Goal: Task Accomplishment & Management: Manage account settings

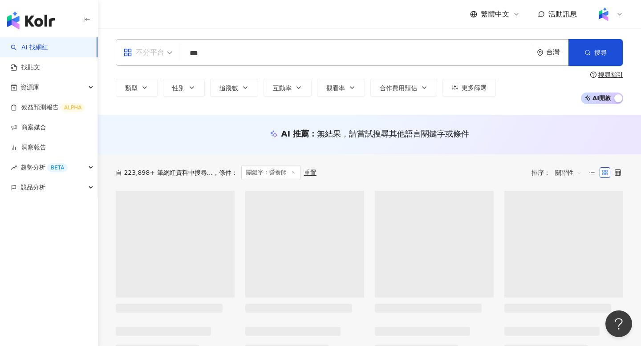
click at [163, 49] on div "不分平台" at bounding box center [143, 52] width 41 height 14
type input "***"
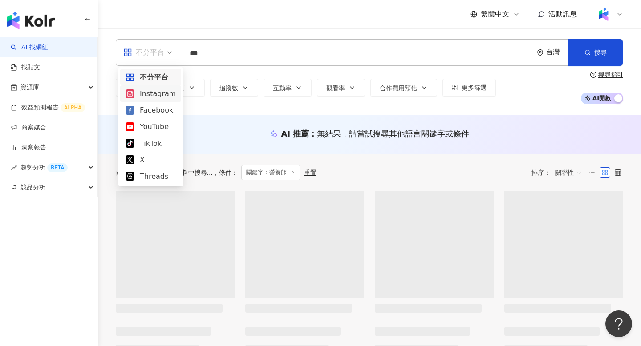
click at [150, 89] on div "Instagram" at bounding box center [151, 93] width 50 height 11
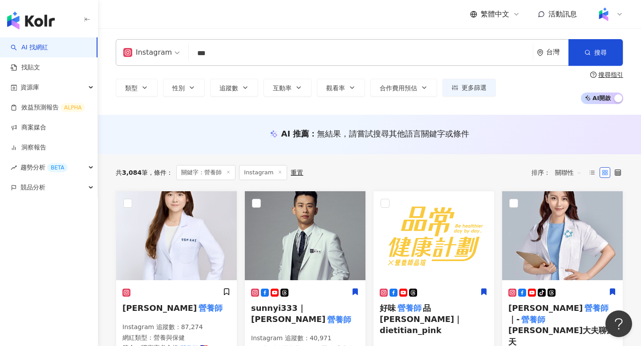
click at [568, 176] on span "關聯性" at bounding box center [568, 173] width 27 height 14
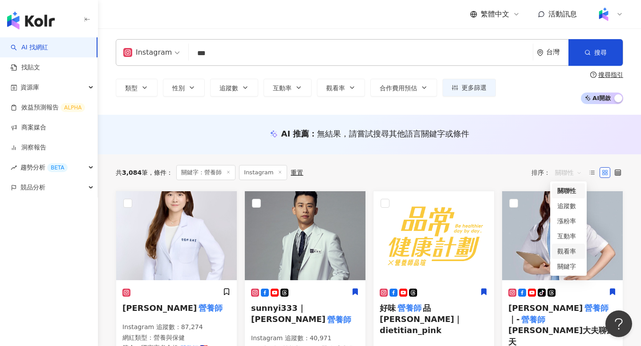
click at [569, 252] on div "觀看率" at bounding box center [569, 252] width 22 height 10
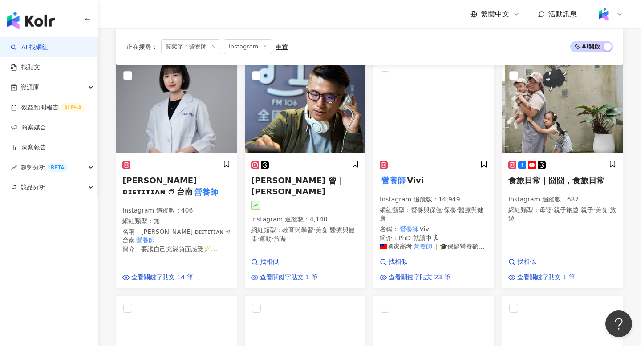
scroll to position [136, 0]
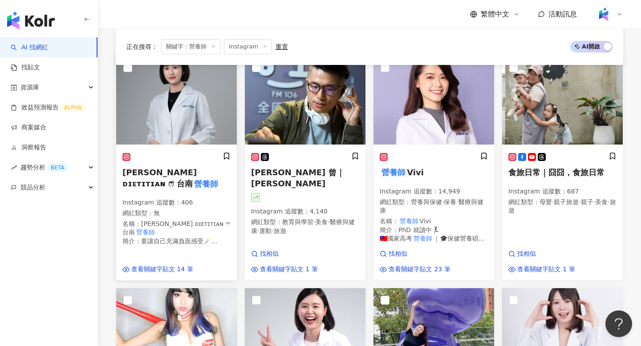
click at [151, 170] on span "陳亮妤 ᴀʙʙʏ ᴅɪᴇᴛɪᴛɪᴀɴ ෆ⃛ 台南" at bounding box center [159, 178] width 74 height 20
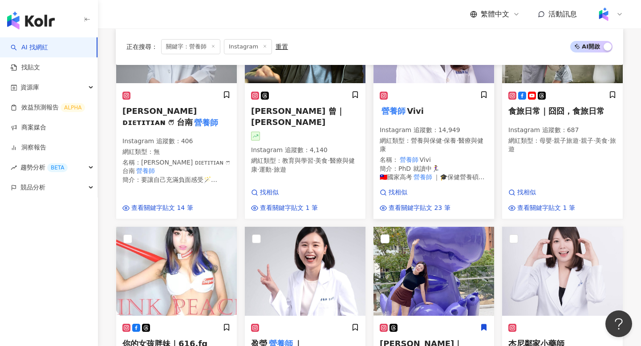
scroll to position [201, 0]
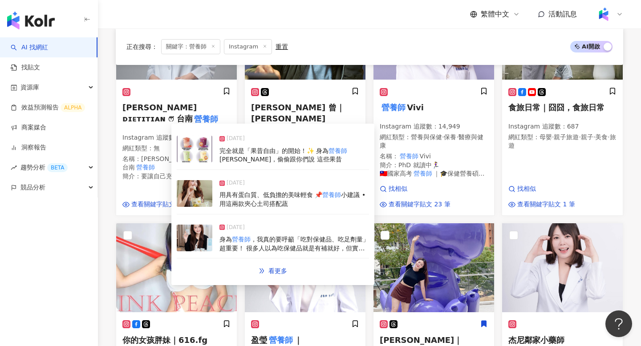
click at [274, 261] on div "2025/9/7 完全就是「果昔自由」的開始！✨ 身為 營養師 Vivi，偷偷跟你們說 這些果昔 2025/8/27 用具有蛋白質、低負擔的美味輕食 📌 營養…" at bounding box center [273, 204] width 192 height 151
click at [275, 268] on span "看更多" at bounding box center [278, 271] width 19 height 7
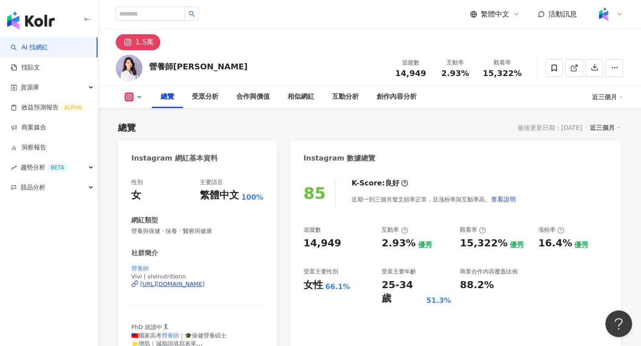
click at [168, 284] on div "https://www.instagram.com/vivinutritionn/" at bounding box center [172, 285] width 65 height 8
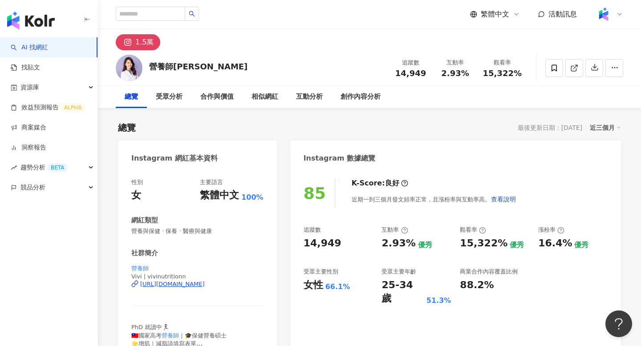
scroll to position [2712, 0]
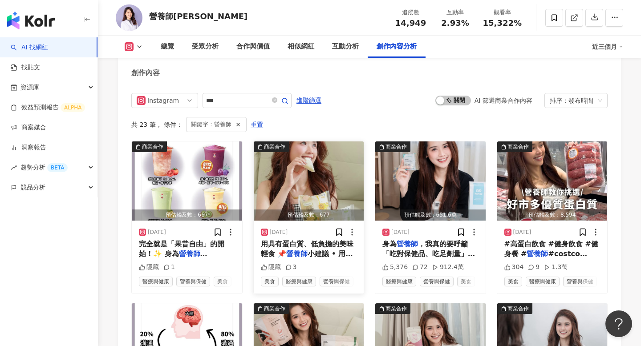
scroll to position [2741, 0]
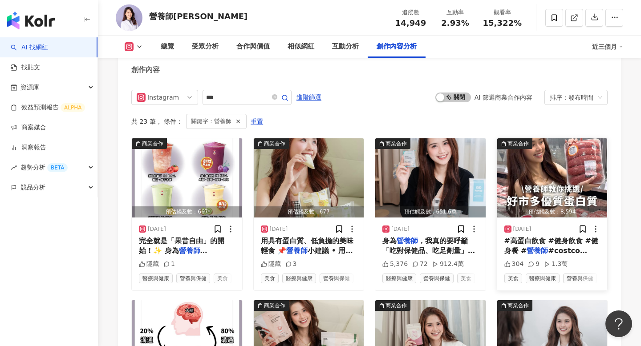
click at [560, 207] on div "預估觸及數：8,594" at bounding box center [552, 212] width 110 height 11
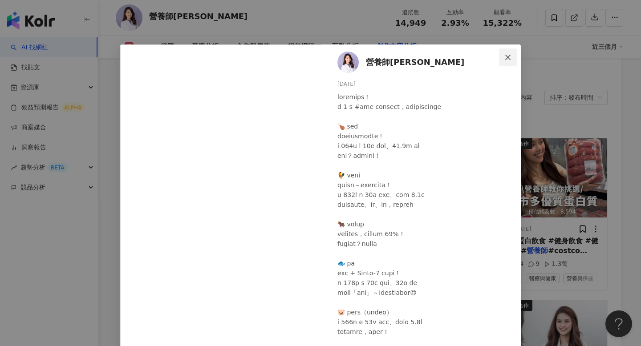
click at [511, 59] on icon "close" at bounding box center [508, 57] width 7 height 7
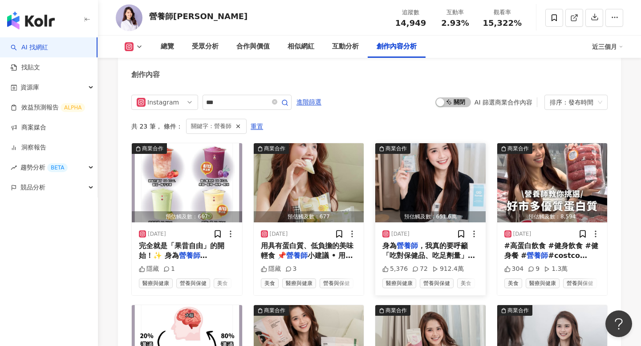
scroll to position [2737, 0]
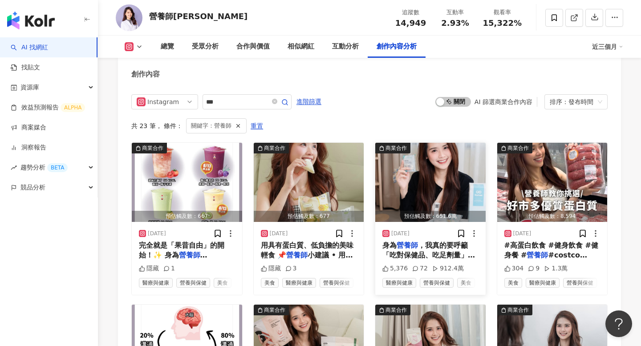
click at [441, 182] on img "button" at bounding box center [430, 182] width 110 height 79
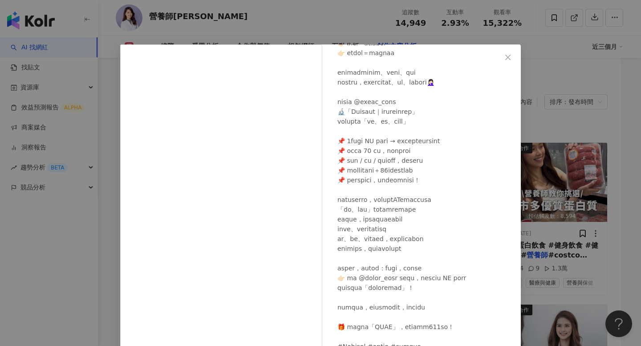
scroll to position [105, 0]
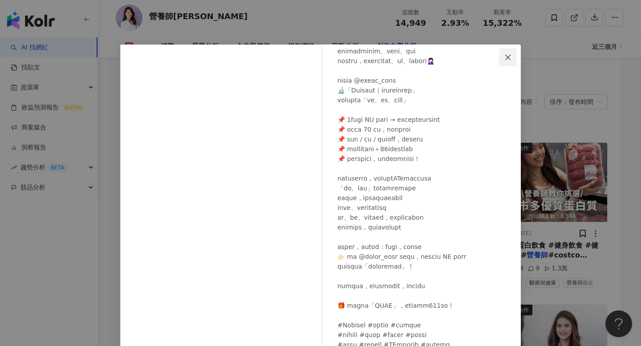
click at [514, 54] on span "Close" at bounding box center [508, 57] width 18 height 7
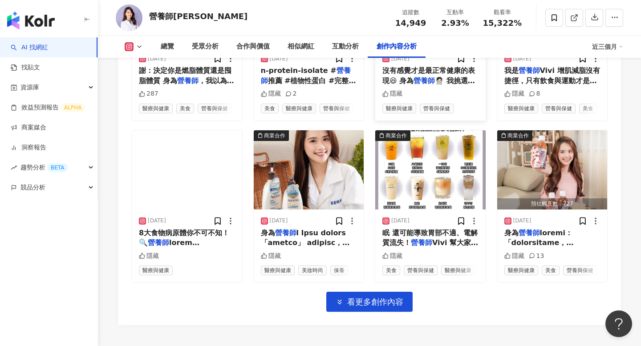
scroll to position [3076, 0]
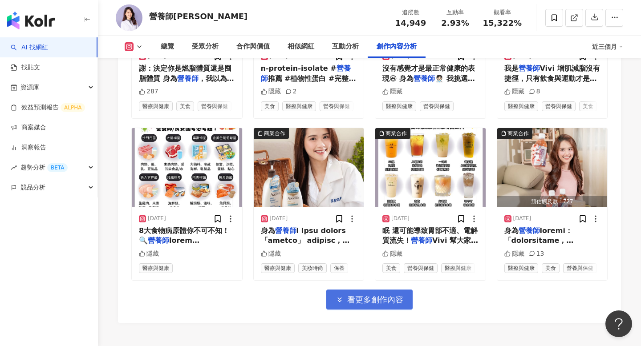
click at [387, 290] on button "看更多創作內容" at bounding box center [369, 300] width 86 height 20
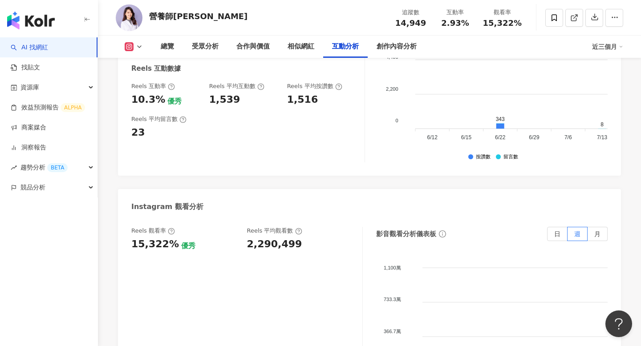
scroll to position [1853, 0]
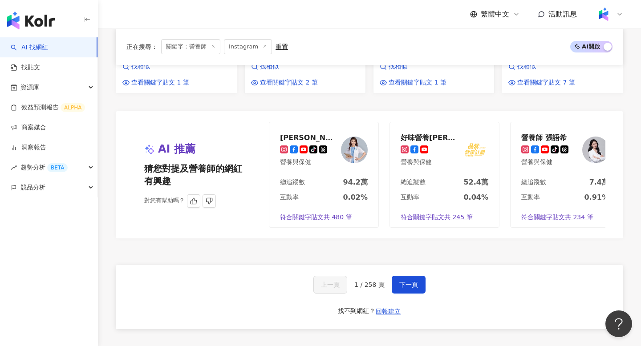
scroll to position [839, 0]
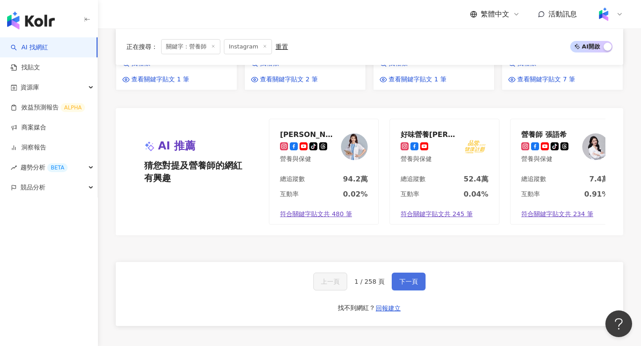
click at [411, 273] on button "下一頁" at bounding box center [409, 282] width 34 height 18
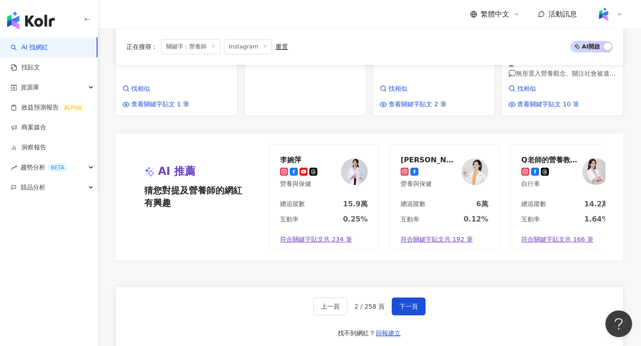
scroll to position [777, 0]
click at [408, 298] on button "下一頁" at bounding box center [409, 307] width 34 height 18
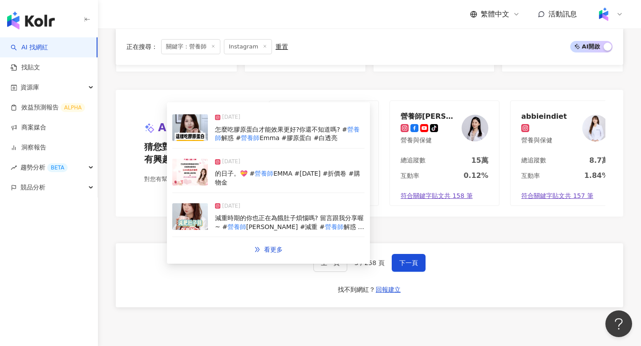
scroll to position [0, 15]
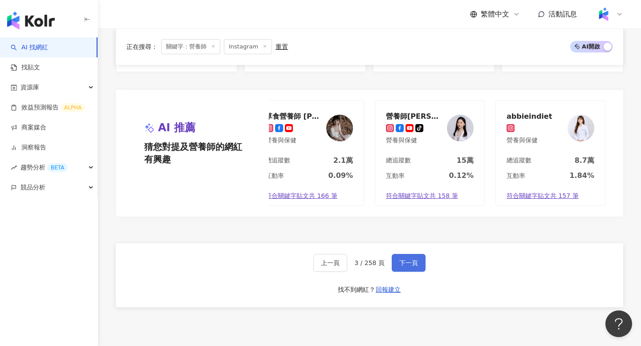
click at [411, 254] on button "下一頁" at bounding box center [409, 263] width 34 height 18
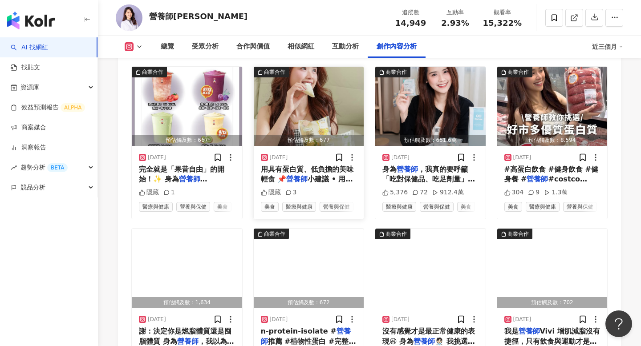
scroll to position [2673, 0]
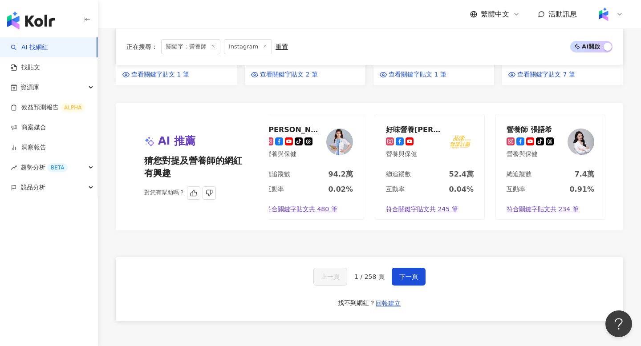
scroll to position [835, 0]
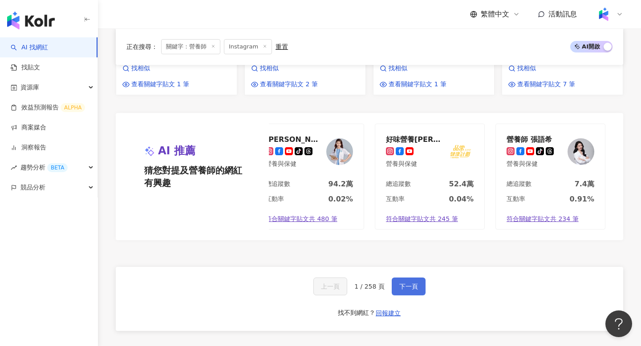
click at [415, 283] on span "下一頁" at bounding box center [408, 286] width 19 height 7
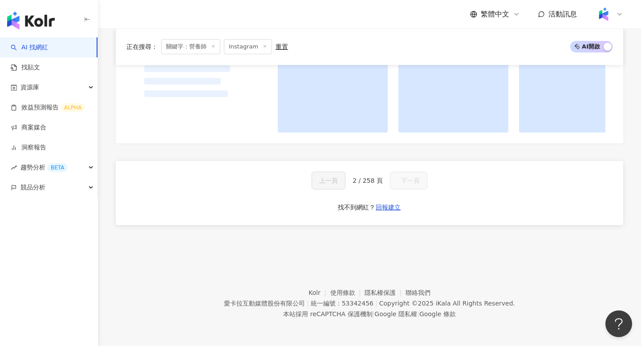
scroll to position [647, 0]
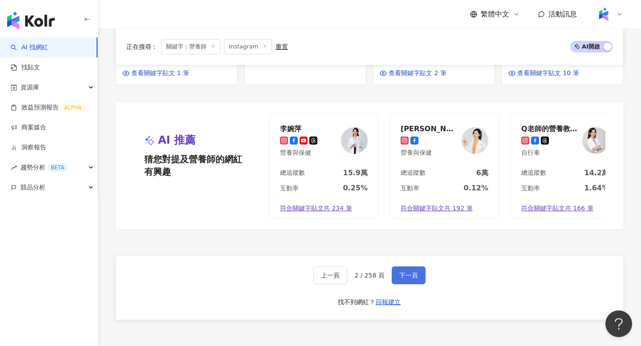
click at [415, 272] on span "下一頁" at bounding box center [408, 275] width 19 height 7
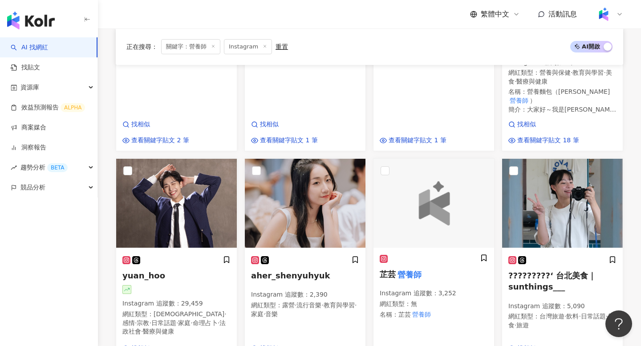
scroll to position [0, 0]
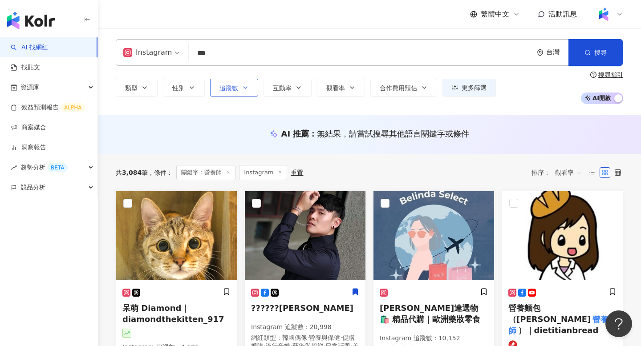
click at [215, 89] on button "追蹤數" at bounding box center [234, 88] width 48 height 18
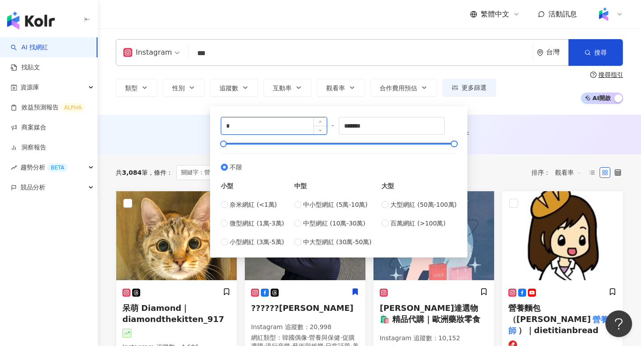
click at [254, 126] on input "*" at bounding box center [274, 126] width 106 height 17
type input "*"
type input "*****"
click at [162, 128] on div "AI 推薦 ： 無結果，請嘗試搜尋其他語言關鍵字或條件" at bounding box center [369, 135] width 543 height 40
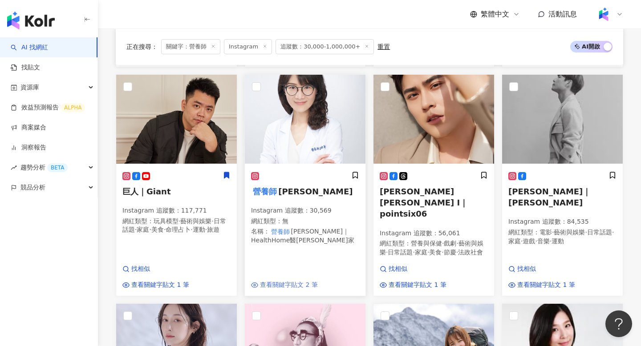
scroll to position [325, 0]
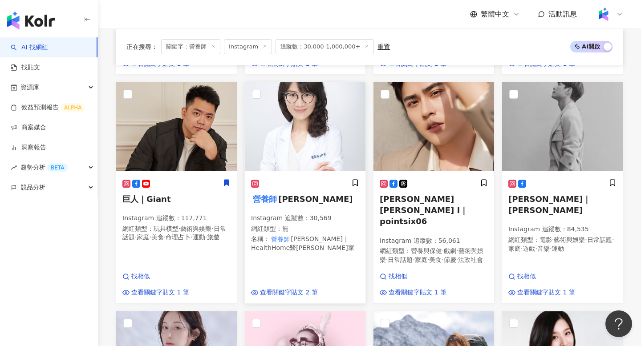
click at [272, 200] on mark "營養師" at bounding box center [264, 199] width 27 height 12
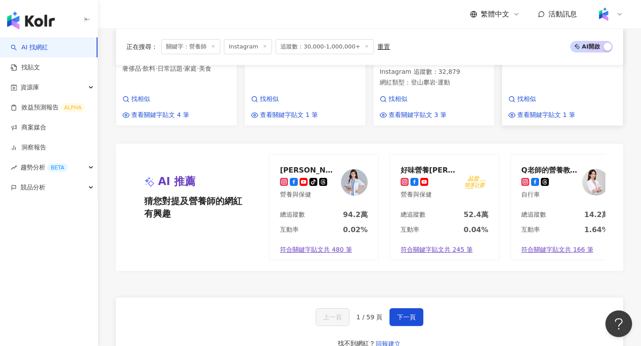
scroll to position [849, 0]
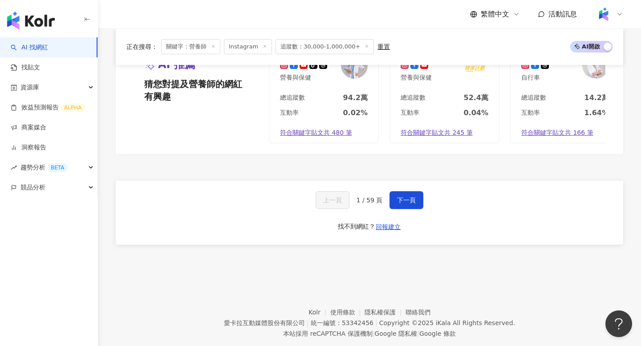
click at [407, 181] on div "上一頁 1 / 59 頁 下一頁 找不到網紅？ 回報建立" at bounding box center [370, 213] width 508 height 64
click at [419, 191] on button "下一頁" at bounding box center [407, 200] width 34 height 18
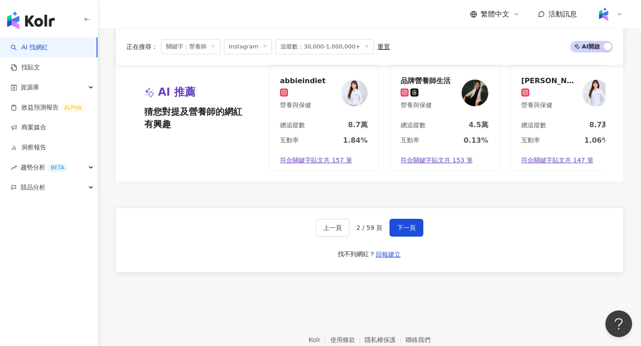
scroll to position [823, 0]
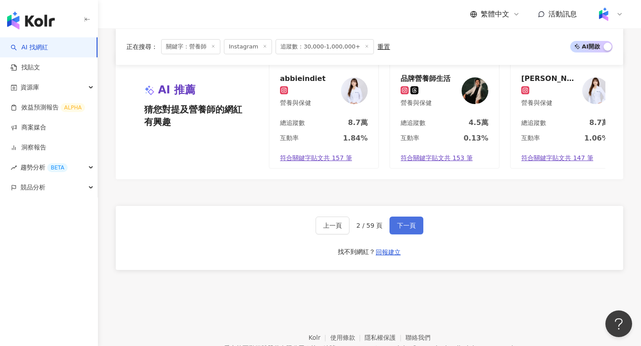
click at [400, 222] on span "下一頁" at bounding box center [406, 225] width 19 height 7
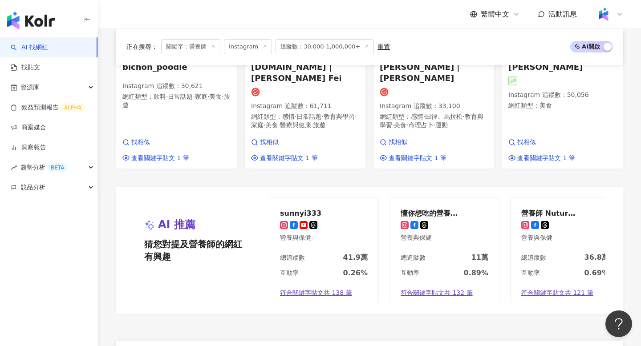
scroll to position [795, 0]
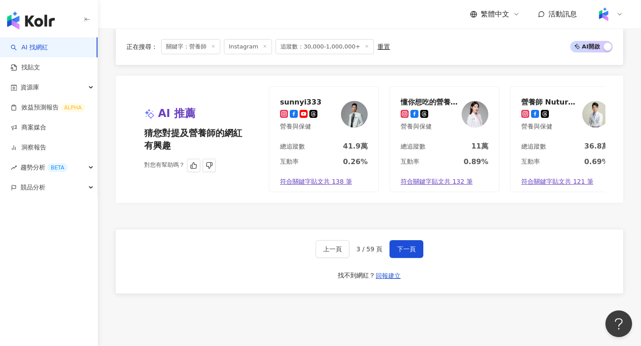
click at [480, 104] on img at bounding box center [475, 114] width 27 height 27
click at [408, 244] on button "下一頁" at bounding box center [407, 249] width 34 height 18
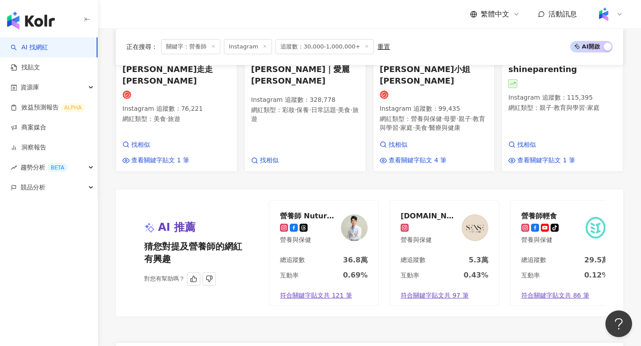
scroll to position [722, 0]
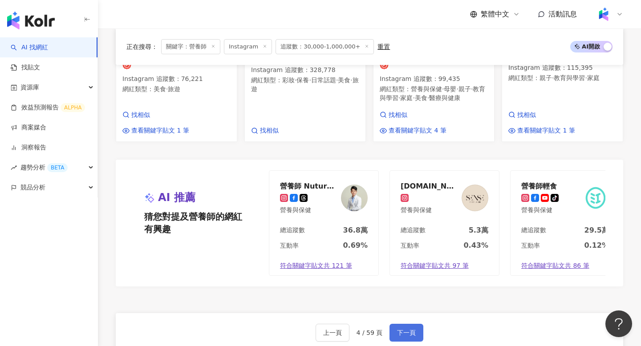
click at [406, 324] on button "下一頁" at bounding box center [407, 333] width 34 height 18
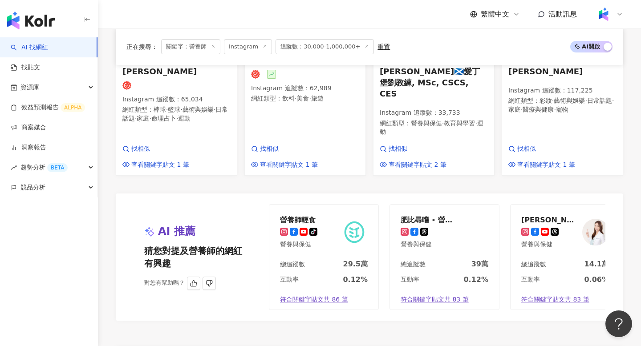
scroll to position [705, 0]
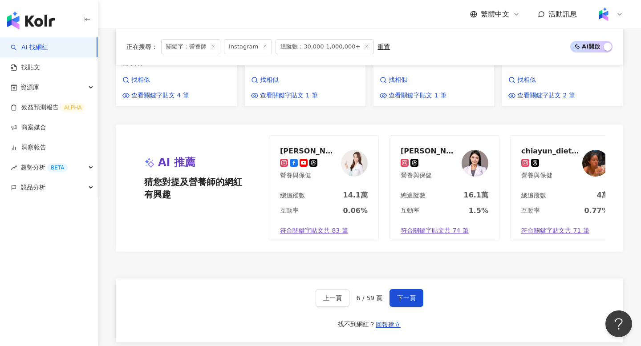
scroll to position [791, 0]
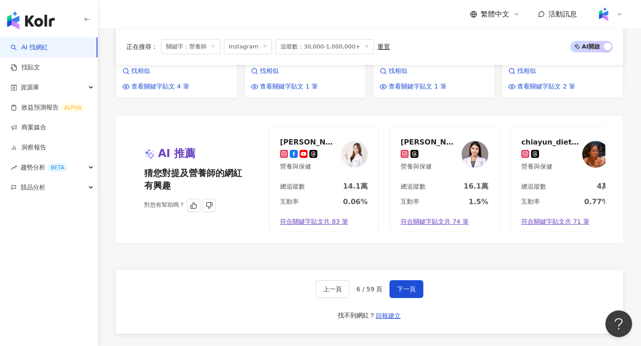
click at [480, 141] on img at bounding box center [475, 154] width 27 height 27
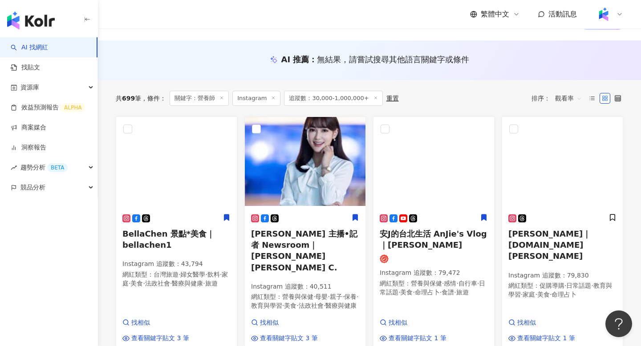
scroll to position [0, 0]
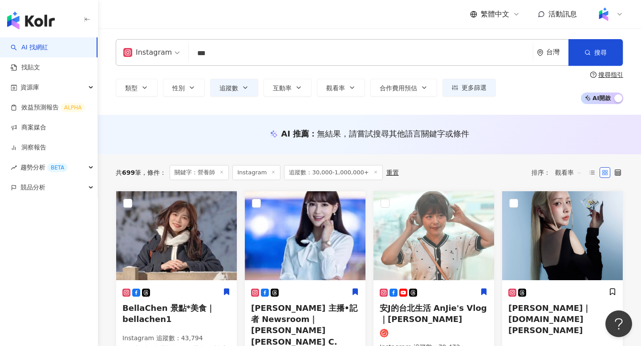
click at [146, 99] on div "類型 性別 追蹤數 互動率 觀看率 合作費用預估 更多篩選 ***** - ******* 不限 小型 奈米網紅 (<1萬) 微型網紅 (1萬-3萬) 小型網…" at bounding box center [370, 87] width 508 height 33
click at [146, 94] on button "類型" at bounding box center [137, 88] width 42 height 18
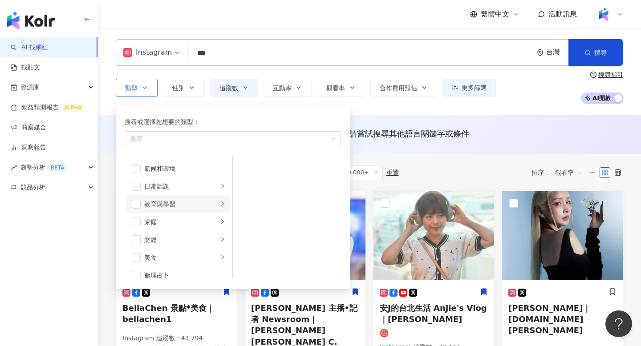
scroll to position [53, 0]
click at [183, 201] on div "家庭" at bounding box center [181, 203] width 74 height 10
click at [244, 182] on span "button" at bounding box center [244, 184] width 9 height 9
click at [454, 103] on div "類型 搜尋或選擇您想要的類型： 親子 藝術與娛樂 美妝時尚 氣候和環境 日常話題 教育與學習 家庭 財經 美食 命理占卜 遊戲 法政社會 生活風格 影視娛樂 …" at bounding box center [370, 87] width 508 height 33
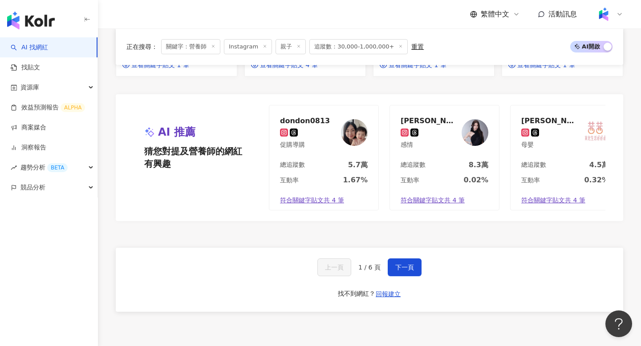
scroll to position [839, 0]
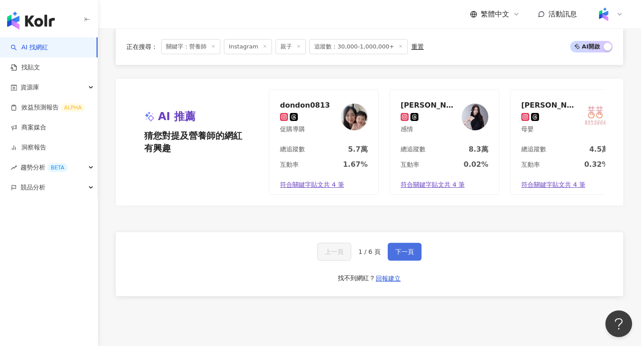
click at [402, 248] on span "下一頁" at bounding box center [404, 251] width 19 height 7
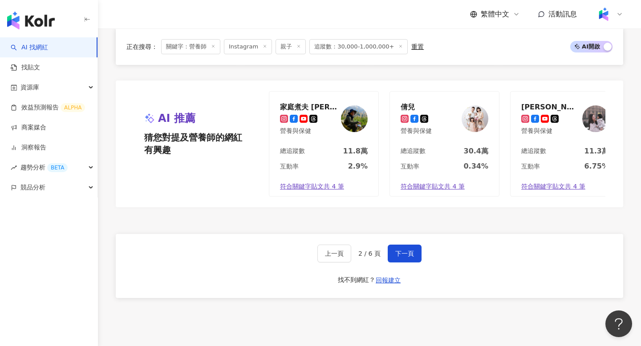
scroll to position [874, 0]
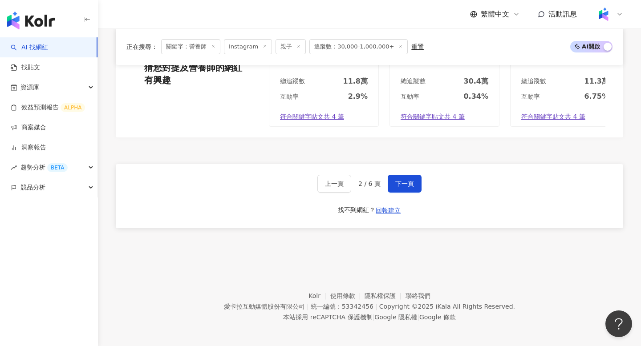
click at [389, 190] on div "上一頁 2 / 6 頁 下一頁 找不到網紅？ 回報建立" at bounding box center [370, 196] width 508 height 64
click at [416, 189] on button "下一頁" at bounding box center [405, 184] width 34 height 18
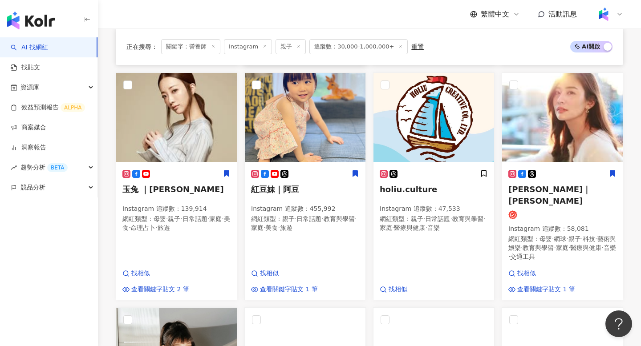
scroll to position [840, 0]
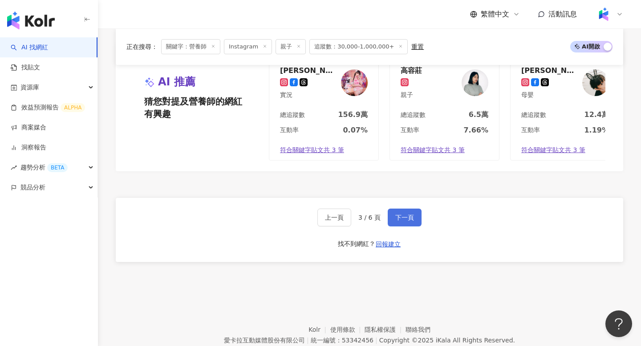
click at [402, 209] on button "下一頁" at bounding box center [405, 218] width 34 height 18
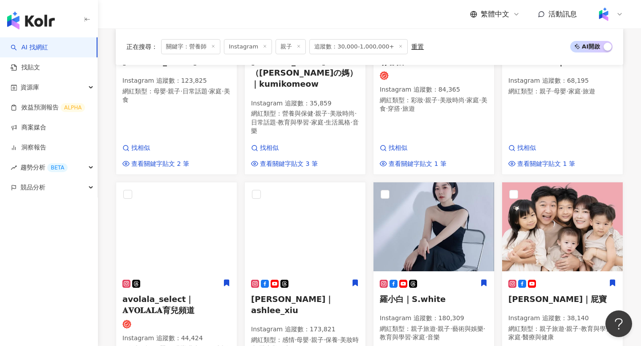
scroll to position [246, 0]
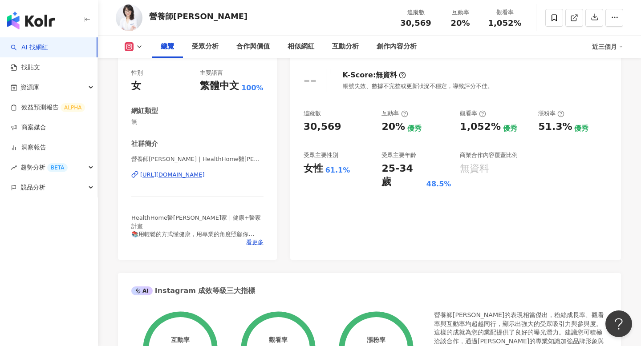
scroll to position [116, 0]
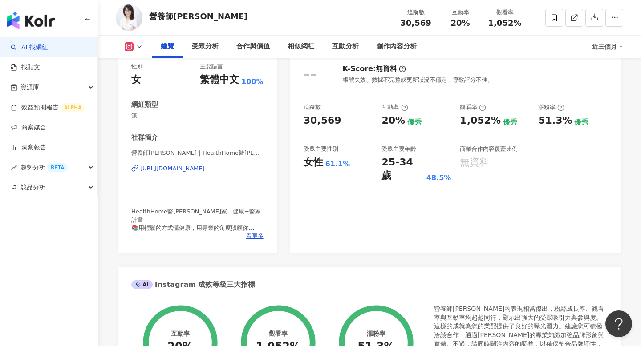
click at [205, 169] on div "https://www.instagram.com/rita_wang_health/" at bounding box center [172, 169] width 65 height 8
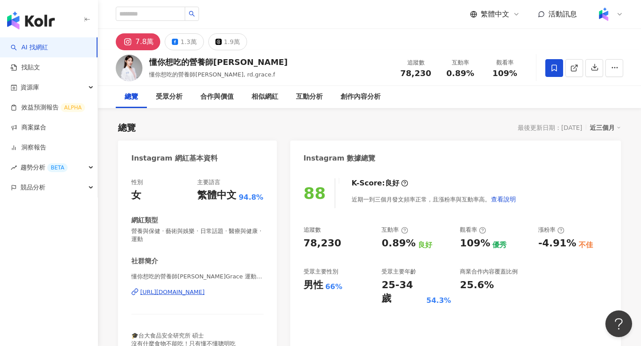
scroll to position [4, 0]
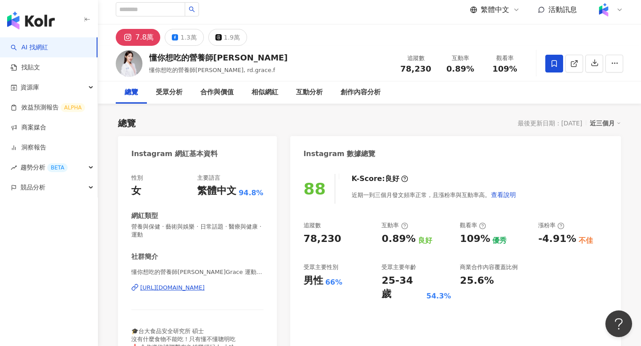
click at [205, 286] on div "[URL][DOMAIN_NAME]" at bounding box center [172, 288] width 65 height 8
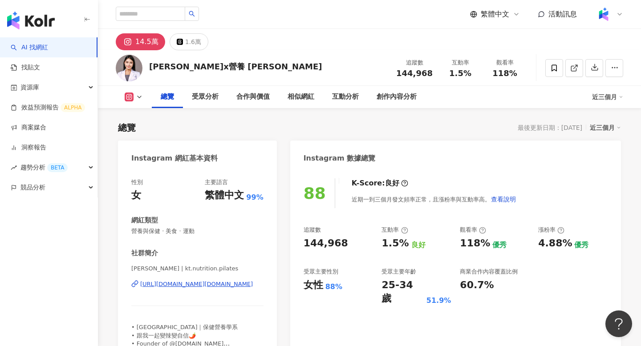
click at [179, 291] on div "Katie凱蒂 | kt.nutrition.pilates https://www.instagram.com/kt.nutrition.pilates/" at bounding box center [197, 291] width 132 height 52
click at [179, 286] on div "https://www.instagram.com/kt.nutrition.pilates/" at bounding box center [196, 285] width 113 height 8
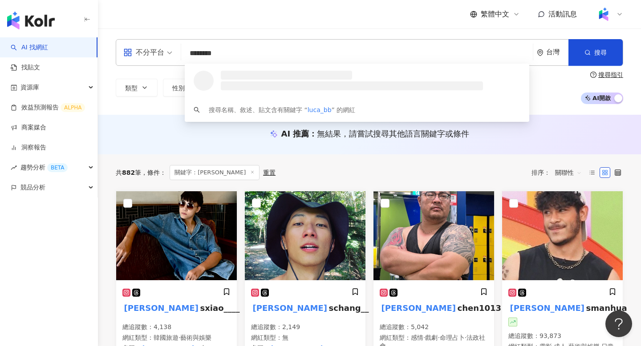
type input "*********"
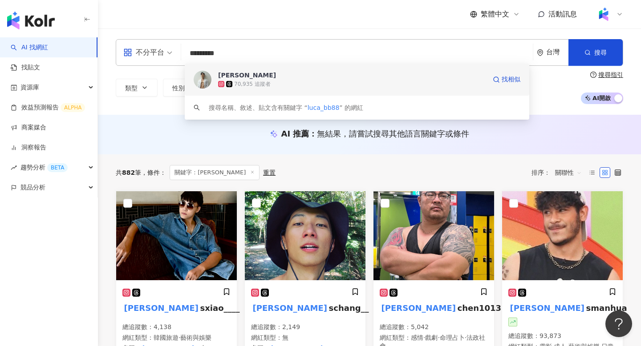
click at [291, 72] on span "[PERSON_NAME]" at bounding box center [352, 75] width 268 height 9
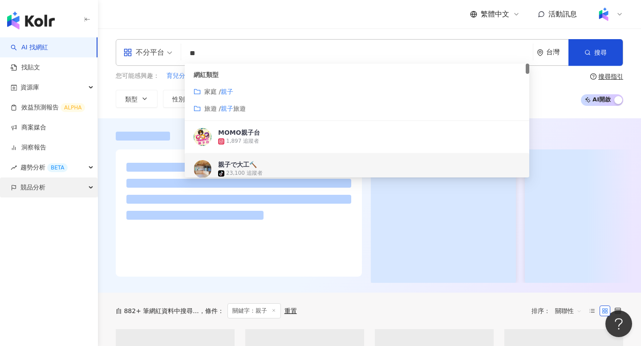
click at [96, 195] on div "競品分析" at bounding box center [49, 188] width 98 height 20
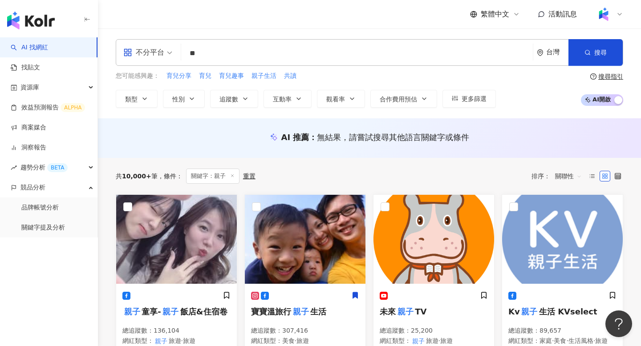
click at [263, 51] on input "**" at bounding box center [357, 53] width 345 height 17
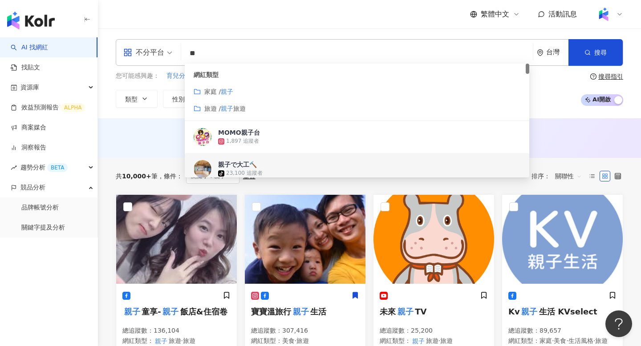
click at [263, 51] on input "**" at bounding box center [357, 53] width 345 height 17
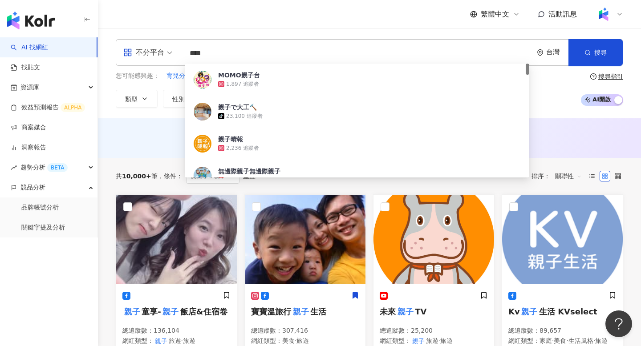
type input "**"
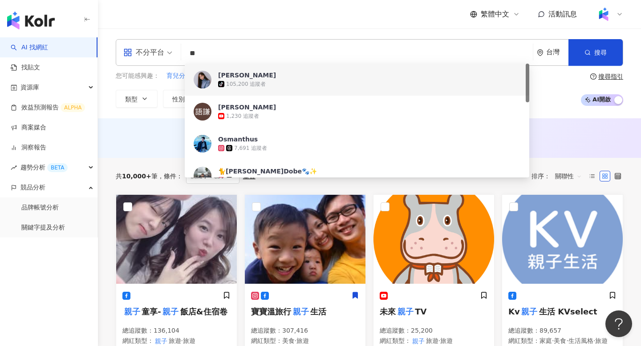
click at [265, 81] on div "tiktok-icon 105,200 追蹤者" at bounding box center [369, 84] width 302 height 9
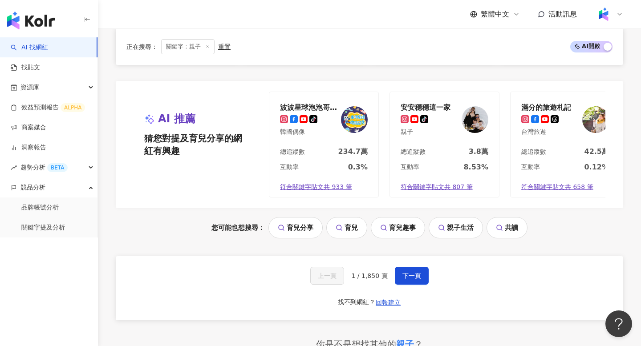
scroll to position [857, 0]
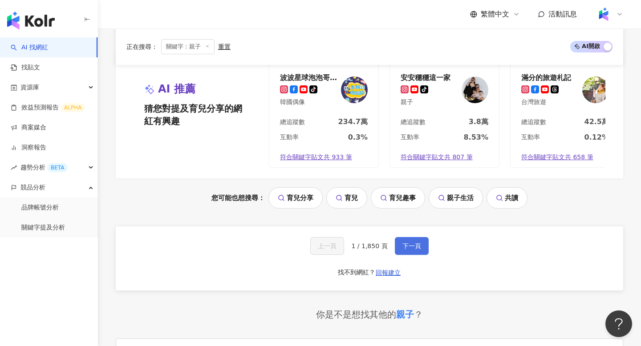
click at [403, 237] on button "下一頁" at bounding box center [412, 246] width 34 height 18
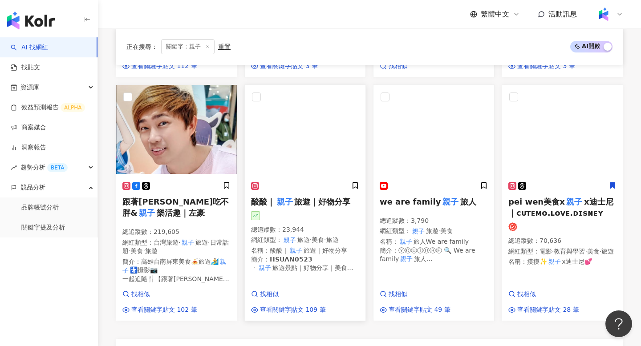
scroll to position [618, 0]
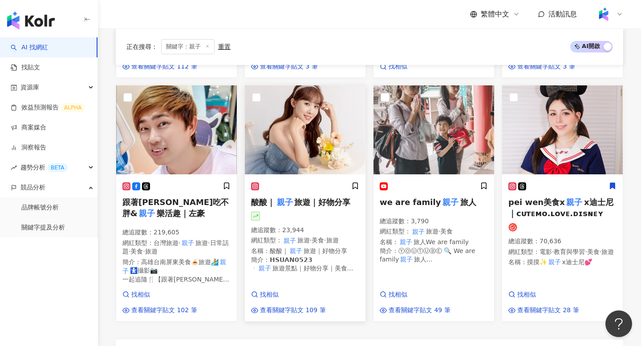
click at [329, 198] on span "旅遊｜好物分享" at bounding box center [322, 202] width 56 height 9
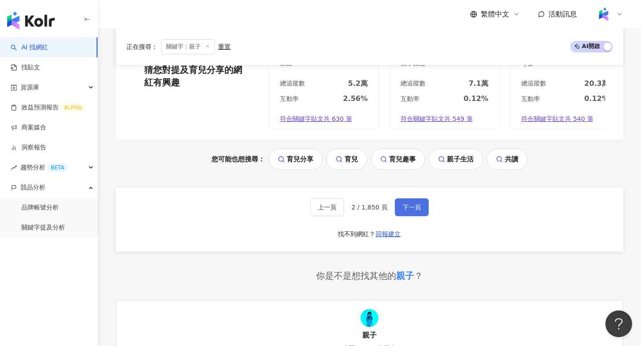
click at [410, 199] on button "下一頁" at bounding box center [412, 208] width 34 height 18
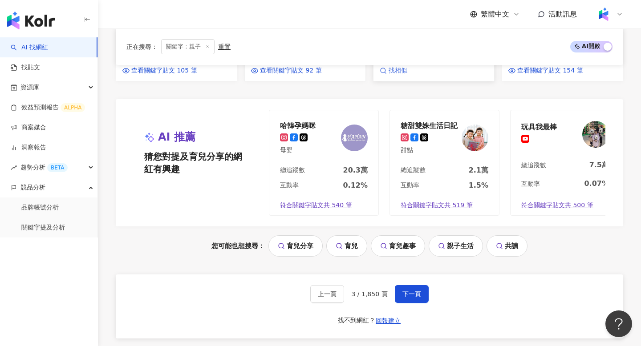
scroll to position [936, 0]
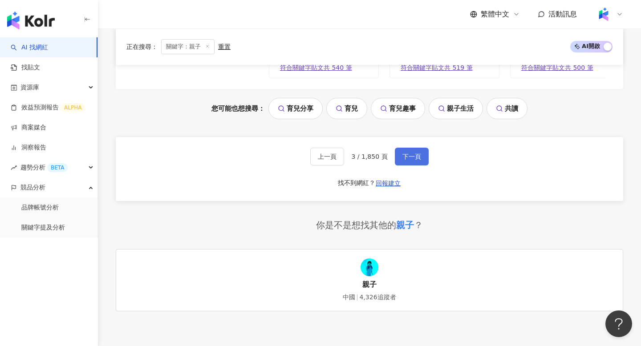
click at [409, 154] on span "下一頁" at bounding box center [412, 156] width 19 height 7
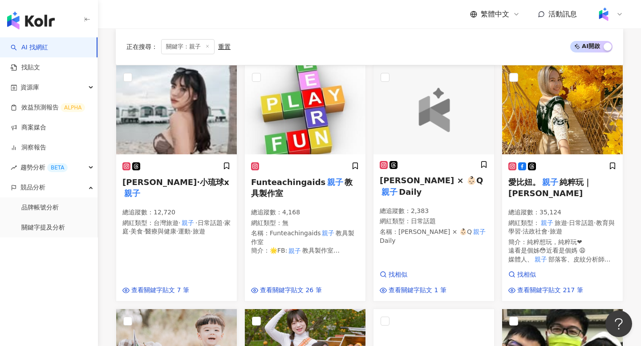
scroll to position [0, 0]
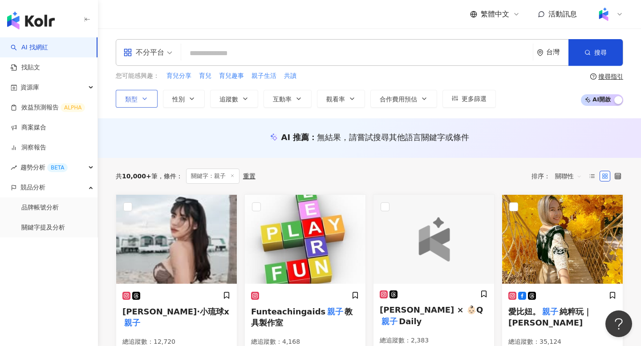
click at [147, 97] on icon "button" at bounding box center [144, 98] width 7 height 7
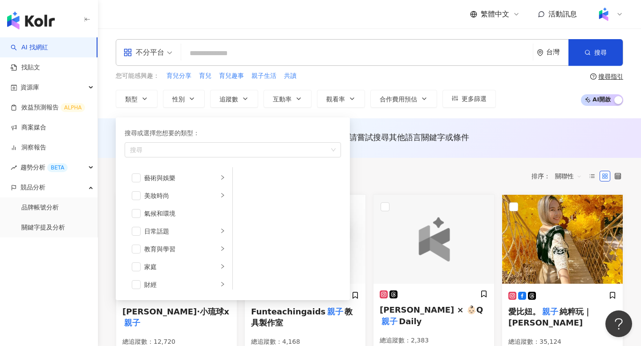
click at [165, 57] on span "不分平台" at bounding box center [147, 52] width 49 height 14
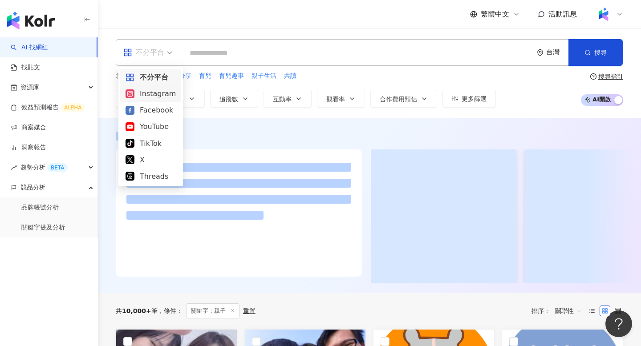
click at [158, 98] on div "Instagram" at bounding box center [151, 93] width 50 height 11
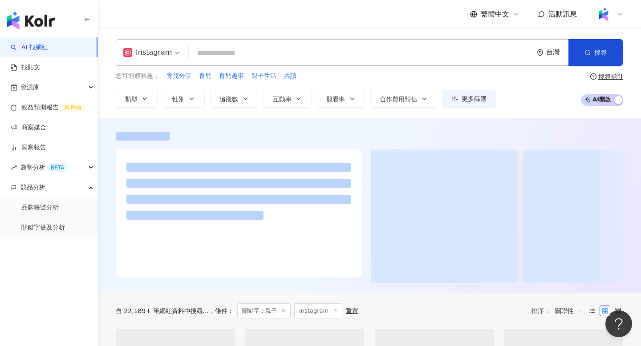
click at [232, 56] on input "search" at bounding box center [360, 53] width 337 height 17
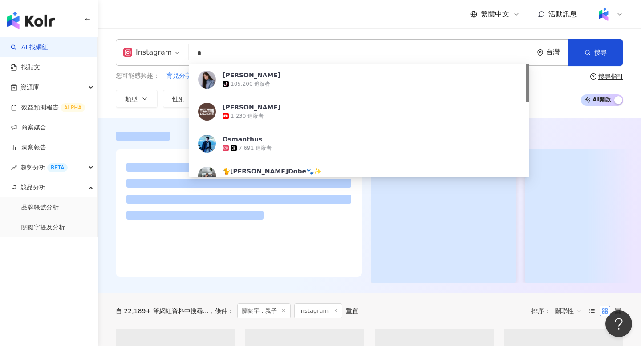
type input "*"
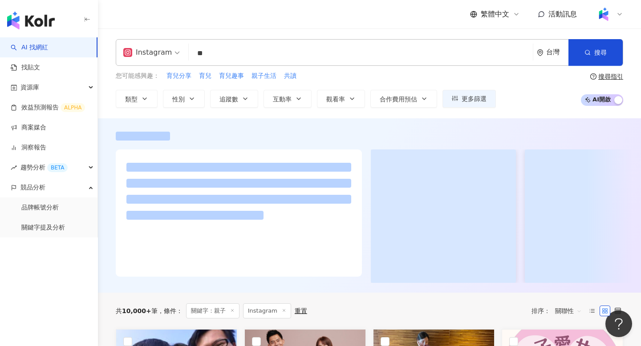
type input "**"
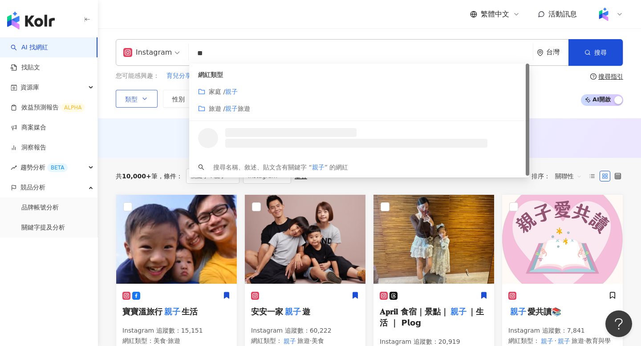
click at [141, 94] on button "類型" at bounding box center [137, 99] width 42 height 18
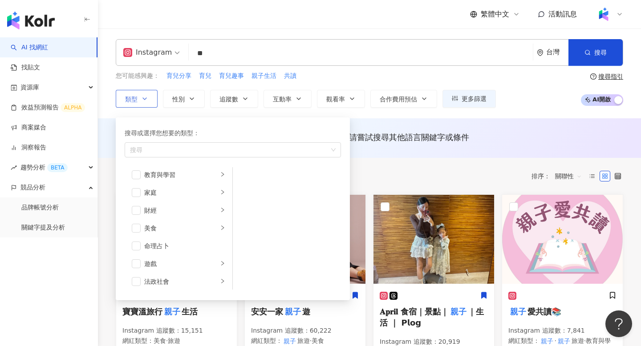
scroll to position [93, 0]
click at [138, 210] on span "button" at bounding box center [136, 210] width 9 height 9
click at [501, 152] on div "AI 推薦 ： 無結果，請嘗試搜尋其他語言關鍵字或條件" at bounding box center [369, 138] width 543 height 40
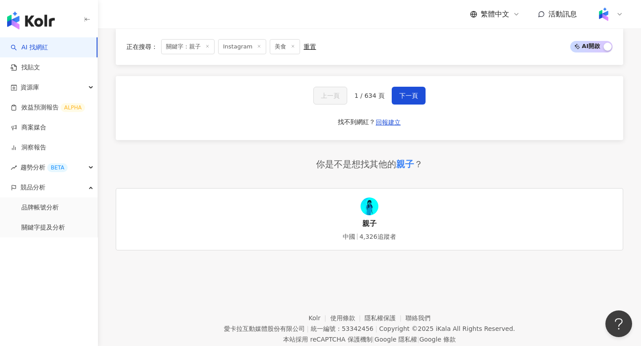
scroll to position [1238, 0]
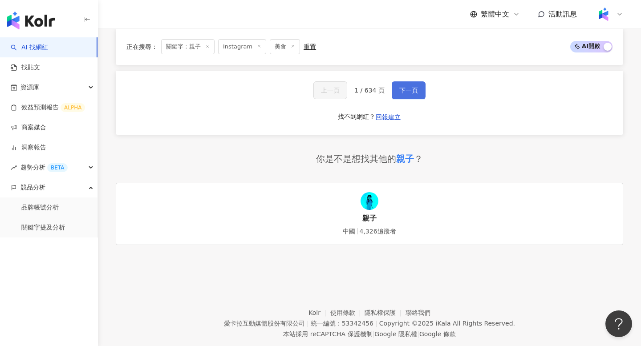
click at [398, 82] on button "下一頁" at bounding box center [409, 90] width 34 height 18
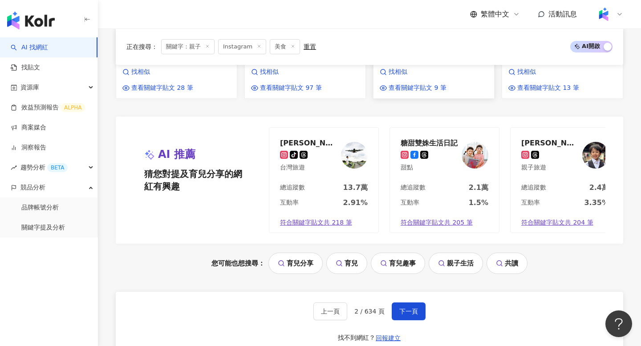
scroll to position [1012, 0]
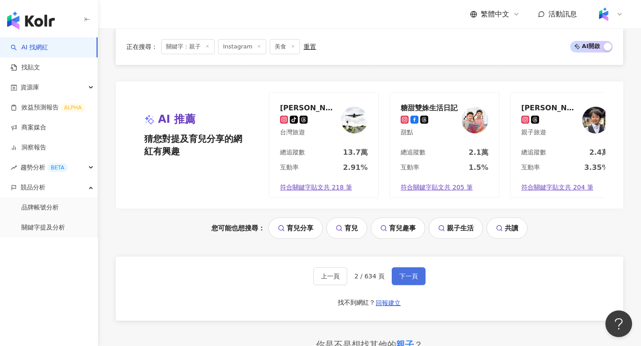
click at [400, 279] on button "下一頁" at bounding box center [409, 277] width 34 height 18
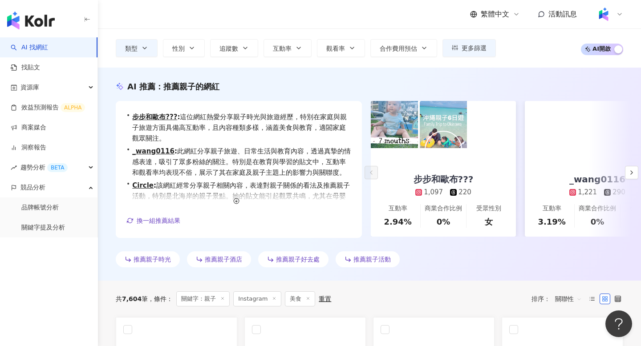
scroll to position [0, 0]
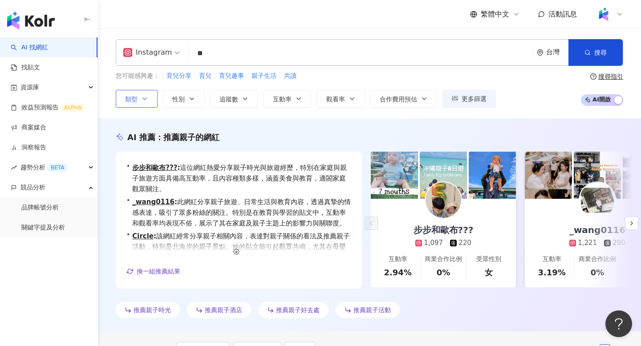
click at [139, 96] on button "類型" at bounding box center [137, 99] width 42 height 18
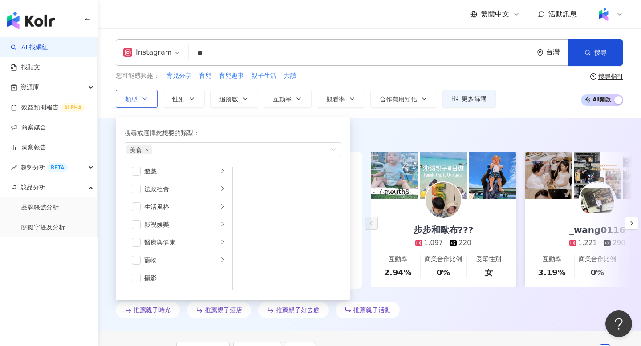
scroll to position [214, 0]
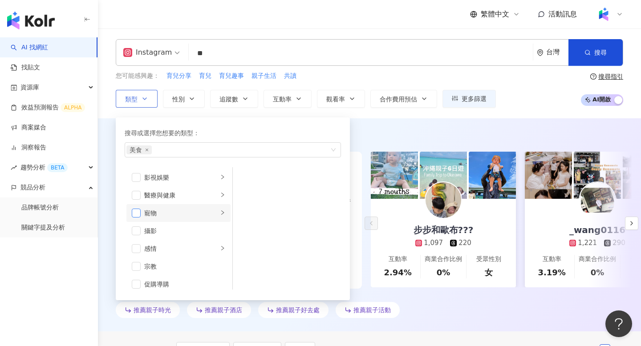
click at [134, 213] on span "button" at bounding box center [136, 213] width 9 height 9
click at [362, 134] on div "AI 推薦 ： 推薦親子的網紅" at bounding box center [370, 137] width 508 height 11
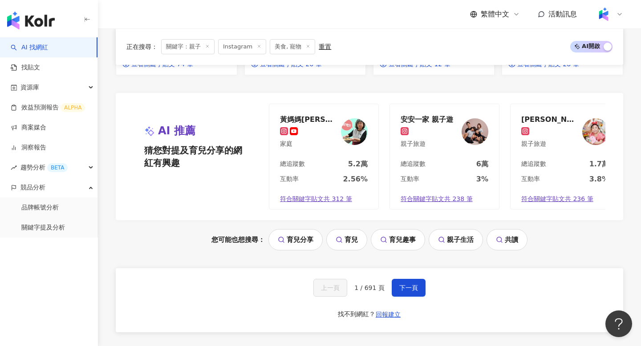
scroll to position [916, 0]
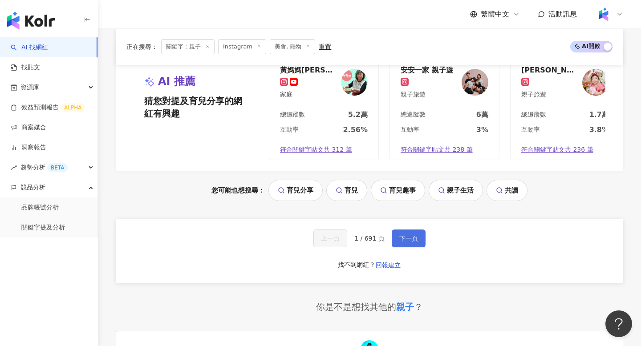
click at [410, 230] on button "下一頁" at bounding box center [409, 239] width 34 height 18
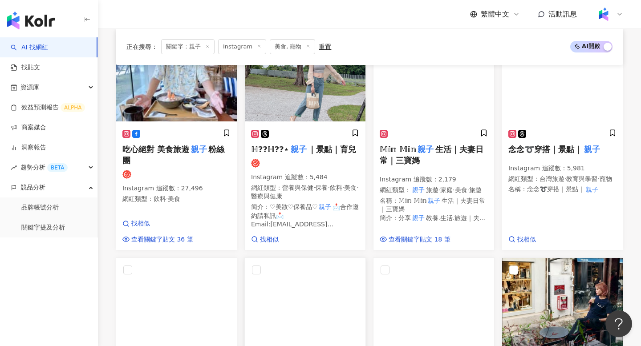
scroll to position [0, 0]
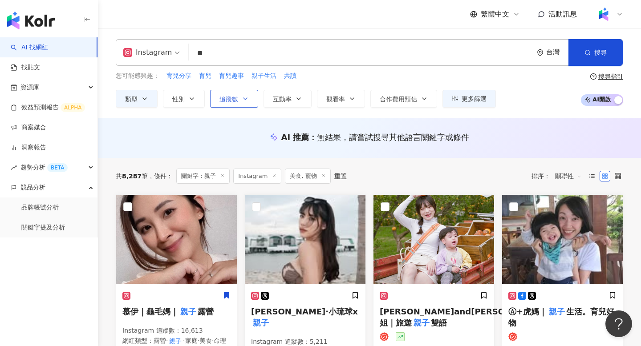
click at [240, 102] on button "追蹤數" at bounding box center [234, 99] width 48 height 18
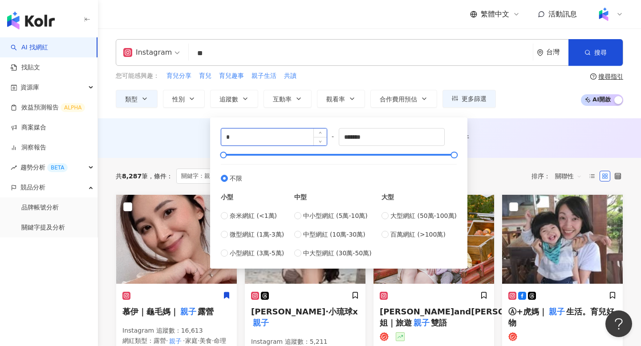
click at [242, 141] on input "*" at bounding box center [274, 137] width 106 height 17
type input "*"
type input "*****"
click at [177, 145] on div "AI 推薦 ： 無結果，請嘗試搜尋其他語言關鍵字或條件" at bounding box center [369, 140] width 543 height 16
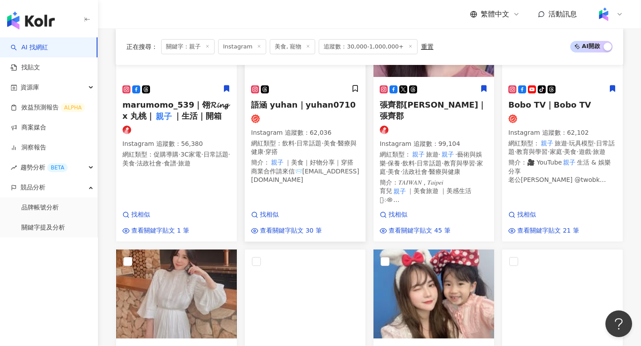
scroll to position [482, 0]
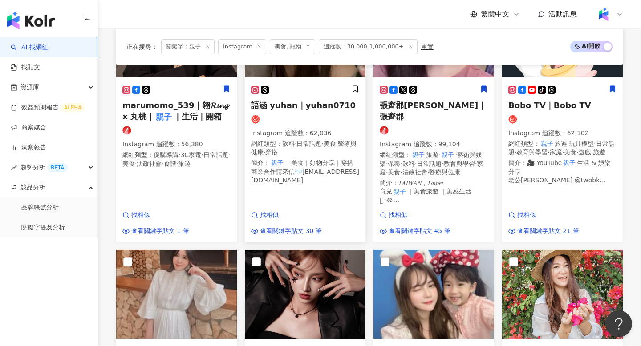
click at [277, 101] on span "語涵 yuhan｜yuhan0710" at bounding box center [303, 105] width 105 height 9
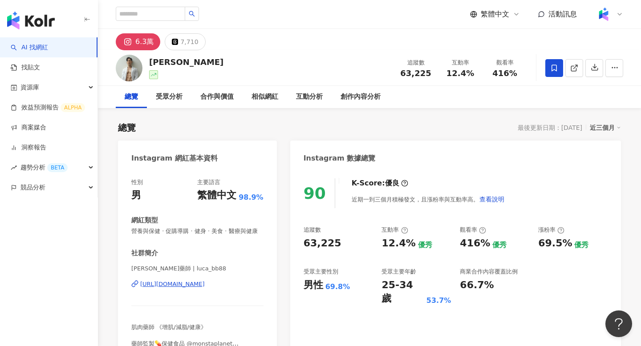
scroll to position [106, 0]
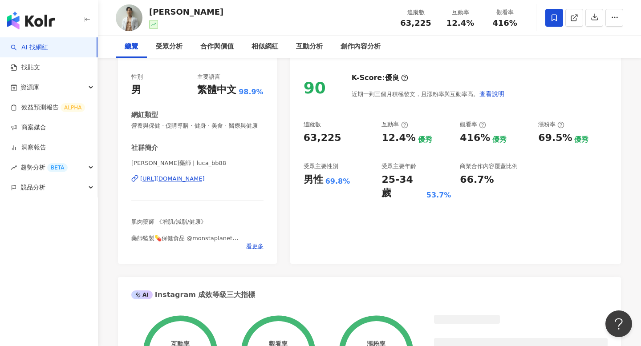
click at [205, 175] on div "[URL][DOMAIN_NAME]" at bounding box center [172, 179] width 65 height 8
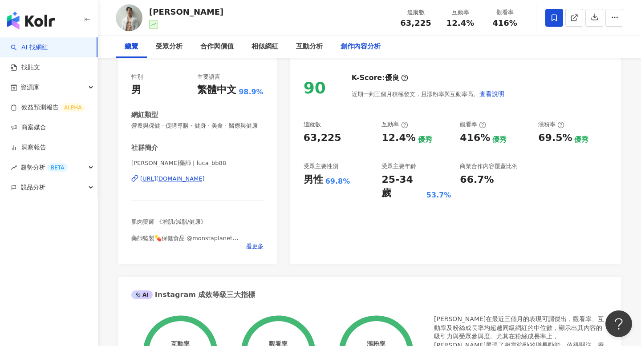
click at [369, 48] on div "創作內容分析" at bounding box center [361, 46] width 40 height 11
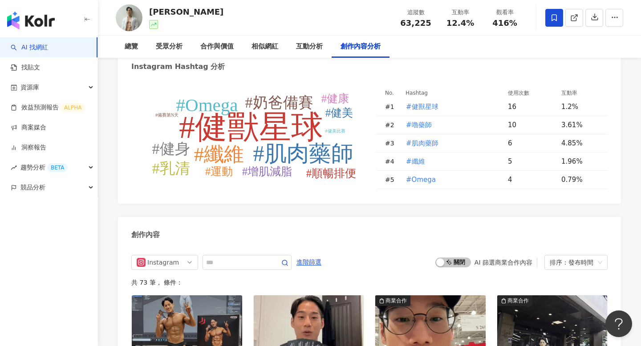
scroll to position [2605, 0]
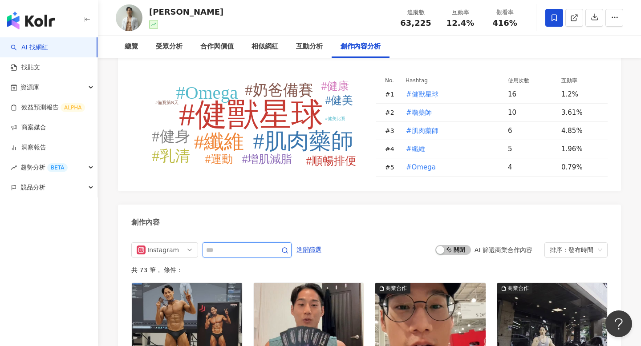
click at [259, 245] on input "text" at bounding box center [237, 250] width 62 height 11
type input "*"
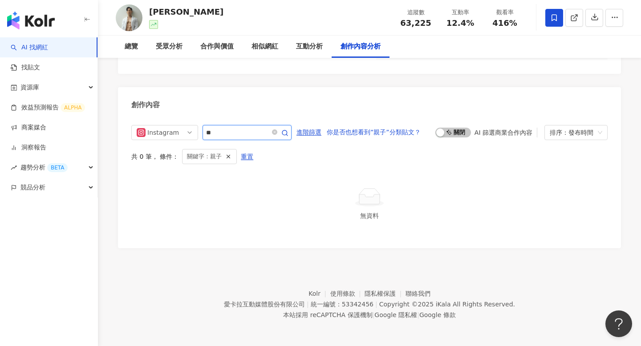
scroll to position [2694, 0]
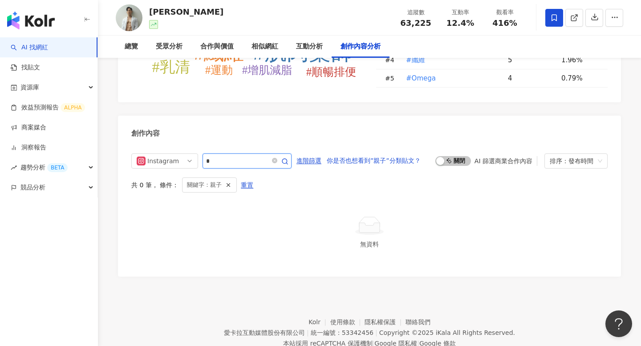
type input "*"
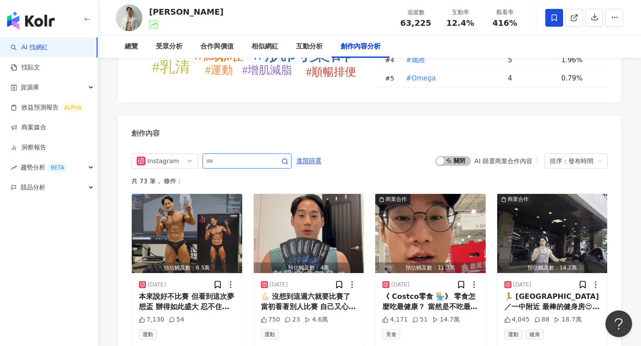
scroll to position [2722, 0]
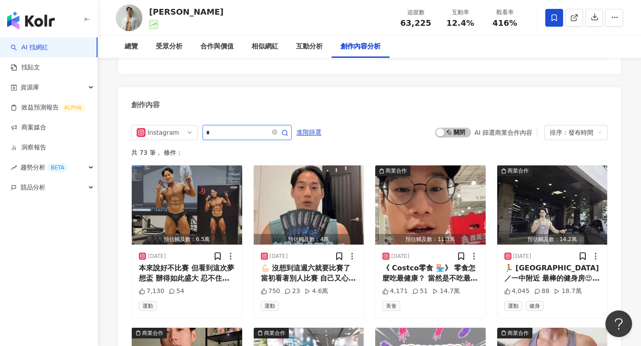
type input "*"
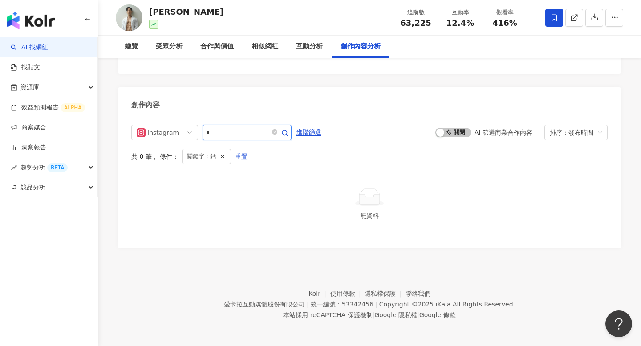
scroll to position [2694, 0]
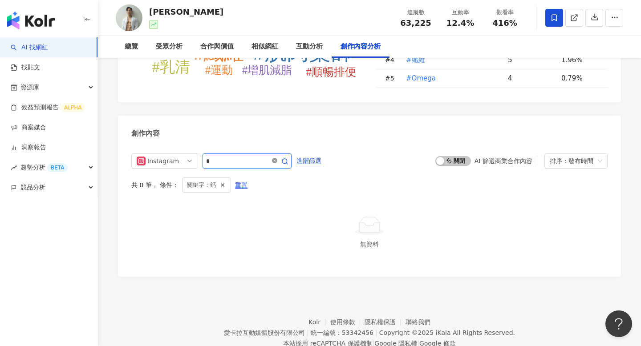
click at [276, 158] on icon "close-circle" at bounding box center [274, 160] width 5 height 5
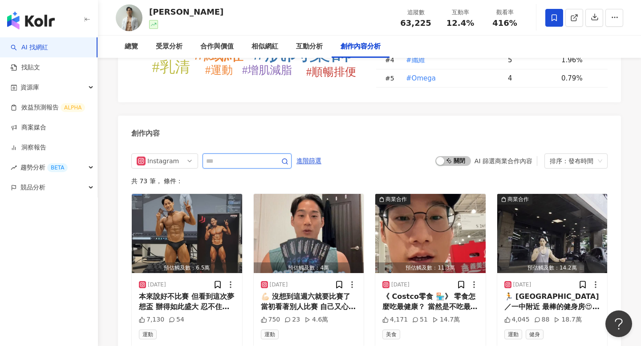
scroll to position [2722, 0]
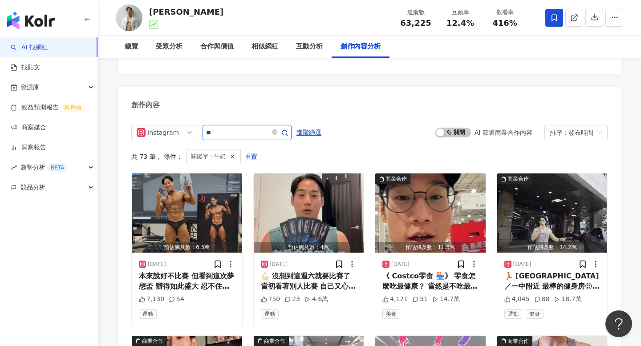
scroll to position [2694, 0]
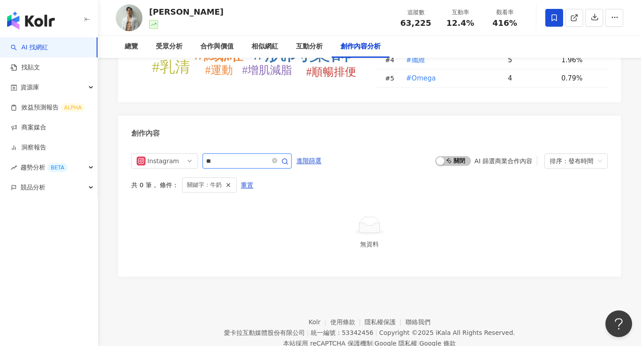
click at [215, 156] on input "**" at bounding box center [237, 161] width 62 height 11
type input "*"
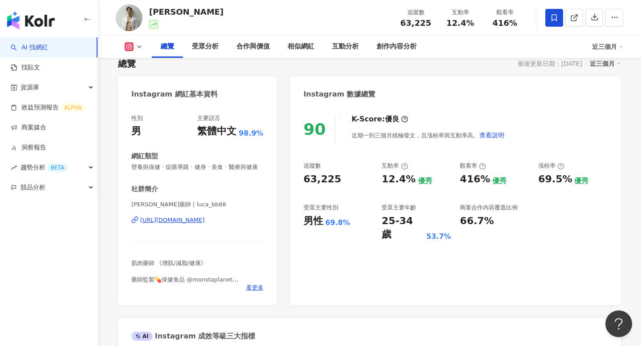
scroll to position [69, 0]
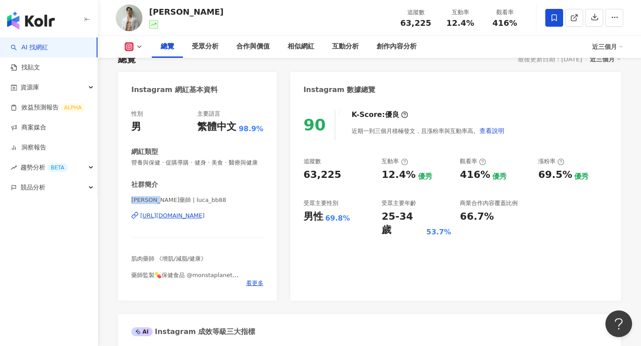
drag, startPoint x: 129, startPoint y: 199, endPoint x: 163, endPoint y: 200, distance: 33.4
click at [163, 200] on div "性別 男 主要語言 繁體中文 98.9% 網紅類型 營養與保健 · 促購導購 · 健身 · 美食 · 醫療與健康 社群簡介 Luca 嚕藥師 | luca_b…" at bounding box center [197, 201] width 159 height 200
copy span "Luca 嚕藥師"
click at [132, 21] on img at bounding box center [129, 17] width 27 height 27
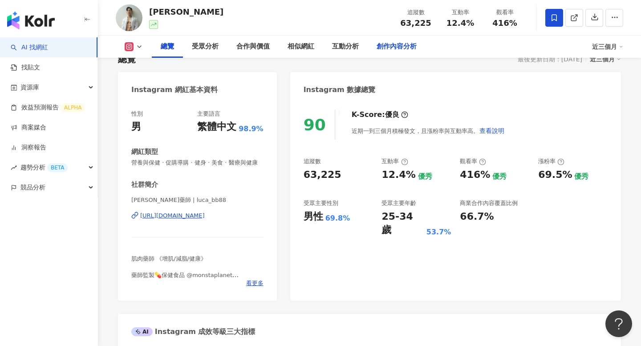
click at [397, 46] on div "創作內容分析" at bounding box center [397, 46] width 40 height 11
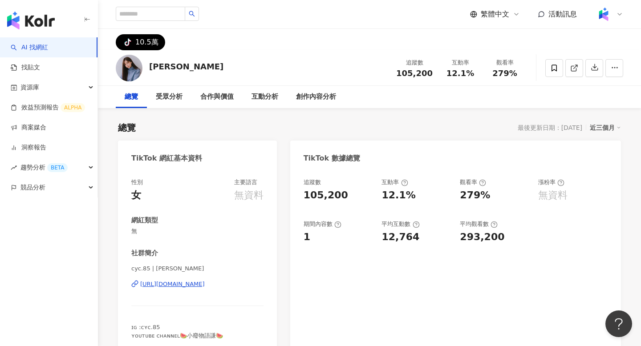
click at [205, 281] on div "[URL][DOMAIN_NAME]" at bounding box center [172, 285] width 65 height 8
click at [168, 11] on input "search" at bounding box center [150, 14] width 69 height 14
paste input "**********"
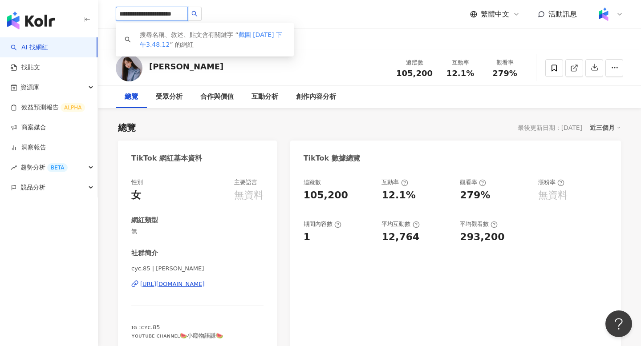
type input "*"
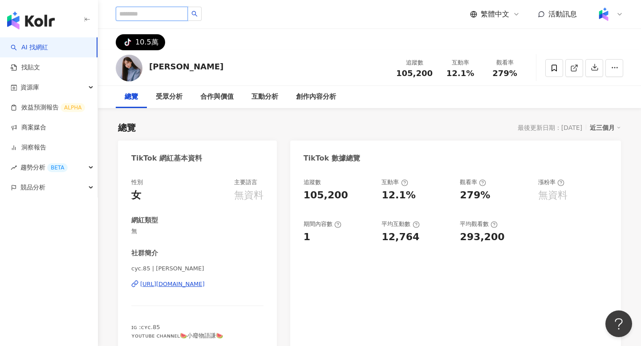
scroll to position [0, 0]
type input "***"
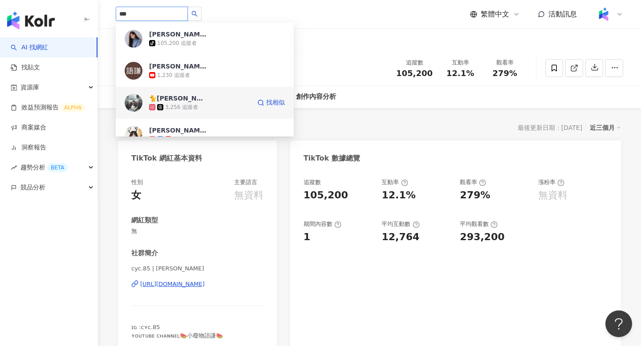
scroll to position [35, 0]
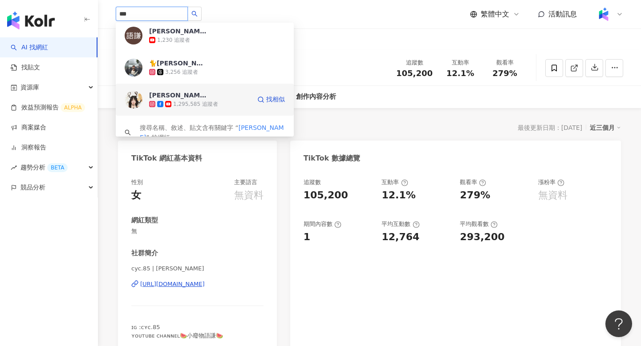
click at [203, 107] on div "1,295,585 追蹤者" at bounding box center [195, 105] width 45 height 8
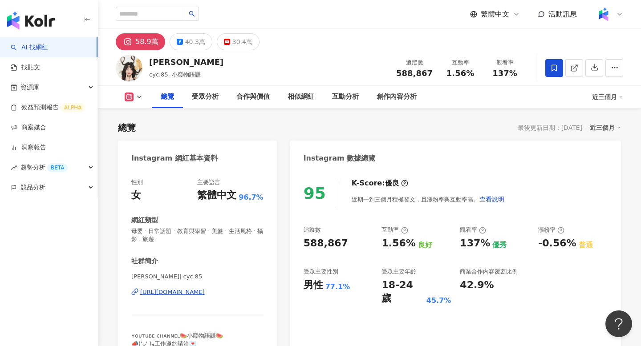
click at [177, 293] on div "https://www.instagram.com/cyc.85/" at bounding box center [172, 293] width 65 height 8
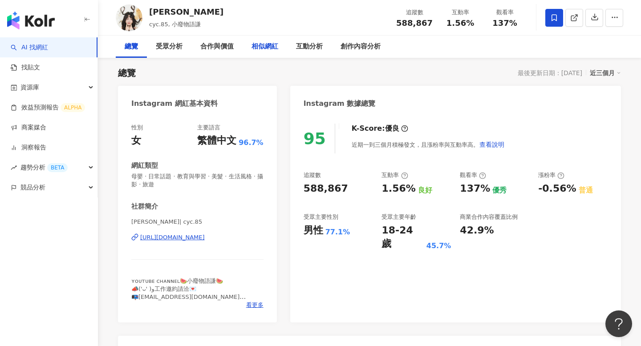
click at [256, 48] on div "相似網紅" at bounding box center [265, 46] width 27 height 11
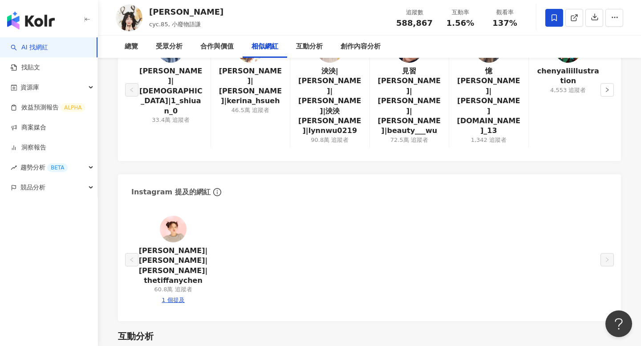
scroll to position [1559, 0]
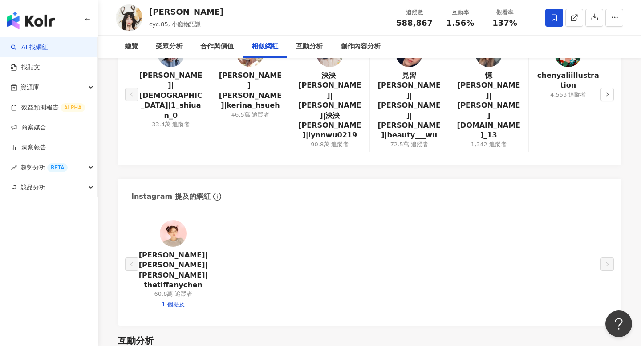
click at [176, 220] on img at bounding box center [173, 233] width 27 height 27
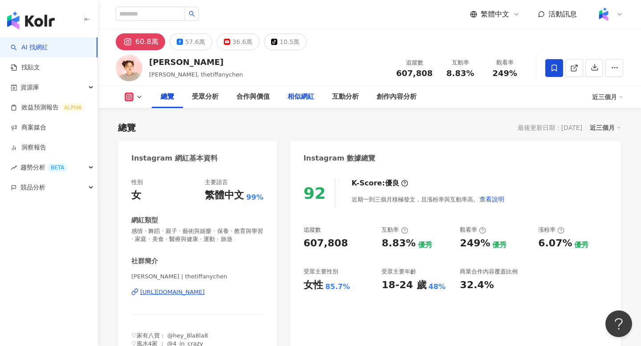
click at [305, 100] on div "相似網紅" at bounding box center [301, 97] width 27 height 11
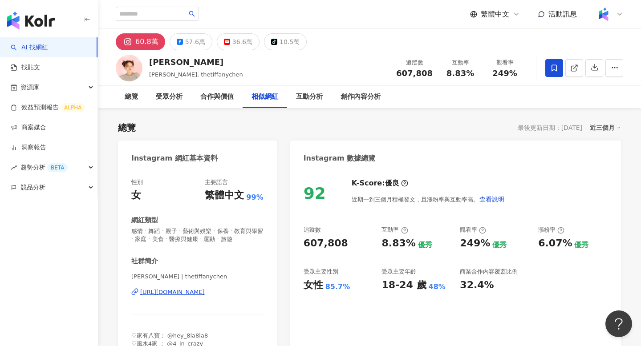
scroll to position [1464, 0]
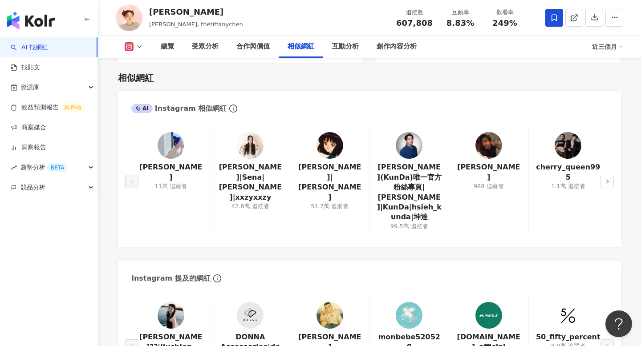
click at [169, 138] on img at bounding box center [171, 145] width 27 height 27
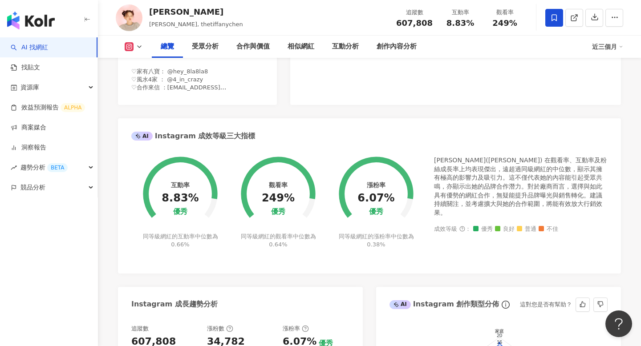
scroll to position [0, 0]
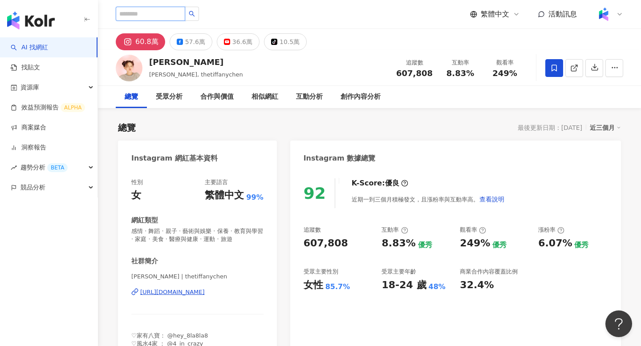
click at [162, 12] on input "search" at bounding box center [150, 14] width 69 height 14
type input "****"
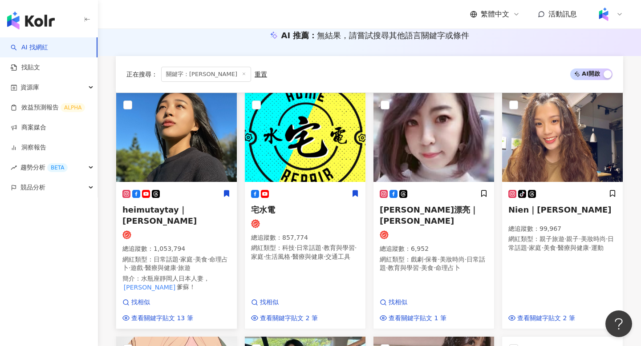
scroll to position [96, 0]
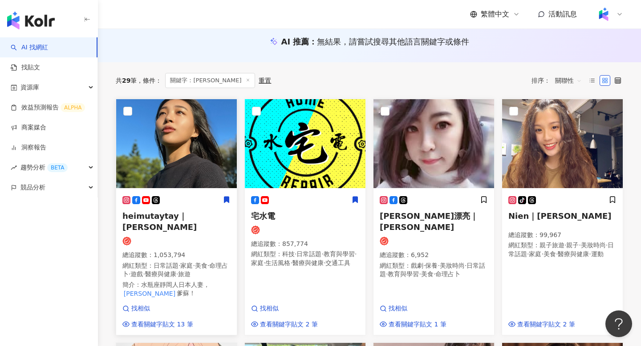
click at [164, 137] on img at bounding box center [176, 143] width 121 height 89
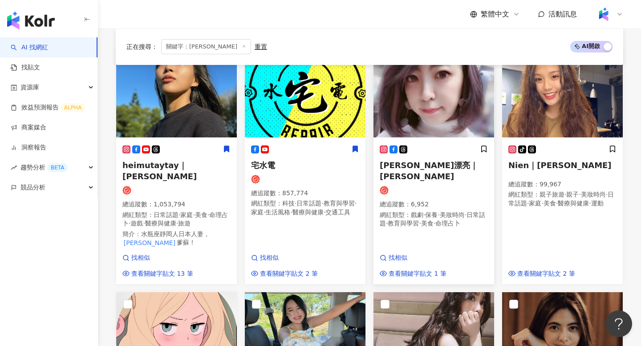
scroll to position [0, 0]
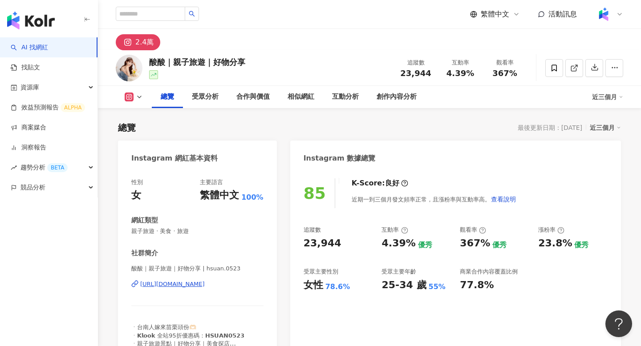
scroll to position [20, 0]
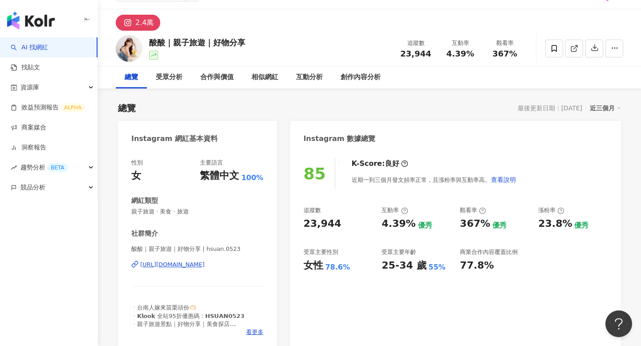
click at [205, 267] on div "https://www.instagram.com/hsuan.0523/" at bounding box center [172, 265] width 65 height 8
click at [316, 77] on div "互動分析" at bounding box center [309, 77] width 27 height 11
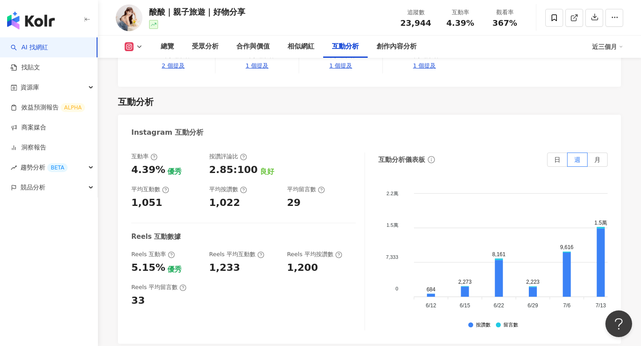
click at [302, 53] on div "相似網紅" at bounding box center [301, 47] width 45 height 22
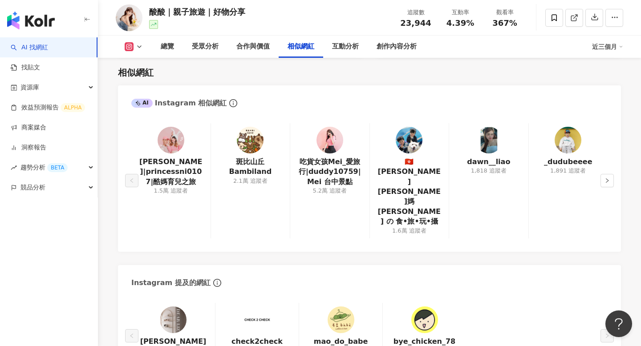
click at [172, 145] on img at bounding box center [171, 140] width 27 height 27
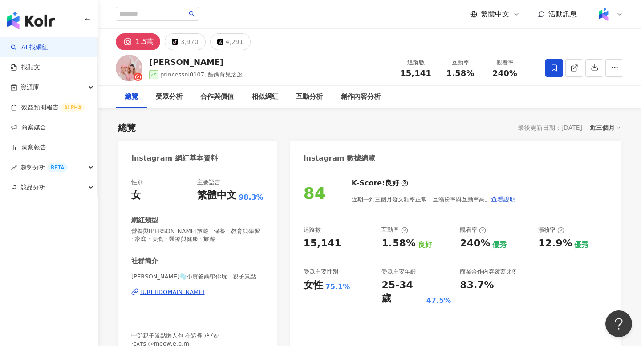
click at [205, 293] on div "[URL][DOMAIN_NAME]" at bounding box center [172, 293] width 65 height 8
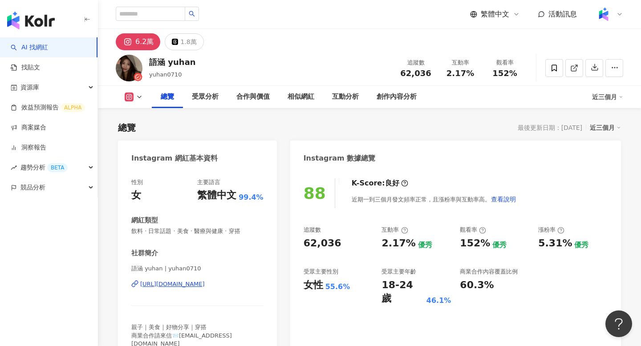
click at [205, 285] on div "[URL][DOMAIN_NAME]" at bounding box center [172, 285] width 65 height 8
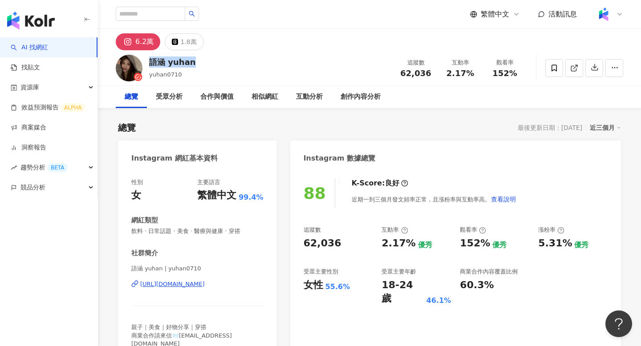
drag, startPoint x: 150, startPoint y: 61, endPoint x: 204, endPoint y: 62, distance: 53.9
click at [204, 62] on div "語涵 yuhan yuhan0710 追蹤數 62,036 互動率 2.17% 觀看率 152%" at bounding box center [369, 67] width 543 height 35
copy div "語涵 yuhan"
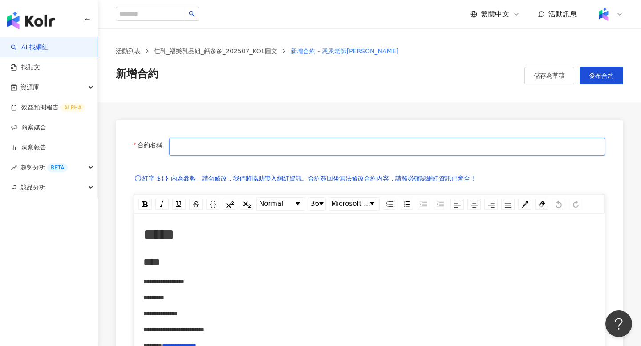
click at [217, 153] on input "合約名稱" at bounding box center [387, 147] width 436 height 18
type input "**********"
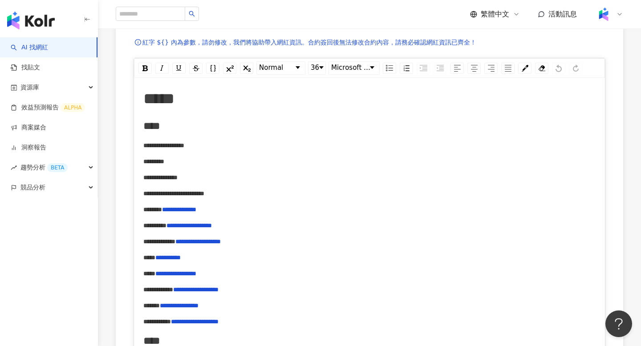
scroll to position [115, 0]
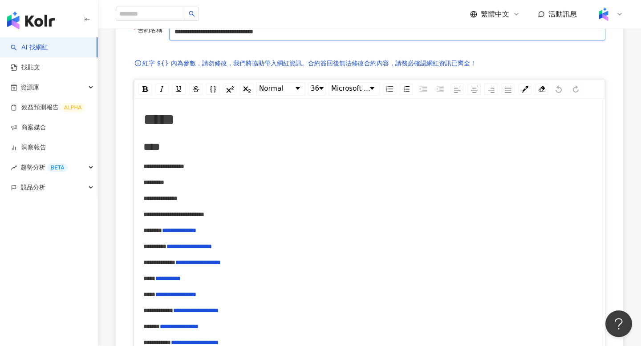
click at [442, 98] on div "Normal 36 Microsoft JhengHei" at bounding box center [369, 89] width 471 height 20
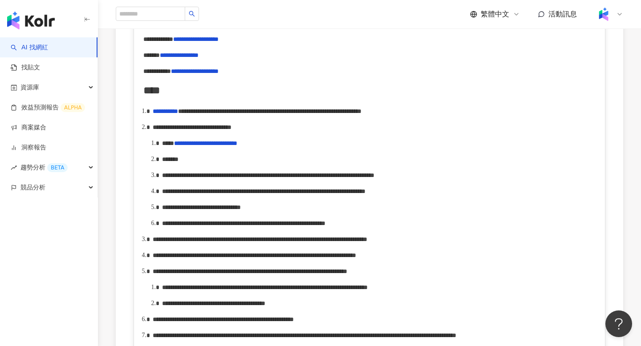
scroll to position [358, 0]
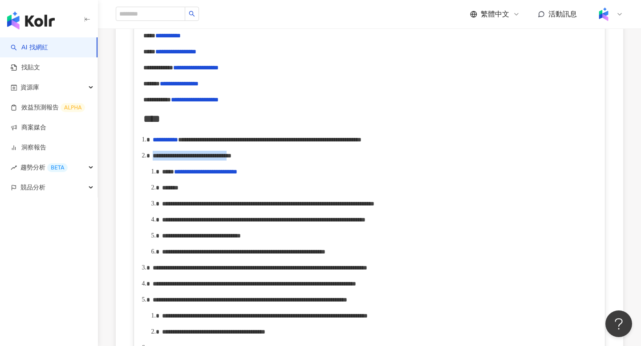
drag, startPoint x: 153, startPoint y: 171, endPoint x: 358, endPoint y: 169, distance: 204.8
click at [232, 159] on span "**********" at bounding box center [192, 156] width 79 height 6
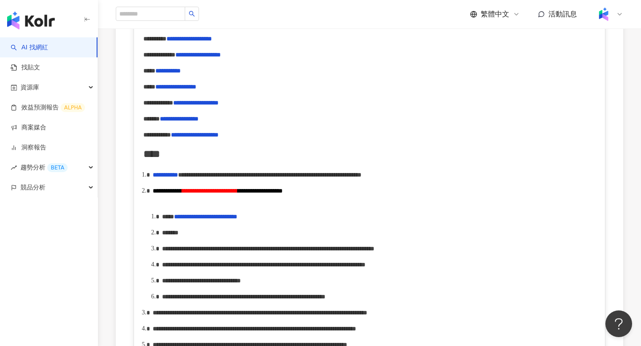
scroll to position [362, 0]
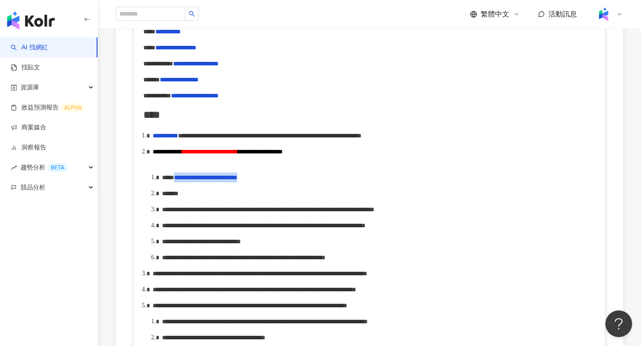
drag, startPoint x: 191, startPoint y: 191, endPoint x: 316, endPoint y: 188, distance: 125.2
click at [316, 183] on div "**********" at bounding box center [379, 178] width 434 height 10
click at [276, 199] on div "*******" at bounding box center [379, 194] width 434 height 10
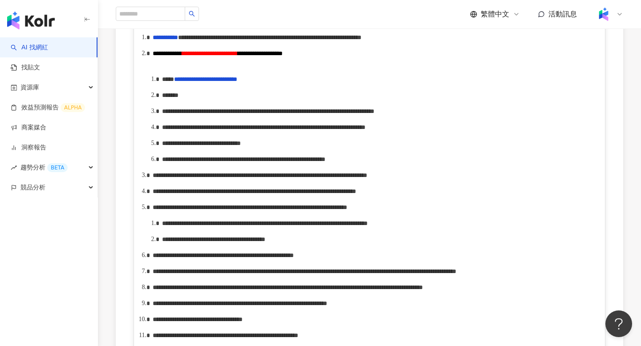
scroll to position [474, 0]
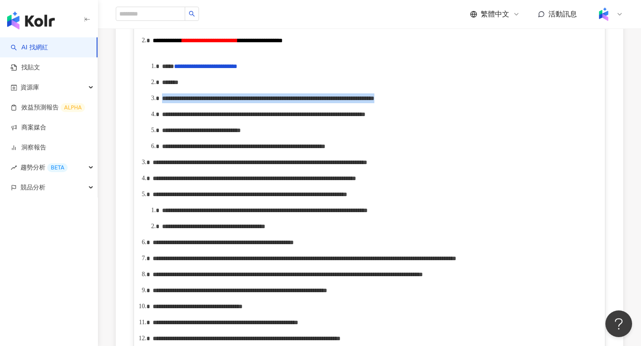
drag, startPoint x: 163, startPoint y: 112, endPoint x: 276, endPoint y: 122, distance: 113.6
click at [277, 102] on span "**********" at bounding box center [268, 98] width 212 height 6
drag, startPoint x: 410, startPoint y: 112, endPoint x: 442, endPoint y: 111, distance: 31.6
click at [363, 102] on span "**********" at bounding box center [262, 98] width 201 height 6
click at [339, 102] on span "**********" at bounding box center [250, 98] width 177 height 6
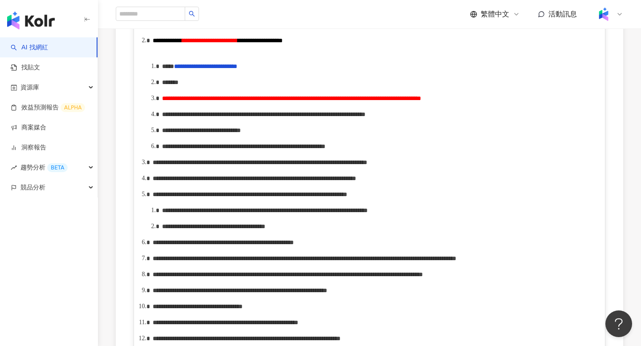
click at [430, 135] on div "**********" at bounding box center [379, 131] width 434 height 10
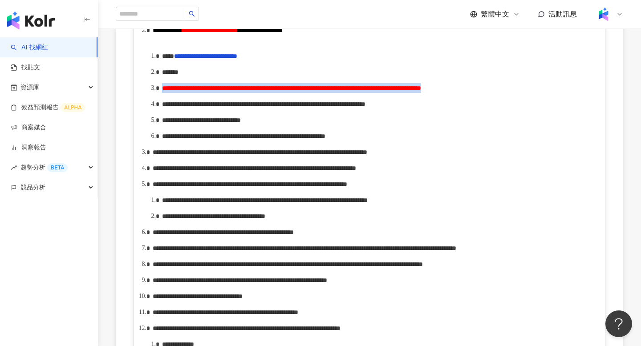
drag, startPoint x: 163, startPoint y: 102, endPoint x: 259, endPoint y: 108, distance: 96.8
click at [260, 91] on span "**********" at bounding box center [291, 88] width 259 height 6
copy span "**********"
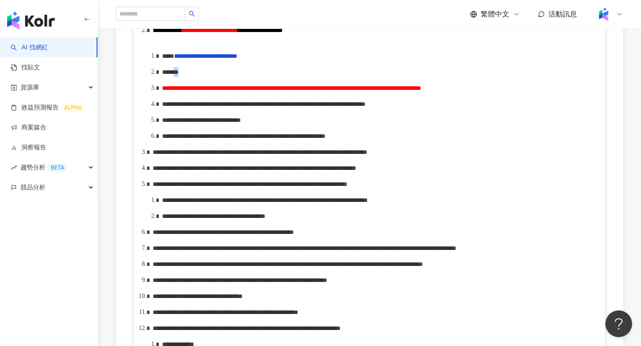
drag, startPoint x: 192, startPoint y: 87, endPoint x: 210, endPoint y: 87, distance: 17.8
click at [210, 77] on div "*******" at bounding box center [379, 72] width 434 height 10
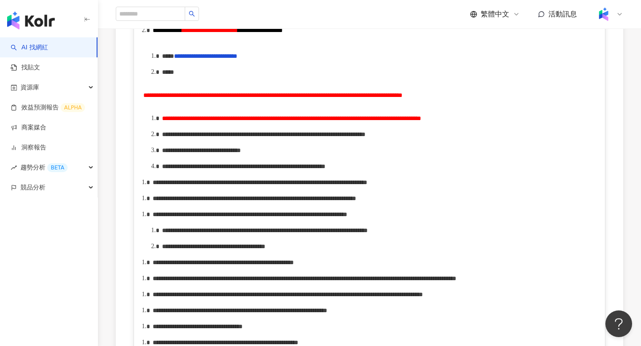
click at [143, 98] on span "**********" at bounding box center [272, 95] width 259 height 6
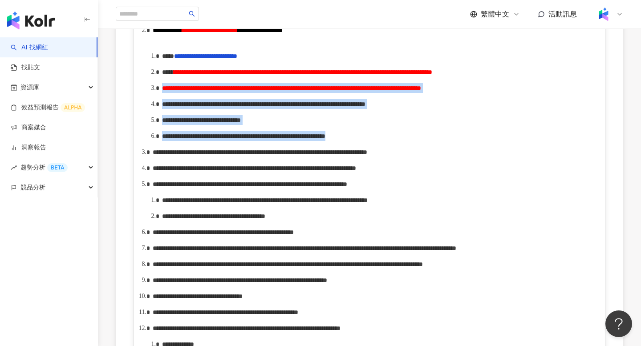
drag, startPoint x: 162, startPoint y: 114, endPoint x: 588, endPoint y: 180, distance: 430.9
click at [588, 180] on ol "**********" at bounding box center [369, 243] width 453 height 468
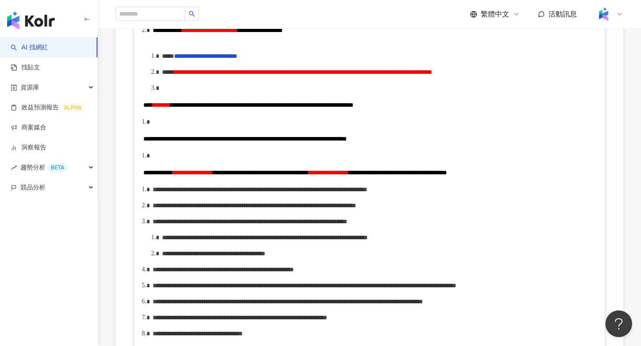
click at [142, 128] on div "**********" at bounding box center [369, 127] width 471 height 790
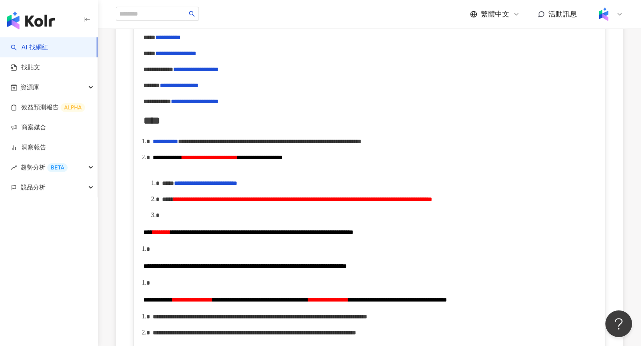
scroll to position [362, 0]
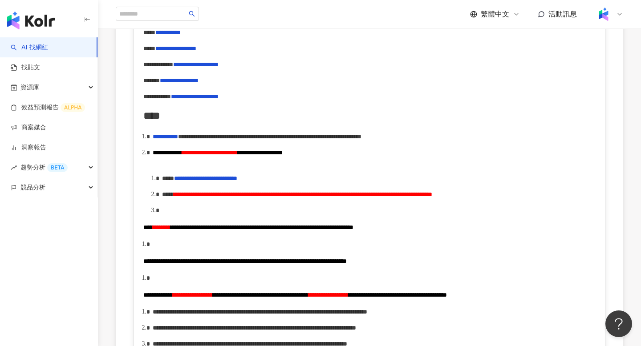
click at [145, 232] on div "**********" at bounding box center [369, 228] width 453 height 10
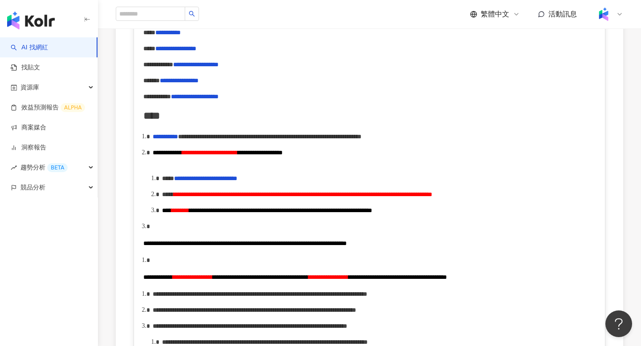
click at [145, 247] on span "**********" at bounding box center [245, 243] width 204 height 6
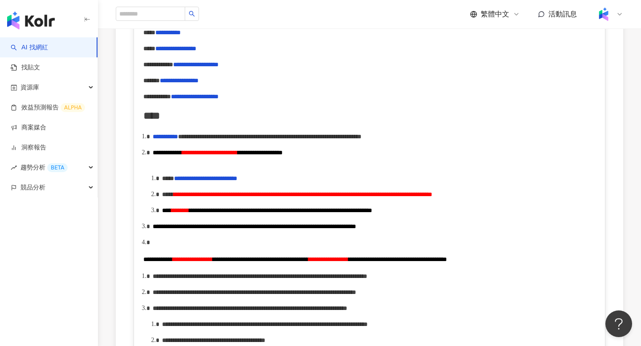
click at [145, 263] on span "**********" at bounding box center [157, 259] width 29 height 6
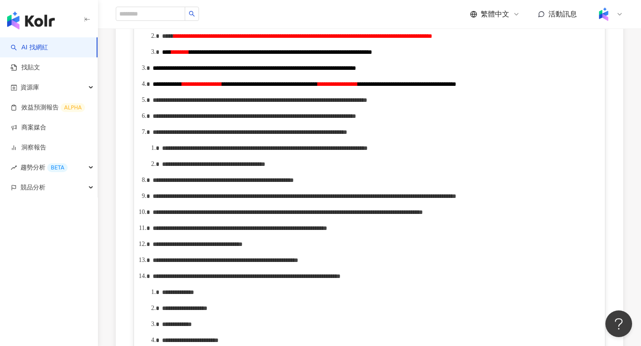
scroll to position [519, 0]
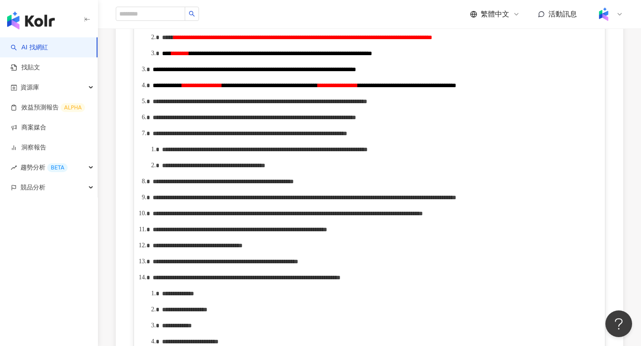
click at [155, 73] on span "**********" at bounding box center [255, 69] width 204 height 6
click at [155, 89] on span "**********" at bounding box center [167, 85] width 29 height 6
click at [155, 105] on span "**********" at bounding box center [260, 101] width 215 height 6
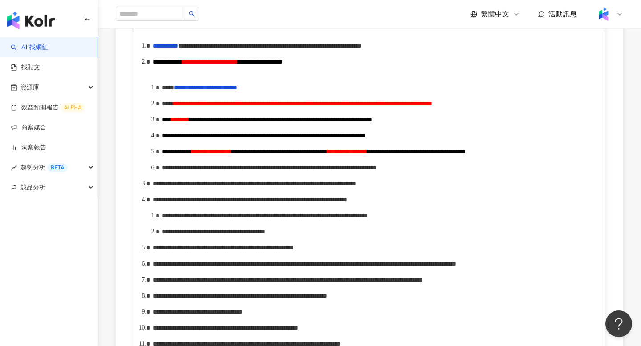
scroll to position [452, 0]
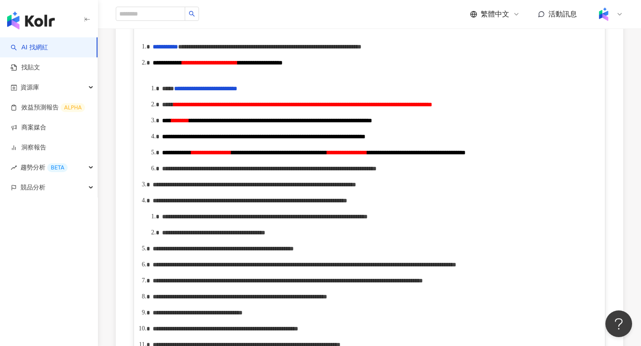
click at [327, 156] on span "**********" at bounding box center [280, 153] width 96 height 6
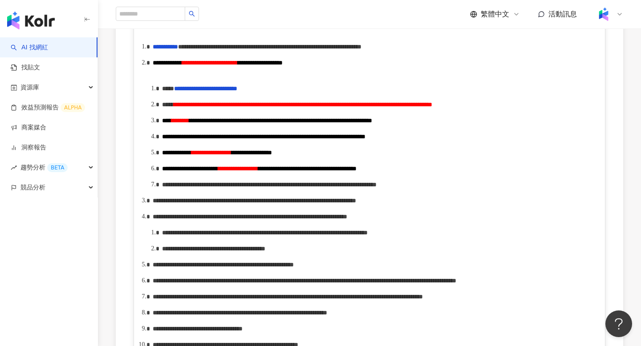
click at [159, 239] on ol "**********" at bounding box center [369, 276] width 453 height 468
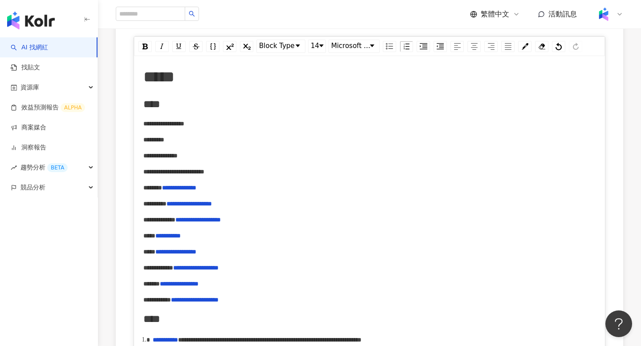
scroll to position [44, 0]
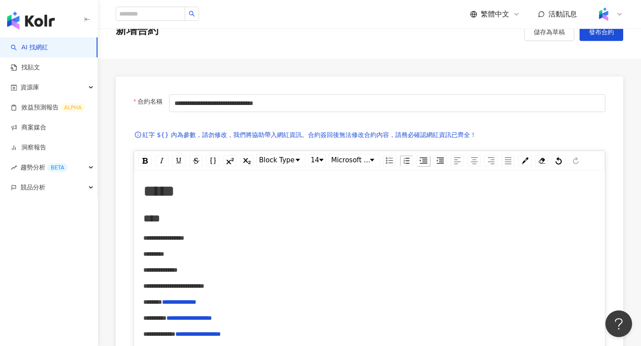
click at [423, 161] on img "rdw-list-control" at bounding box center [424, 161] width 8 height 6
click at [442, 161] on img "rdw-list-control" at bounding box center [440, 161] width 7 height 6
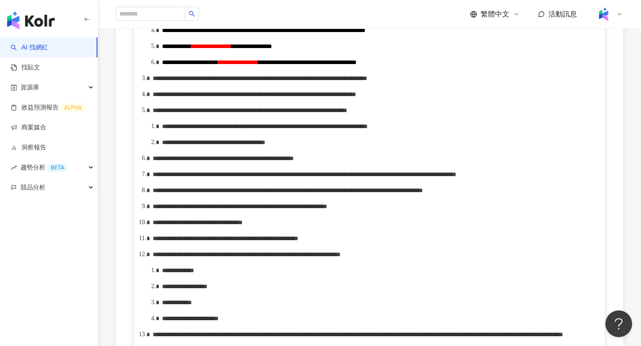
scroll to position [557, 0]
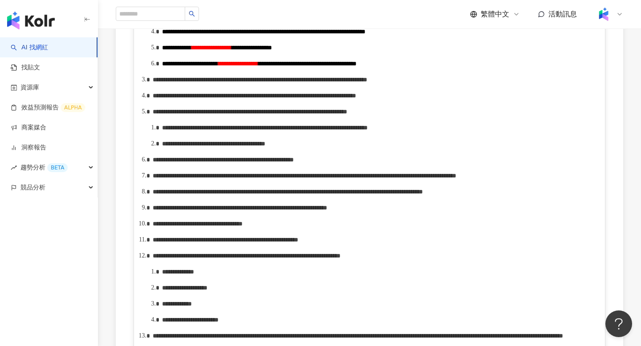
click at [357, 67] on span "**********" at bounding box center [307, 64] width 98 height 6
click at [272, 51] on span "**********" at bounding box center [252, 48] width 41 height 6
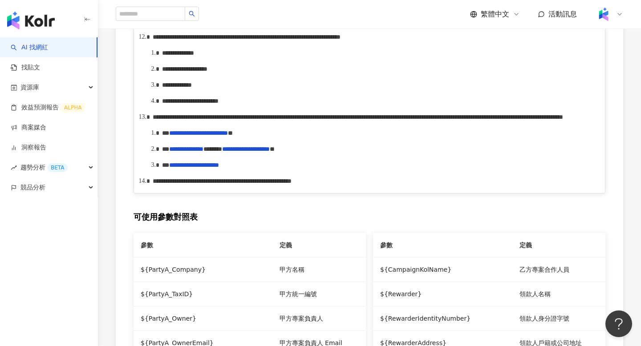
scroll to position [775, 0]
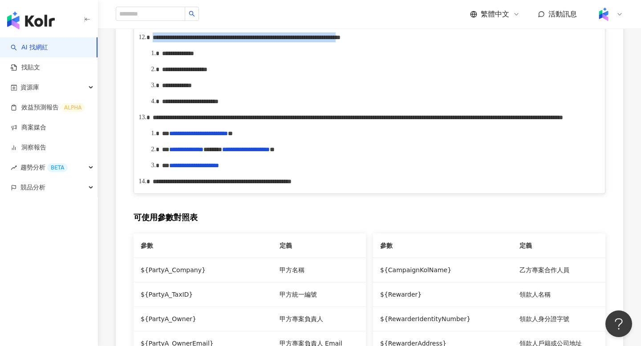
drag, startPoint x: 154, startPoint y: 177, endPoint x: 165, endPoint y: 187, distance: 15.2
click at [165, 42] on div "**********" at bounding box center [375, 38] width 444 height 10
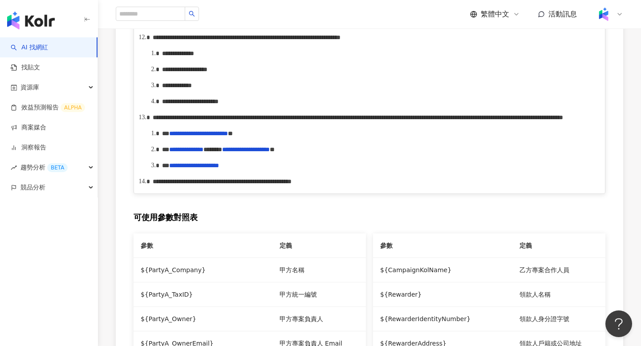
click at [203, 42] on div "**********" at bounding box center [375, 38] width 444 height 10
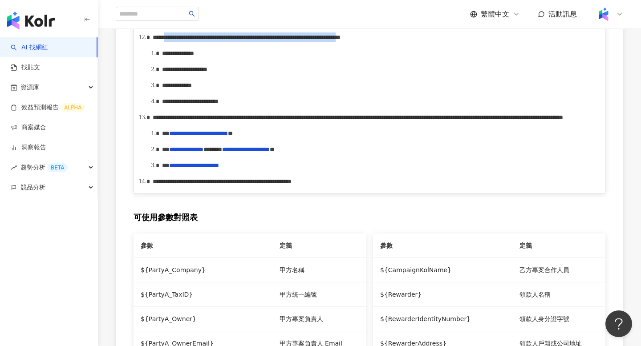
drag, startPoint x: 185, startPoint y: 178, endPoint x: 186, endPoint y: 185, distance: 6.7
click at [186, 42] on div "**********" at bounding box center [375, 38] width 444 height 10
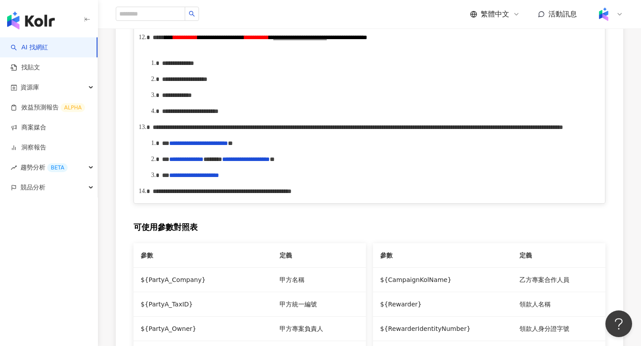
click at [281, 52] on div "**********" at bounding box center [375, 43] width 444 height 20
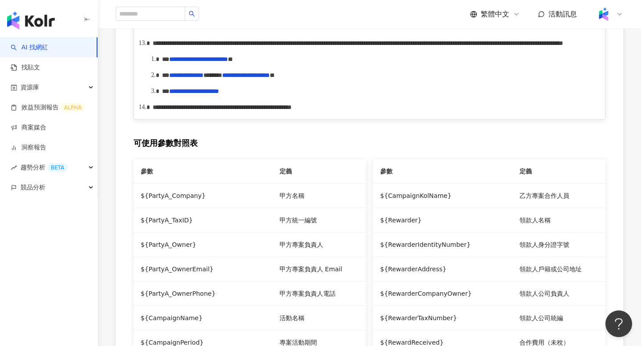
scroll to position [863, 0]
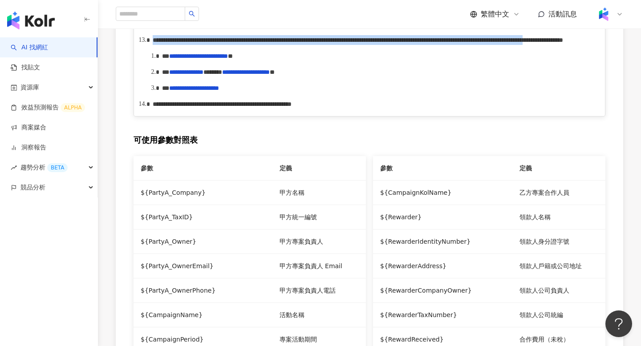
drag, startPoint x: 154, startPoint y: 190, endPoint x: 286, endPoint y: 211, distance: 134.4
click at [286, 43] on span "**********" at bounding box center [358, 40] width 411 height 6
paste div "rdw-editor"
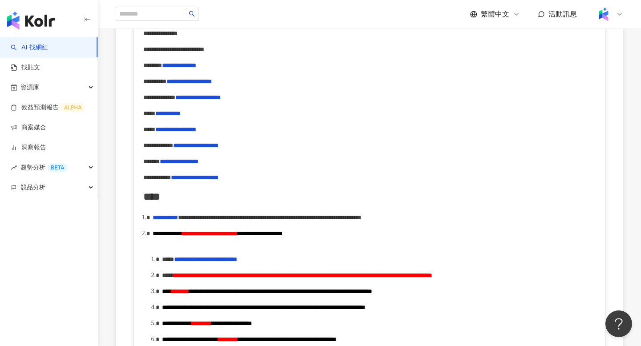
scroll to position [0, 0]
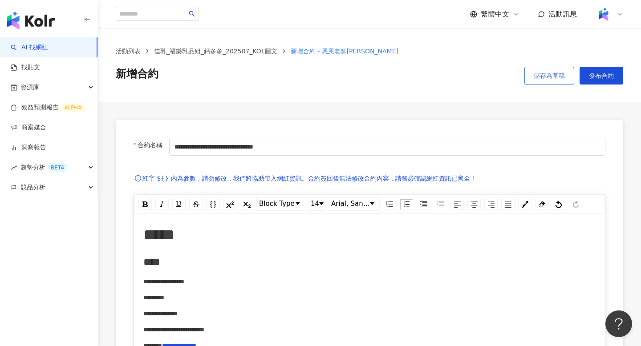
click at [535, 80] on button "儲存為草稿" at bounding box center [550, 76] width 50 height 18
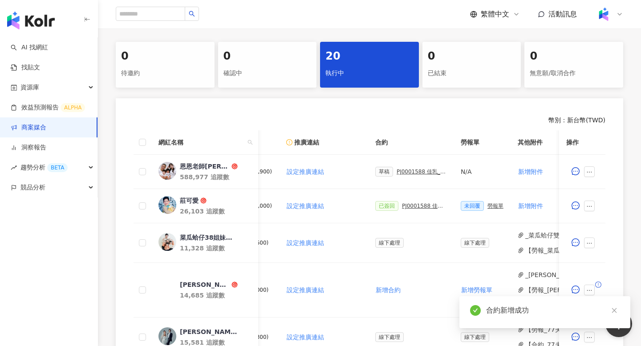
scroll to position [0, 159]
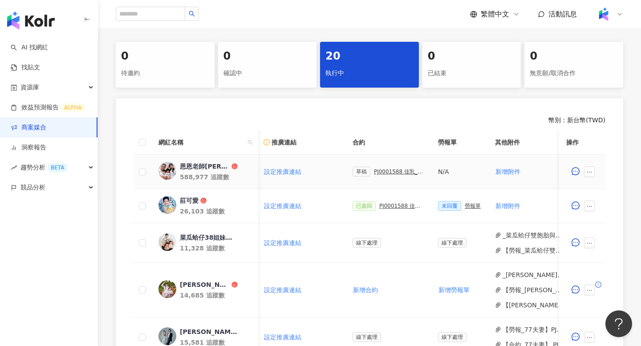
click at [378, 171] on div "PJ0001588 佳乳_福樂乳品組_鈣多多_202507_活動確認單" at bounding box center [399, 172] width 50 height 6
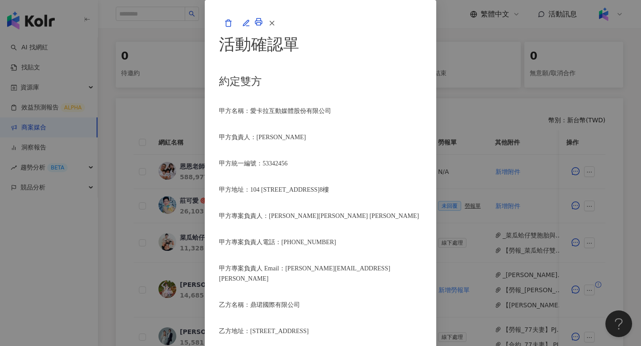
scroll to position [273, 0]
click at [274, 25] on line "button" at bounding box center [272, 23] width 4 height 4
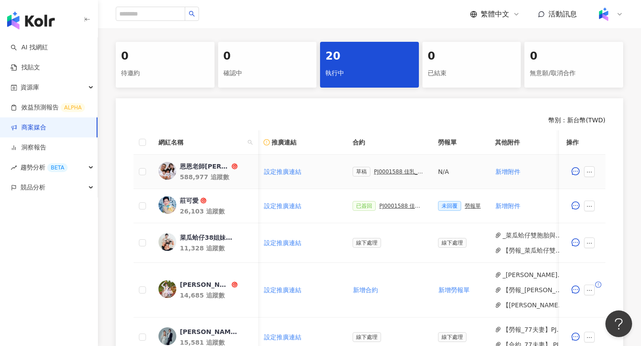
click at [395, 174] on div "PJ0001588 佳乳_福樂乳品組_鈣多多_202507_活動確認單" at bounding box center [399, 172] width 50 height 6
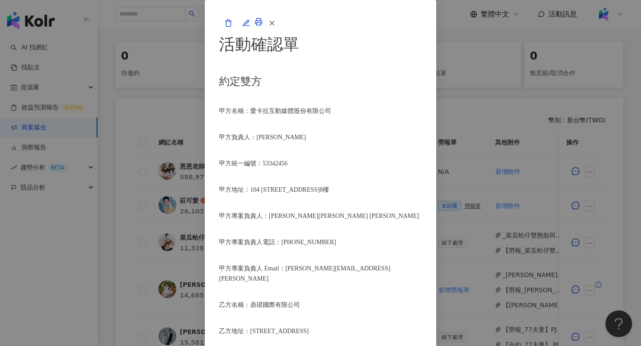
scroll to position [356, 0]
click at [250, 27] on icon "button" at bounding box center [246, 23] width 8 height 8
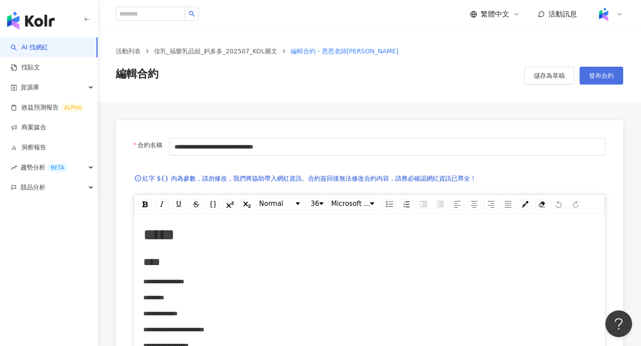
click at [600, 82] on button "發布合約" at bounding box center [602, 76] width 44 height 18
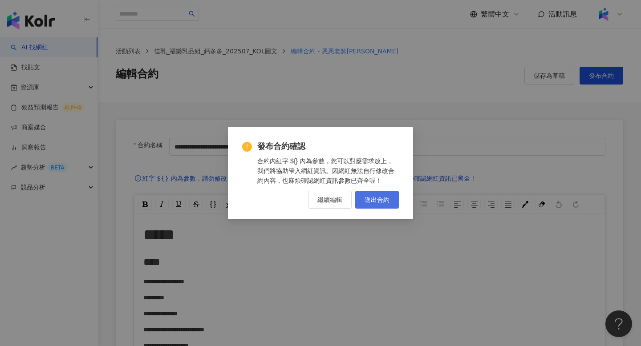
click at [366, 201] on span "送出合約" at bounding box center [377, 199] width 25 height 7
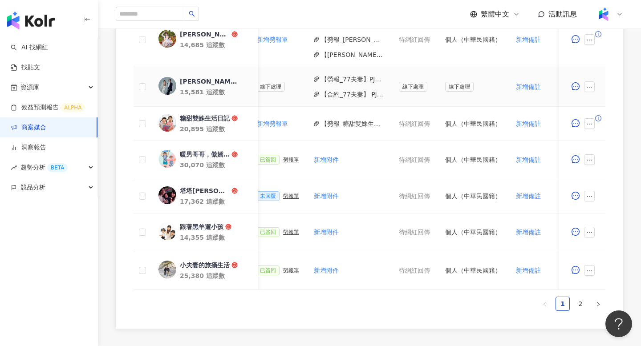
scroll to position [440, 0]
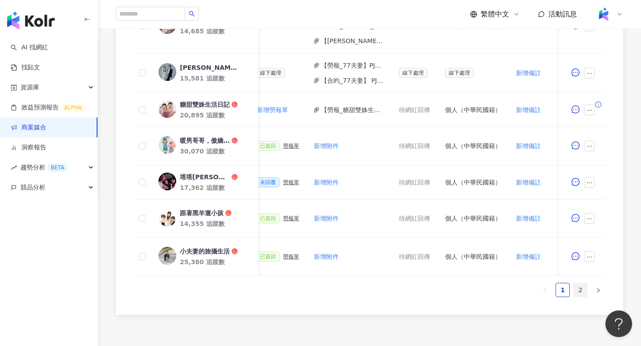
click at [583, 293] on link "2" at bounding box center [580, 290] width 13 height 13
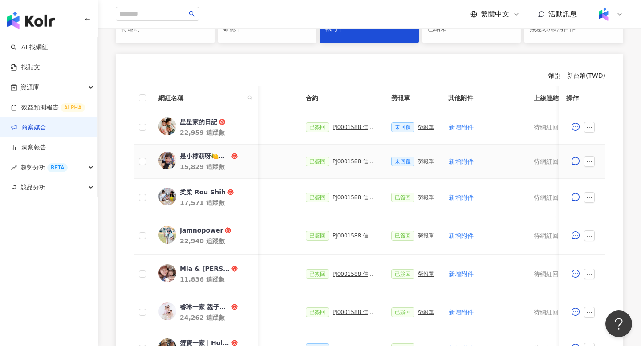
scroll to position [0, 138]
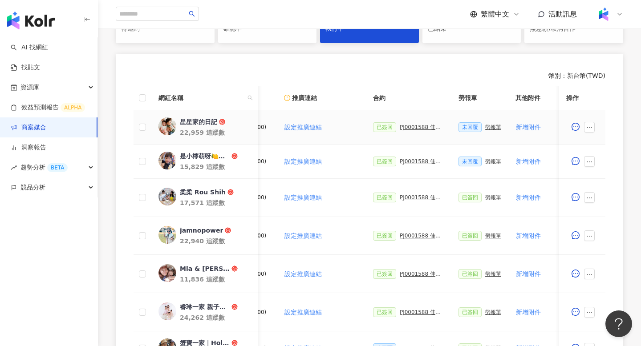
click at [413, 126] on div "PJ0001588 佳乳_福樂乳品組_鈣多多_202507_活動確認單" at bounding box center [422, 127] width 45 height 6
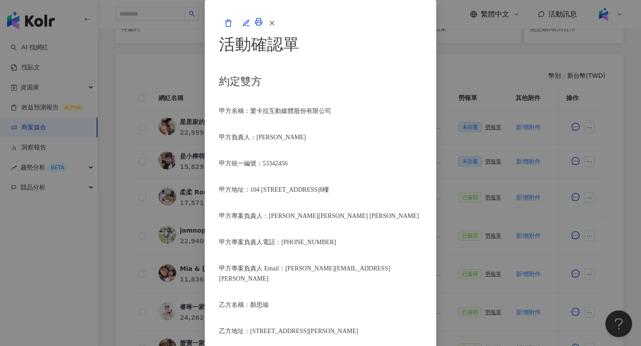
scroll to position [659, 0]
click at [276, 27] on icon "button" at bounding box center [272, 23] width 8 height 8
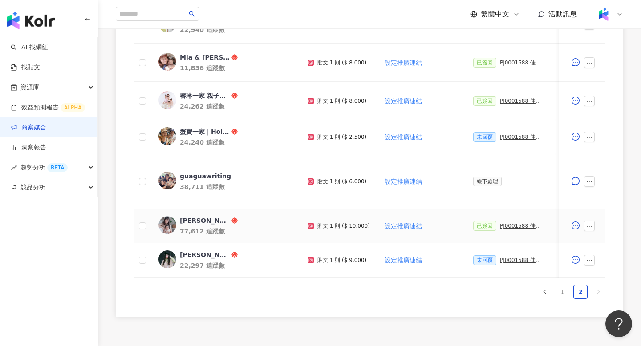
scroll to position [0, 0]
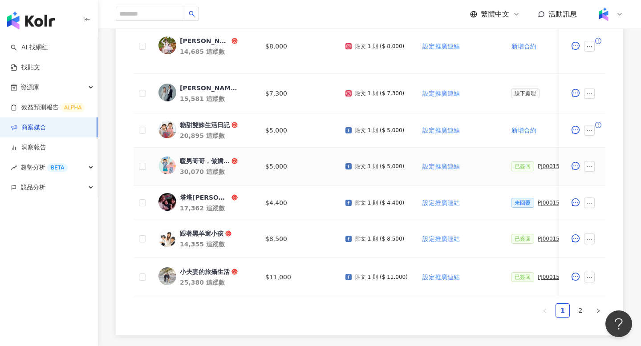
scroll to position [433, 0]
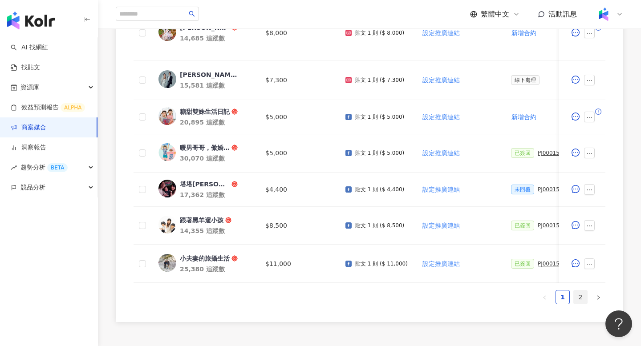
click at [577, 295] on link "2" at bounding box center [580, 297] width 13 height 13
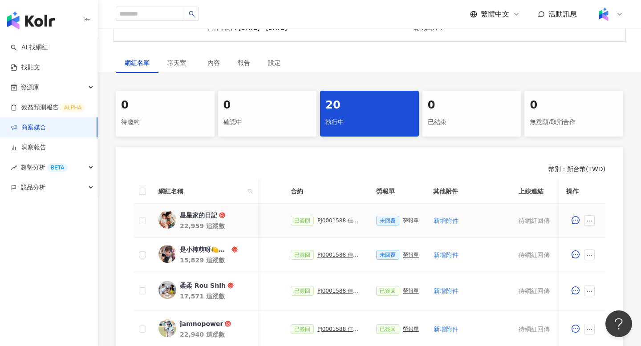
scroll to position [506, 0]
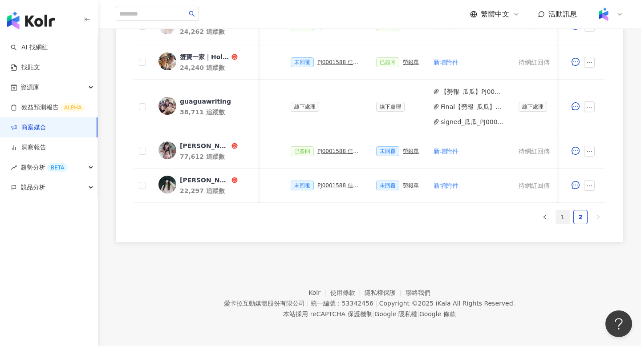
click at [558, 216] on link "1" at bounding box center [562, 217] width 13 height 13
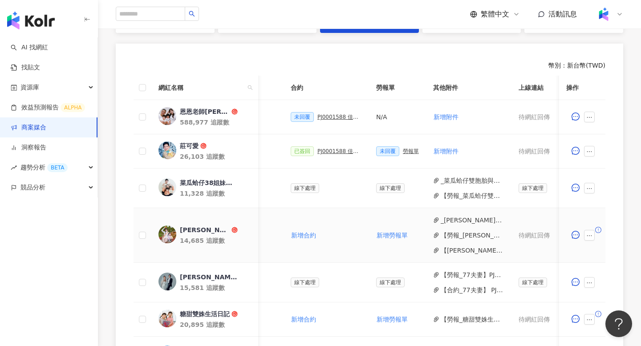
scroll to position [221, 0]
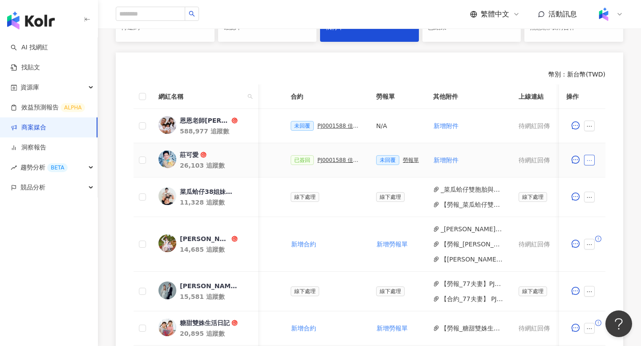
click at [592, 160] on icon "ellipsis" at bounding box center [589, 161] width 6 height 6
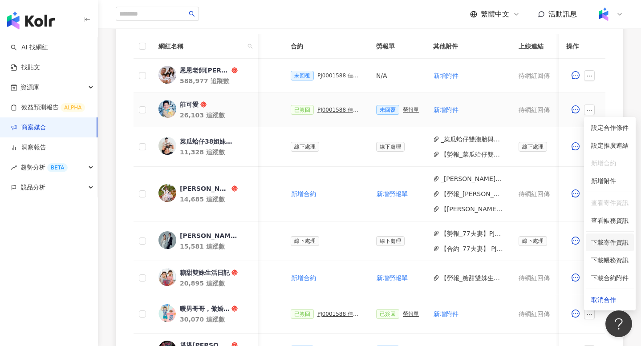
scroll to position [275, 0]
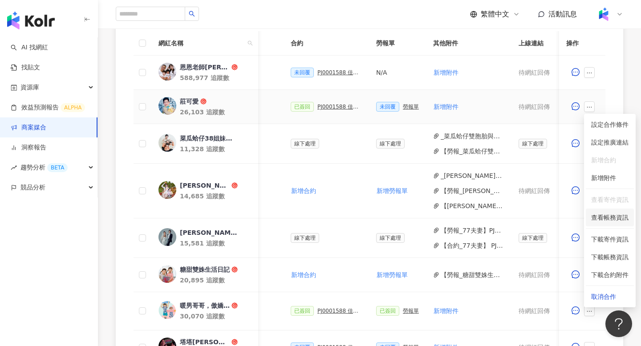
click at [605, 216] on span "查看帳務資訊" at bounding box center [609, 218] width 37 height 10
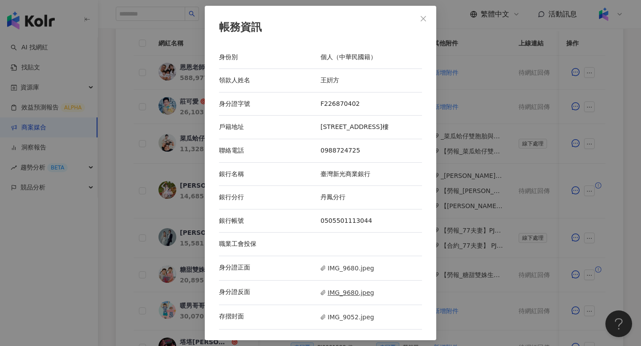
click at [347, 296] on span "IMG_9680.jpeg" at bounding box center [347, 293] width 53 height 10
click at [423, 16] on icon "close" at bounding box center [423, 18] width 7 height 7
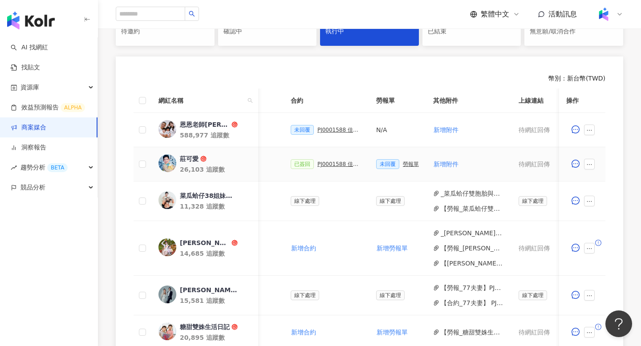
scroll to position [212, 0]
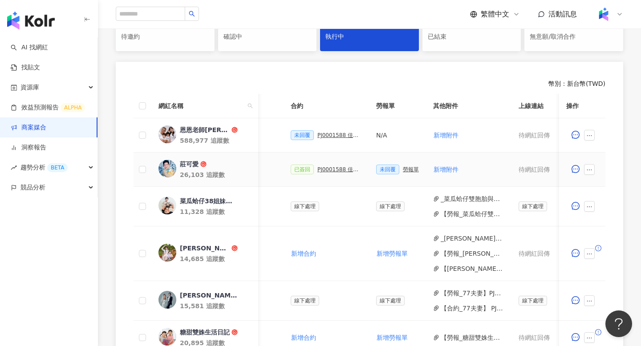
click at [340, 169] on div "PJ0001588 佳乳_福樂乳品組_鈣多多_202507_活動確認單" at bounding box center [340, 170] width 45 height 6
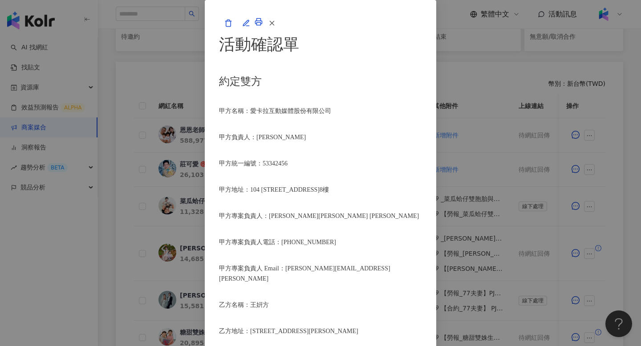
scroll to position [178, 0]
click at [255, 32] on button "button" at bounding box center [246, 23] width 18 height 18
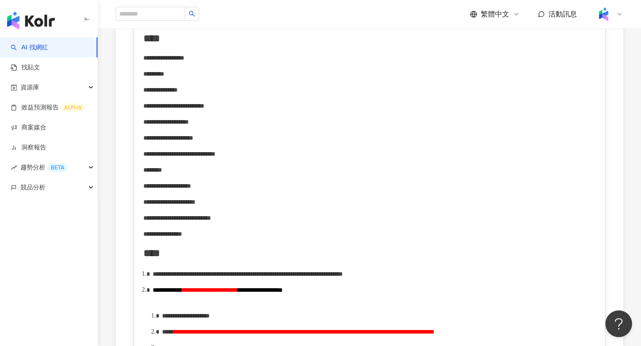
scroll to position [228, 0]
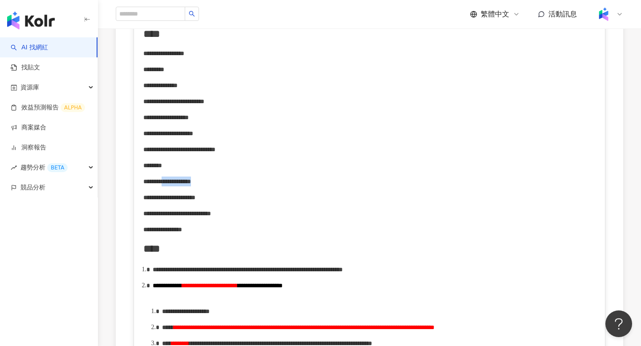
drag, startPoint x: 194, startPoint y: 185, endPoint x: 266, endPoint y: 185, distance: 72.1
click at [267, 186] on div "**********" at bounding box center [369, 182] width 453 height 10
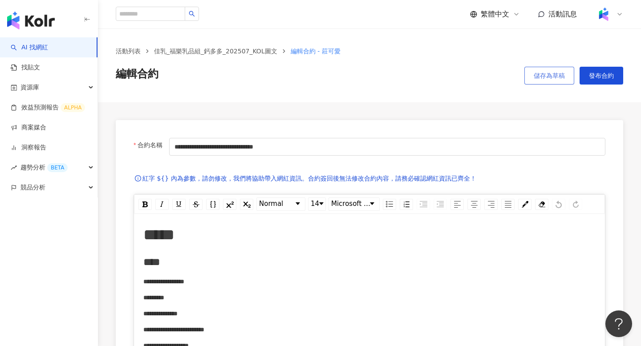
click at [544, 76] on span "儲存為草稿" at bounding box center [549, 75] width 31 height 7
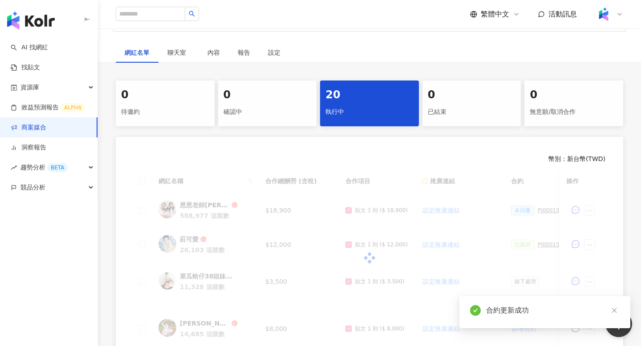
scroll to position [147, 0]
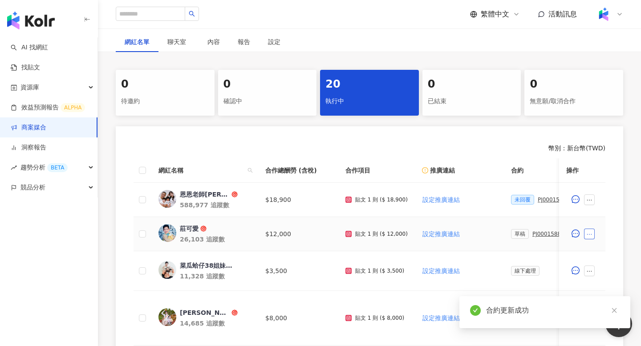
click at [590, 234] on icon "ellipsis" at bounding box center [589, 235] width 6 height 6
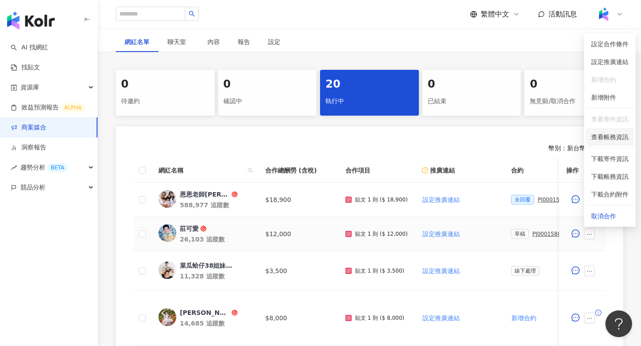
click at [609, 139] on span "查看帳務資訊" at bounding box center [609, 137] width 37 height 10
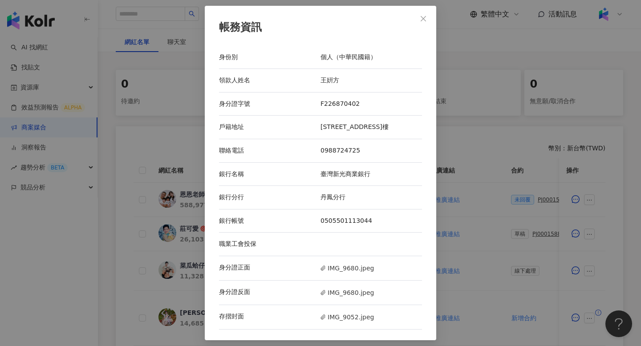
click at [344, 127] on div "新北市泰山區信華五街45號14樓" at bounding box center [372, 127] width 102 height 9
copy div "新北市泰山區信華五街45號14樓"
click at [426, 21] on icon "close" at bounding box center [423, 18] width 7 height 7
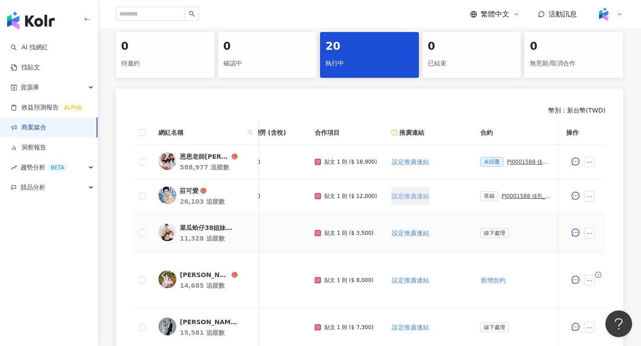
scroll to position [0, 83]
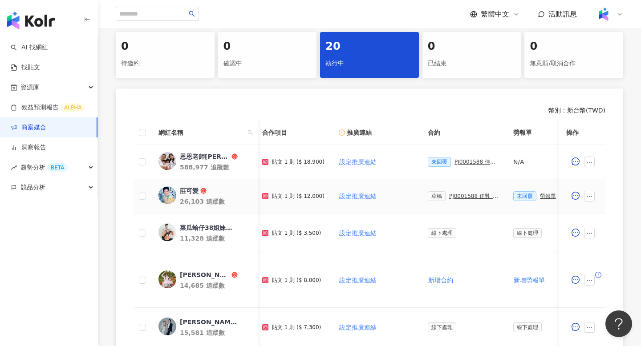
click at [457, 194] on div "PJ0001588 佳乳_福樂乳品組_鈣多多_202507_活動確認單" at bounding box center [474, 196] width 50 height 6
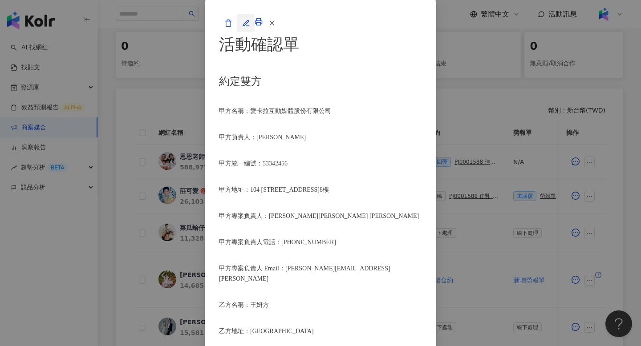
click at [249, 26] on icon "button" at bounding box center [247, 26] width 3 height 0
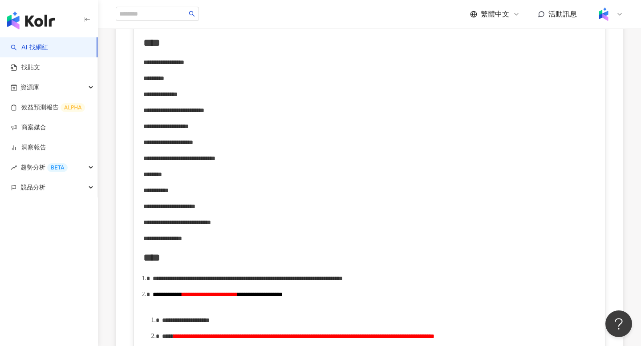
scroll to position [218, 0]
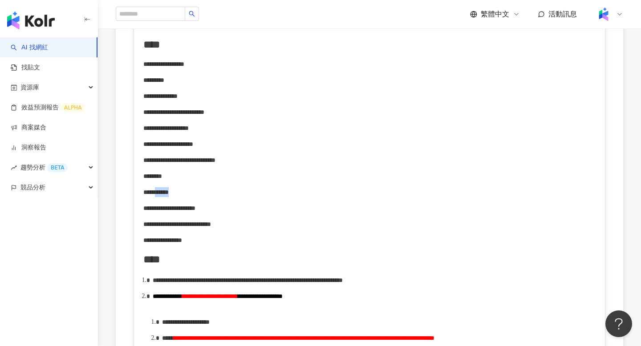
drag, startPoint x: 175, startPoint y: 194, endPoint x: 215, endPoint y: 195, distance: 39.2
click at [215, 195] on div "**********" at bounding box center [369, 192] width 453 height 10
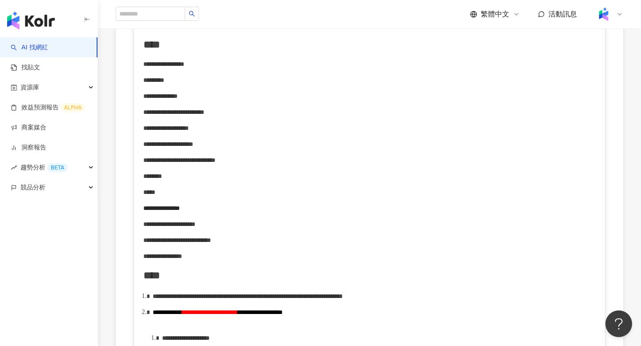
click at [144, 208] on span "**********" at bounding box center [161, 208] width 37 height 6
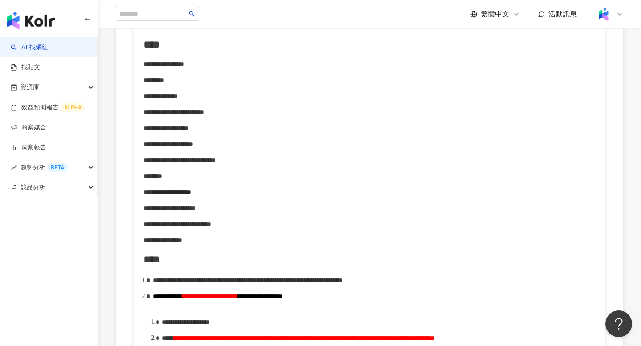
click at [337, 195] on div "**********" at bounding box center [369, 192] width 453 height 10
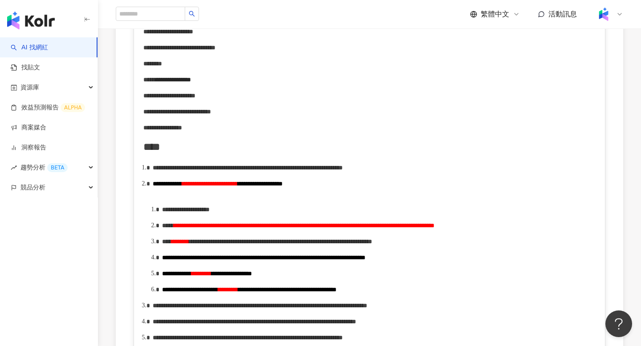
scroll to position [0, 0]
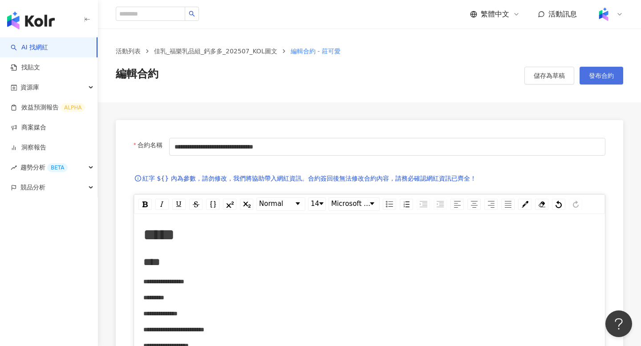
click at [601, 83] on button "發布合約" at bounding box center [602, 76] width 44 height 18
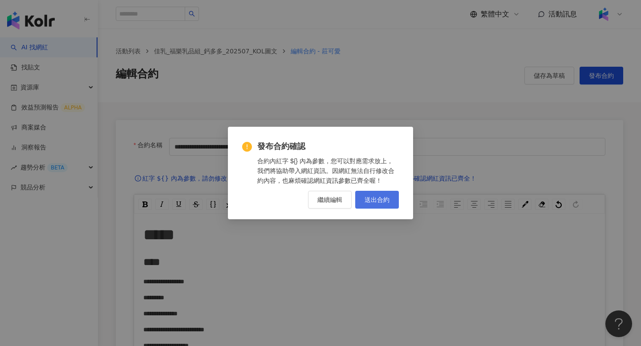
click at [386, 202] on span "送出合約" at bounding box center [377, 199] width 25 height 7
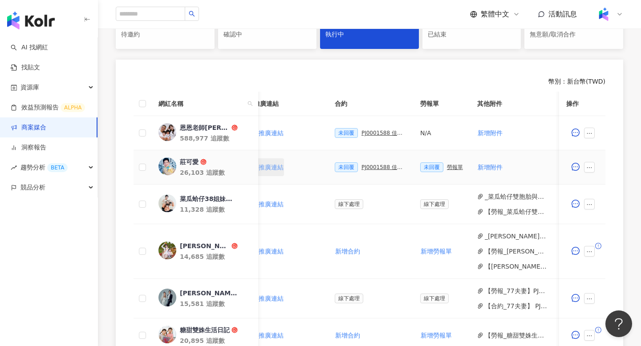
scroll to position [0, 210]
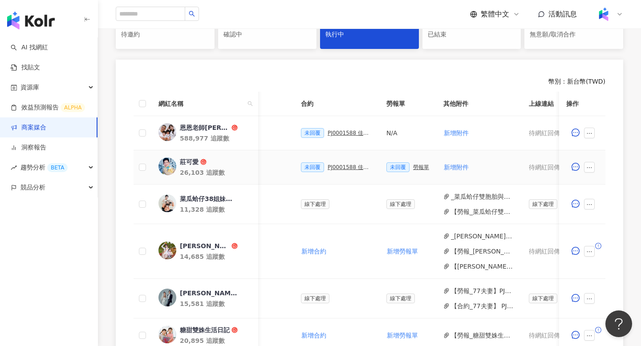
click at [413, 167] on div "勞報單" at bounding box center [421, 167] width 16 height 6
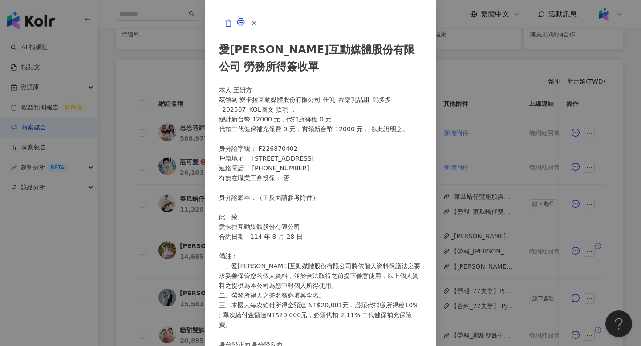
scroll to position [53, 0]
click at [256, 25] on line "button" at bounding box center [254, 23] width 4 height 4
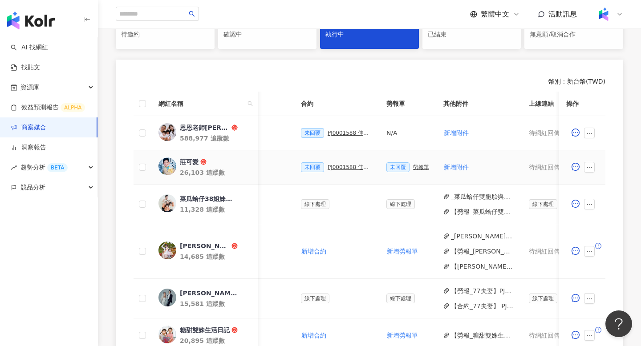
click at [334, 166] on div "PJ0001588 佳乳_福樂乳品組_鈣多多_202507_活動確認單" at bounding box center [350, 167] width 45 height 6
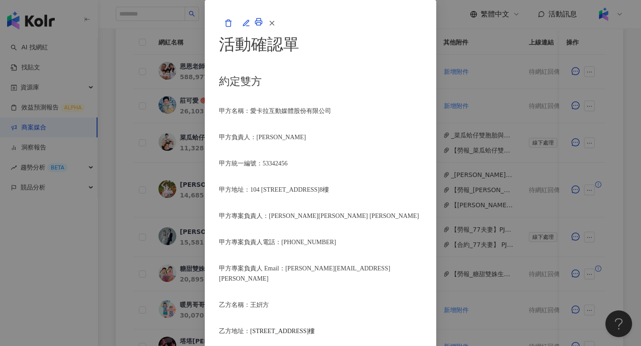
scroll to position [1093, 0]
click at [276, 27] on icon "button" at bounding box center [272, 23] width 8 height 8
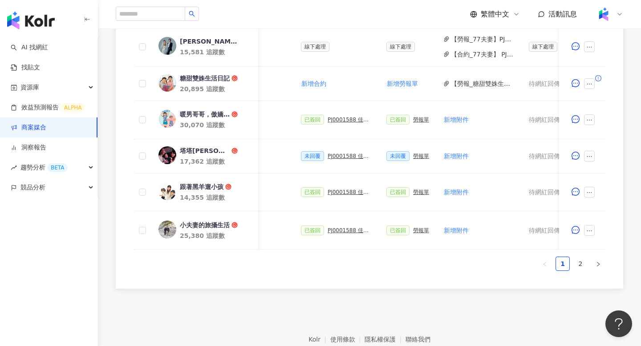
scroll to position [505, 0]
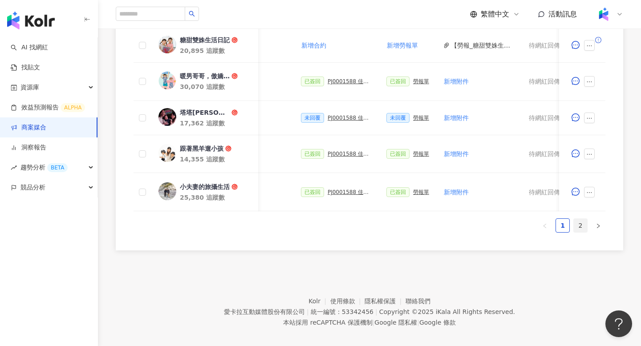
click at [582, 224] on link "2" at bounding box center [580, 225] width 13 height 13
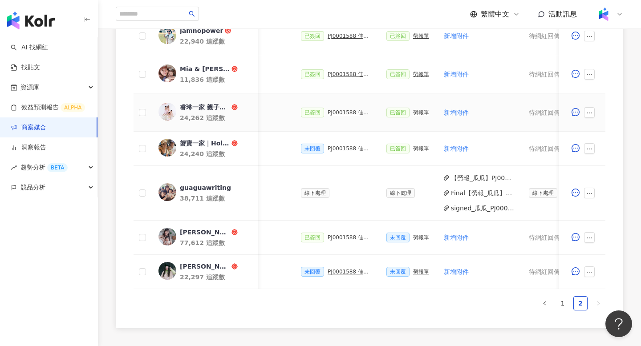
scroll to position [431, 0]
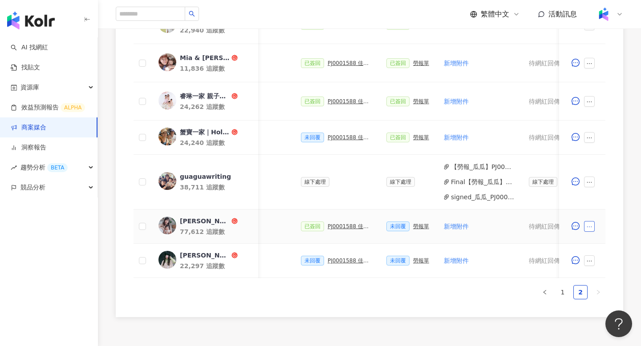
click at [590, 229] on icon "ellipsis" at bounding box center [589, 227] width 6 height 6
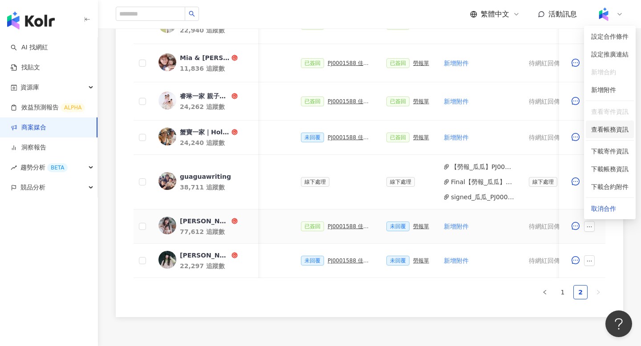
click at [620, 127] on span "查看帳務資訊" at bounding box center [609, 130] width 37 height 10
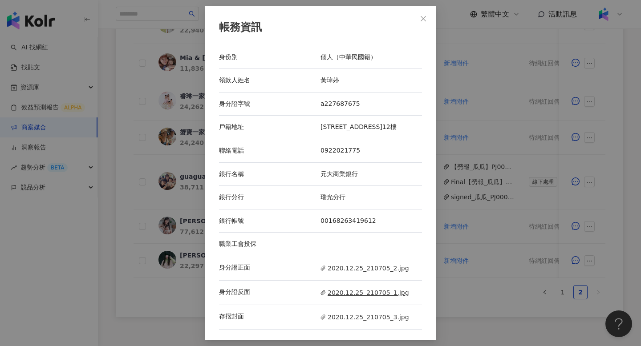
click at [352, 293] on span "2020.12.25_210705_1.jpg" at bounding box center [365, 293] width 89 height 10
click at [419, 21] on span "Close" at bounding box center [424, 18] width 18 height 7
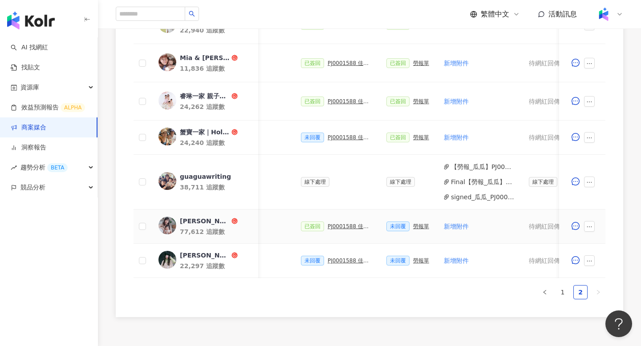
click at [340, 228] on div "PJ0001588 佳乳_福樂乳品組_鈣多多_202507_活動確認單" at bounding box center [350, 227] width 45 height 6
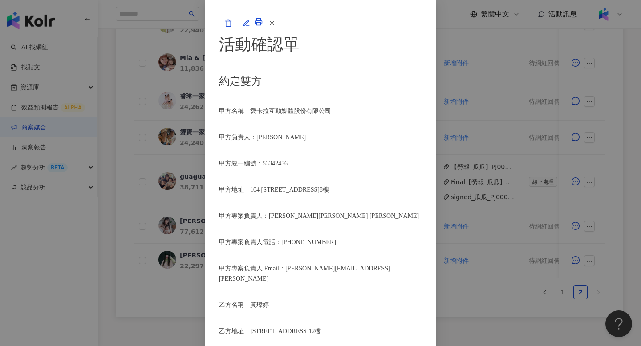
scroll to position [0, 0]
click at [263, 26] on icon at bounding box center [259, 22] width 8 height 8
click at [231, 26] on icon "button" at bounding box center [228, 23] width 5 height 7
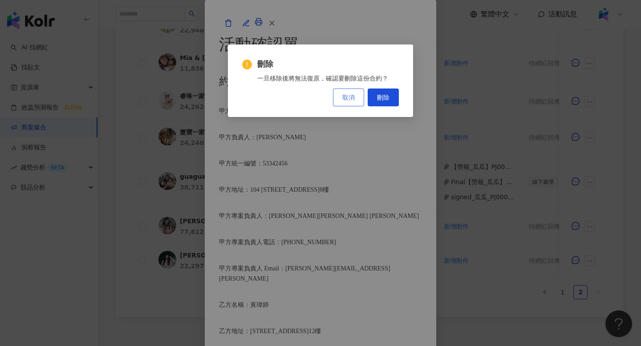
click at [347, 92] on button "取消" at bounding box center [348, 98] width 31 height 18
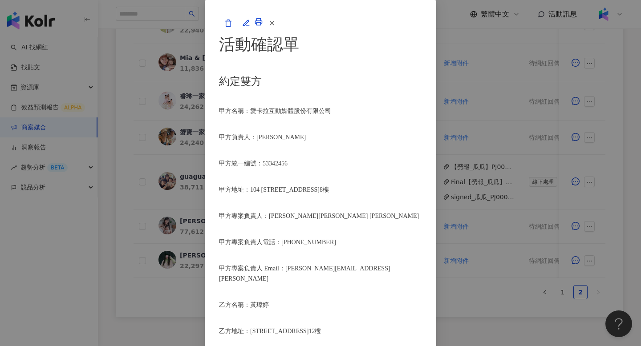
scroll to position [26, 0]
click at [232, 27] on icon "button" at bounding box center [228, 23] width 8 height 8
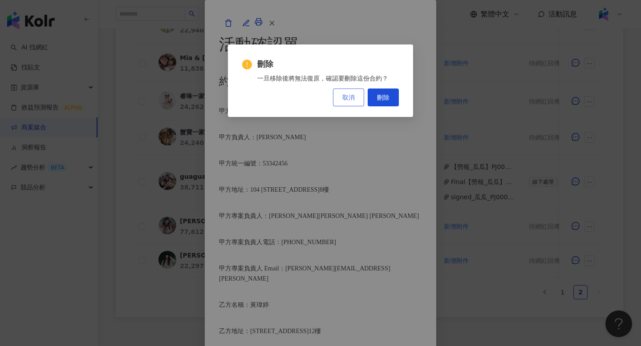
click at [338, 102] on button "取消" at bounding box center [348, 98] width 31 height 18
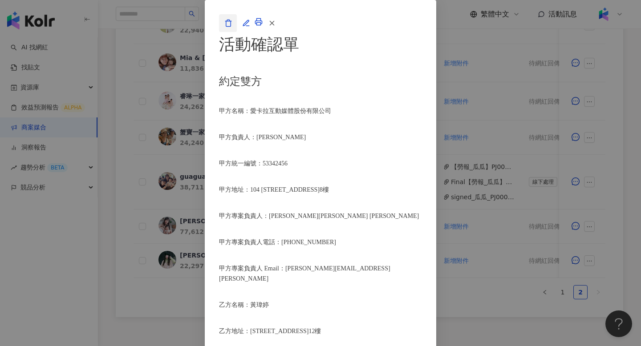
click at [232, 27] on icon "button" at bounding box center [228, 23] width 8 height 8
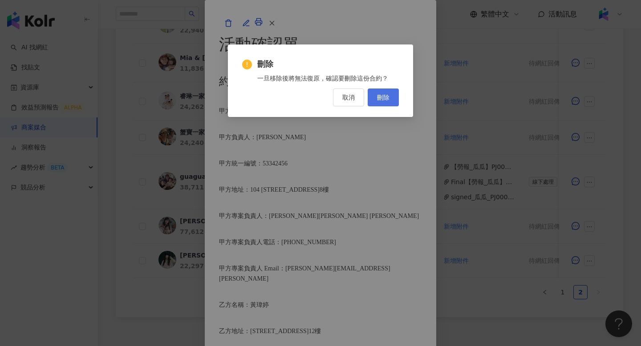
click at [382, 95] on span "刪除" at bounding box center [383, 97] width 12 height 7
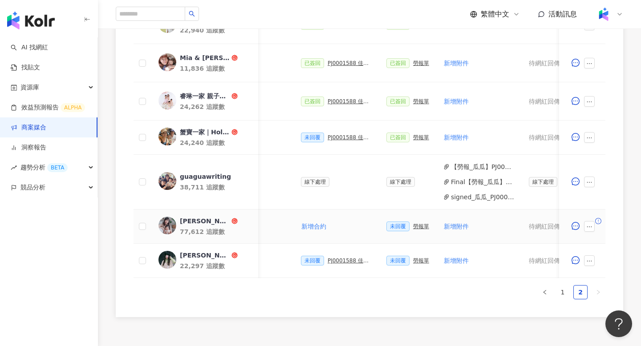
click at [413, 227] on div "勞報單" at bounding box center [421, 227] width 16 height 6
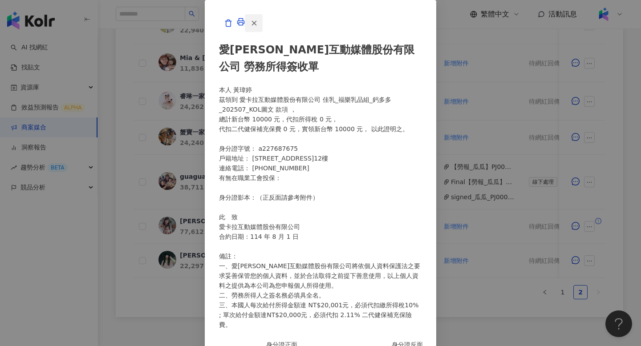
click at [263, 32] on button "button" at bounding box center [254, 23] width 18 height 18
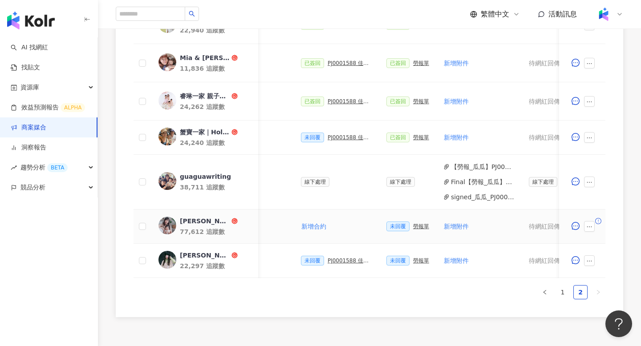
click at [413, 224] on div "勞報單" at bounding box center [421, 227] width 16 height 6
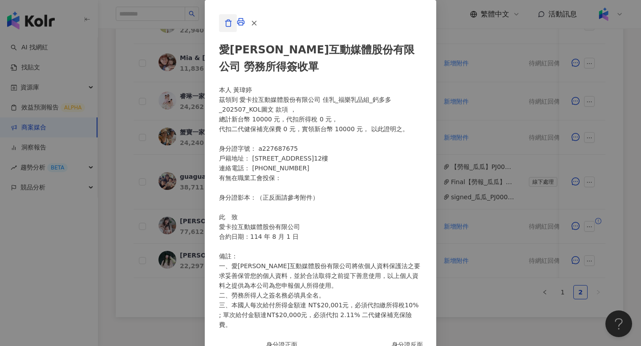
click at [232, 27] on icon "button" at bounding box center [228, 23] width 8 height 8
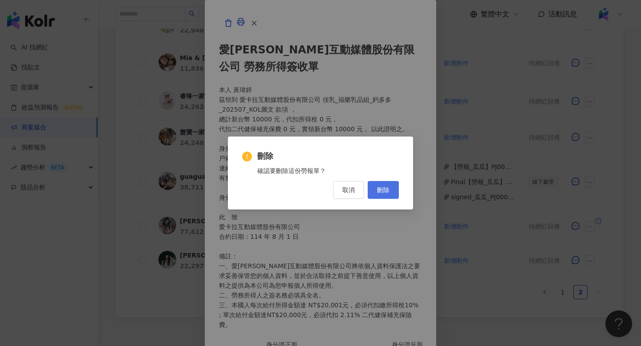
click at [383, 192] on span "刪除" at bounding box center [383, 190] width 12 height 7
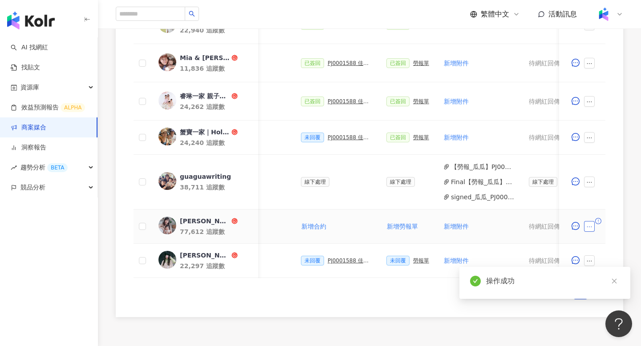
click at [590, 229] on icon "ellipsis" at bounding box center [589, 227] width 6 height 6
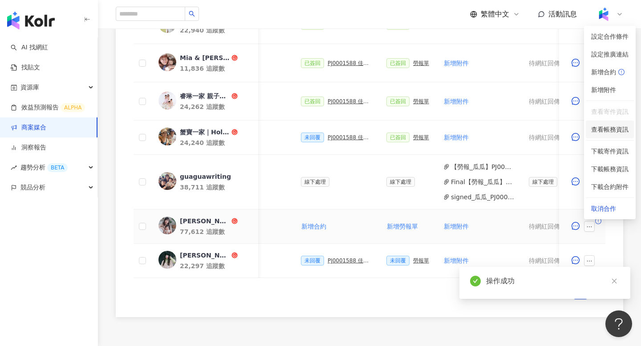
click at [610, 131] on span "查看帳務資訊" at bounding box center [609, 130] width 37 height 10
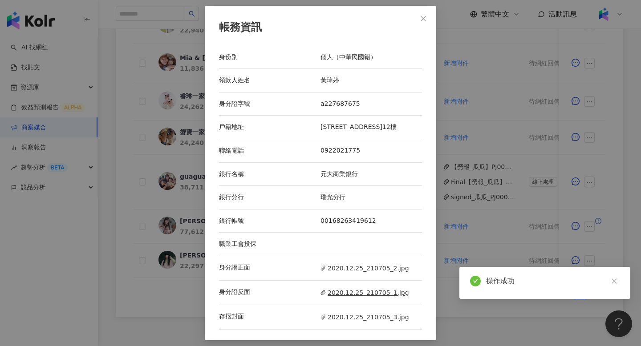
click at [351, 295] on span "2020.12.25_210705_1.jpg" at bounding box center [365, 293] width 89 height 10
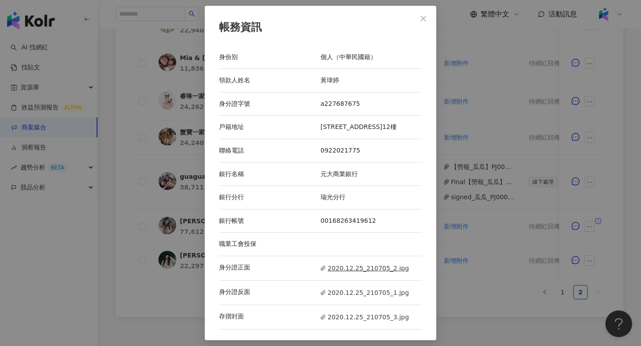
click at [350, 273] on span "2020.12.25_210705_2.jpg" at bounding box center [365, 269] width 89 height 10
click at [424, 27] on div "帳務資訊 身份別 個人（中華民國籍） 領款人姓名 黃瑋婷 身分證字號 a227687675 戶籍地址 新北市淡水區新市二路二段90號12樓 聯絡電話 0922…" at bounding box center [321, 173] width 232 height 335
click at [423, 24] on button "Close" at bounding box center [424, 19] width 18 height 18
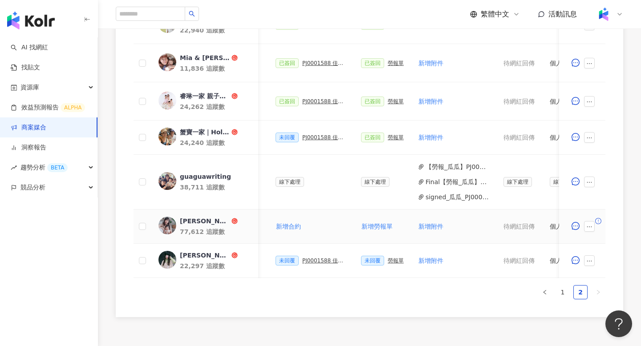
scroll to position [0, 330]
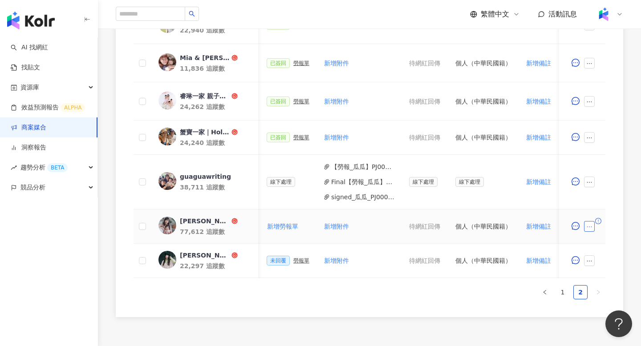
click at [587, 228] on icon "ellipsis" at bounding box center [589, 227] width 6 height 6
click at [385, 233] on td "新增附件" at bounding box center [359, 227] width 85 height 34
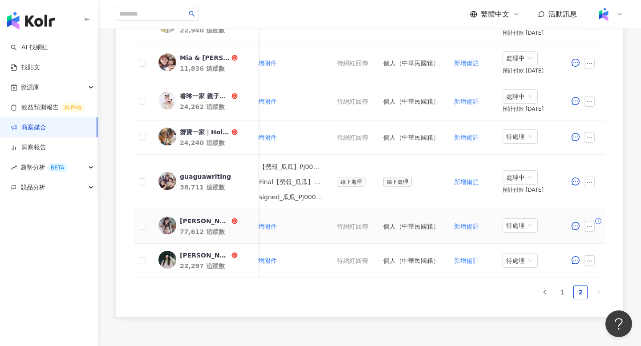
scroll to position [0, 423]
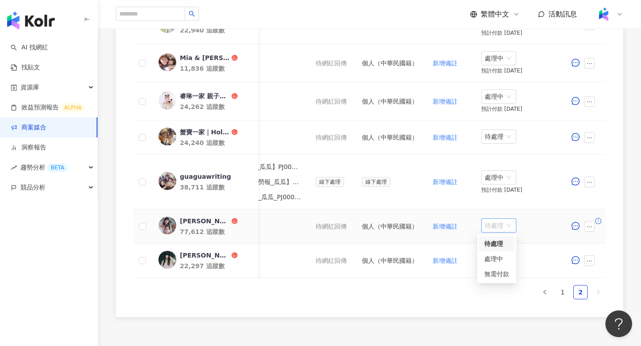
click at [491, 224] on span "待處理" at bounding box center [499, 225] width 28 height 13
click at [500, 257] on div "處理中" at bounding box center [496, 259] width 25 height 10
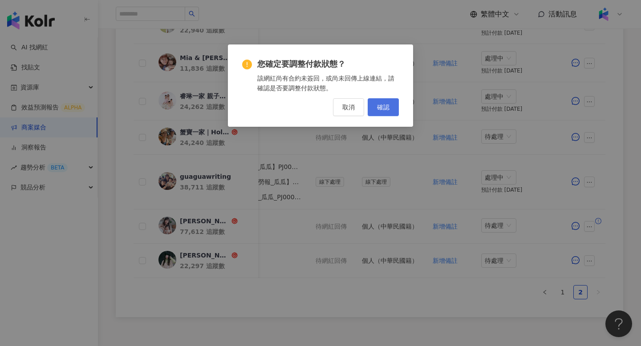
click at [386, 105] on span "確認" at bounding box center [383, 107] width 12 height 7
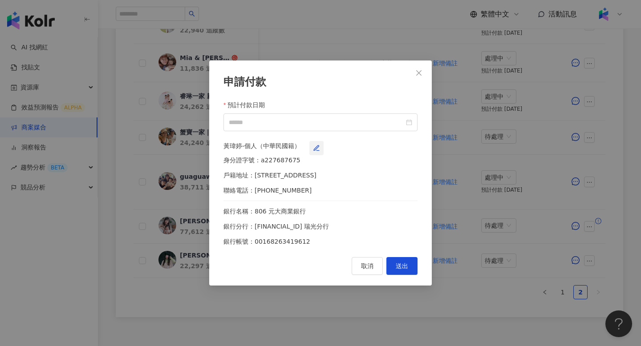
click at [324, 147] on button "button" at bounding box center [316, 148] width 14 height 14
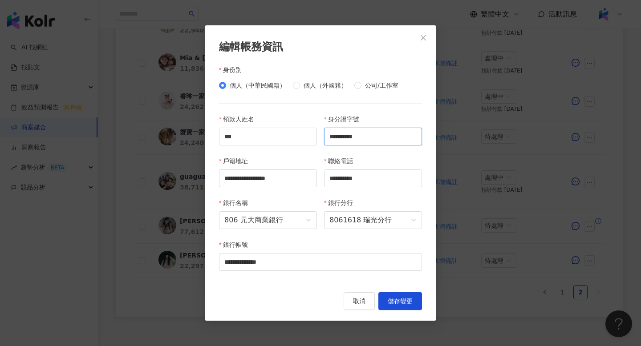
click at [332, 138] on input "**********" at bounding box center [373, 137] width 98 height 18
type input "**********"
click at [256, 175] on input "**********" at bounding box center [268, 179] width 98 height 18
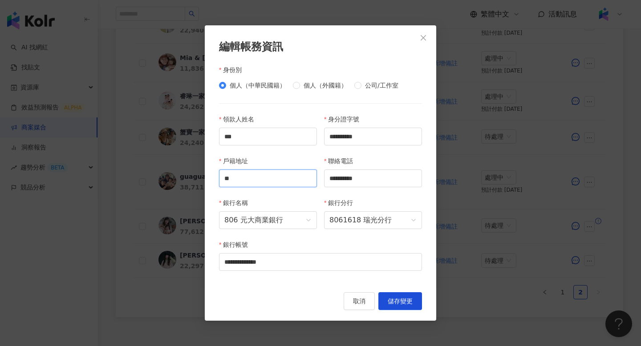
type input "*"
type input "**********"
click at [403, 308] on button "儲存變更" at bounding box center [401, 302] width 44 height 18
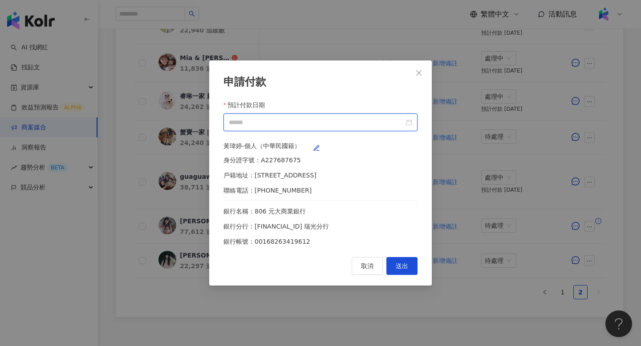
click at [358, 118] on input "預計付款日期" at bounding box center [316, 123] width 175 height 10
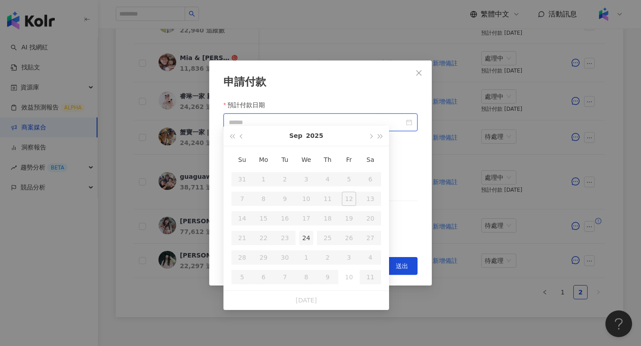
type input "**********"
click at [297, 237] on td "24" at bounding box center [306, 238] width 21 height 20
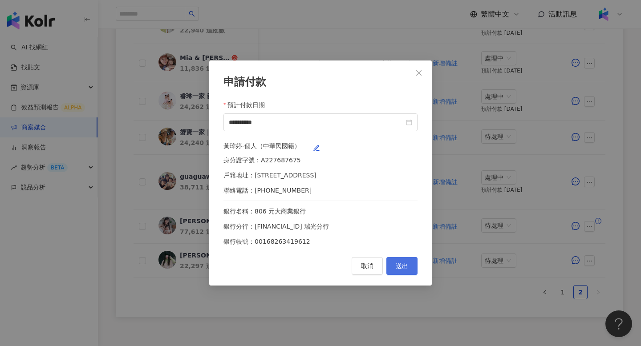
click at [416, 275] on button "送出" at bounding box center [402, 266] width 31 height 18
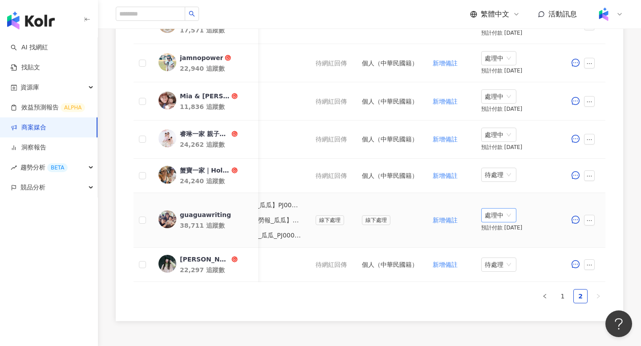
click at [497, 219] on span "處理中" at bounding box center [499, 215] width 28 height 13
click at [438, 194] on td "新增備註" at bounding box center [449, 220] width 49 height 55
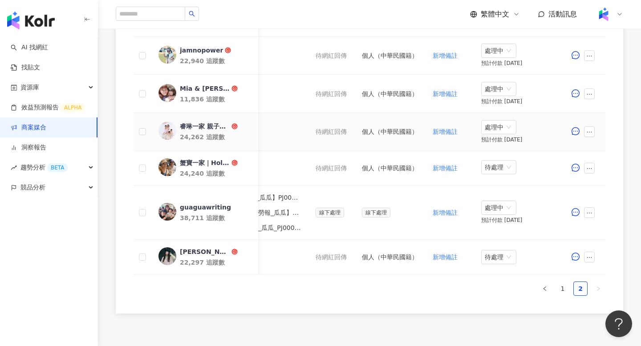
scroll to position [510, 0]
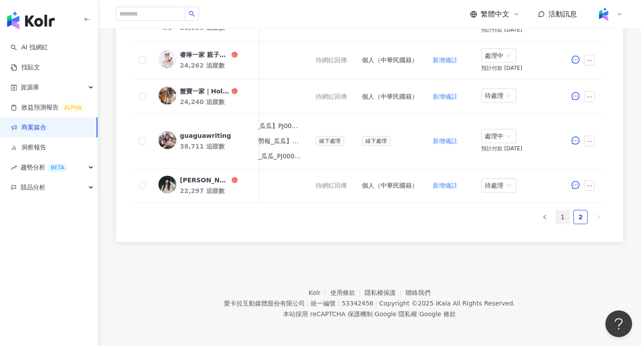
click at [569, 223] on link "1" at bounding box center [562, 217] width 13 height 13
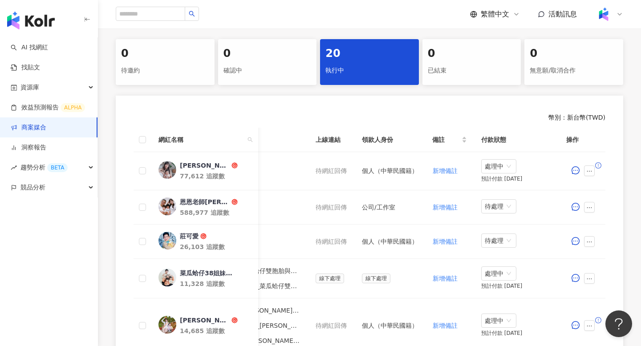
scroll to position [184, 0]
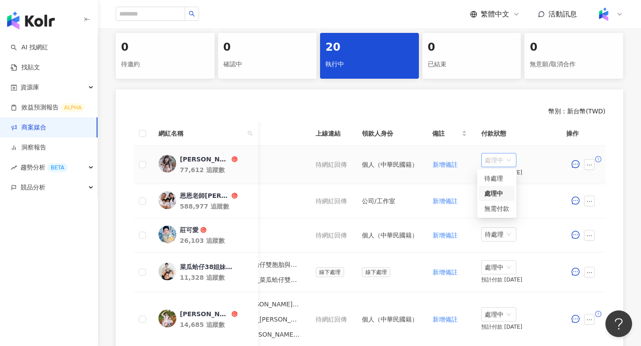
click at [489, 160] on span "處理中" at bounding box center [499, 160] width 28 height 13
click at [493, 175] on div "待處理" at bounding box center [496, 179] width 25 height 10
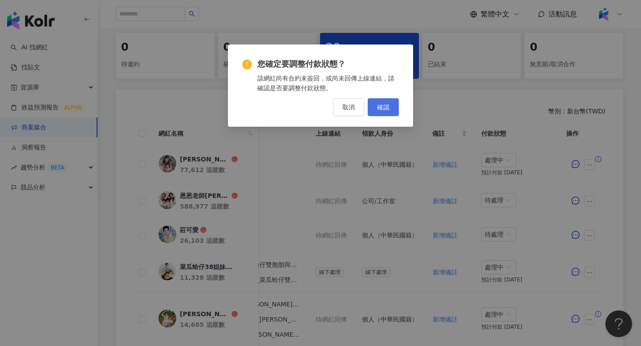
click at [385, 106] on span "確認" at bounding box center [383, 107] width 12 height 7
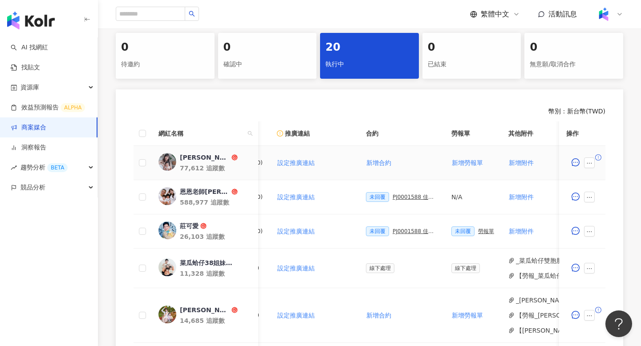
scroll to position [0, 167]
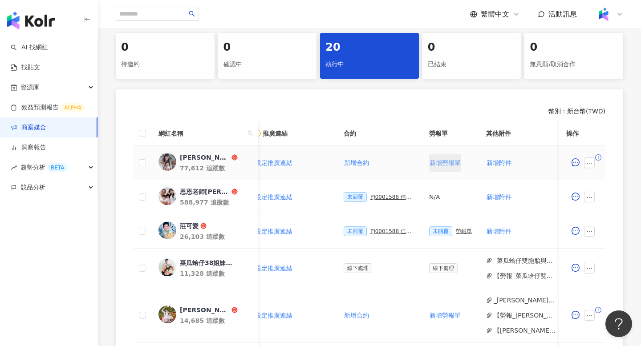
click at [440, 169] on button "新增勞報單" at bounding box center [445, 163] width 32 height 18
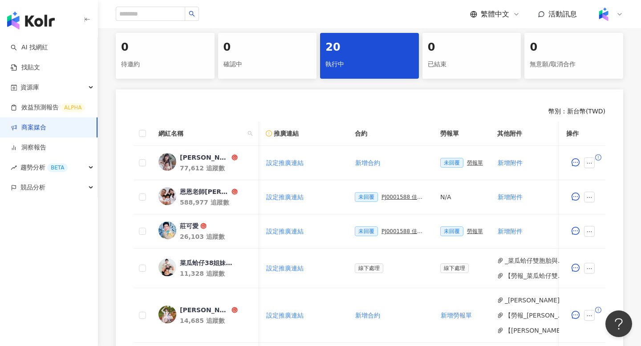
scroll to position [0, 154]
click at [366, 162] on span "新增合約" at bounding box center [370, 162] width 25 height 7
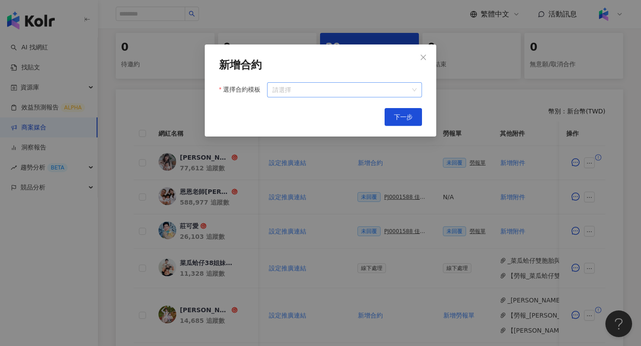
click at [379, 88] on input "選擇合約模板" at bounding box center [345, 90] width 144 height 14
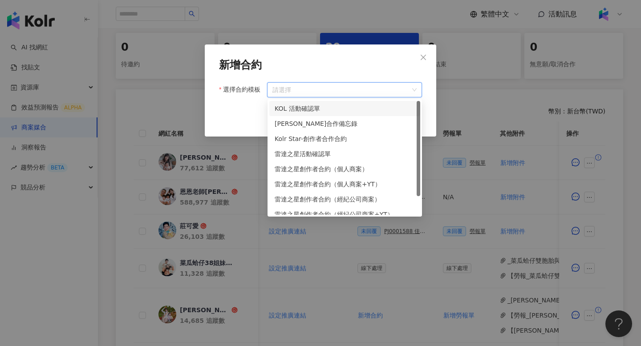
click at [337, 106] on div "KOL 活動確認單" at bounding box center [345, 109] width 140 height 10
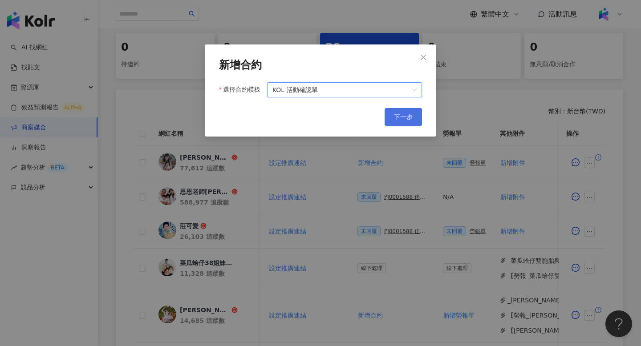
click at [399, 117] on span "下一步" at bounding box center [403, 117] width 19 height 7
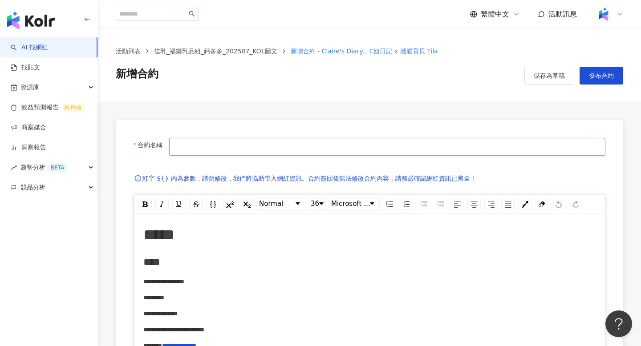
click at [364, 150] on input "合約名稱" at bounding box center [387, 147] width 436 height 18
type input "**********"
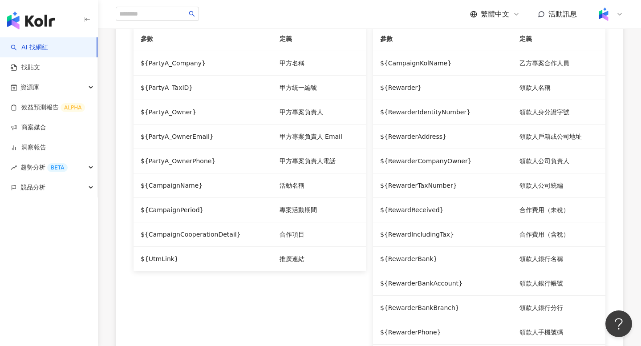
scroll to position [987, 0]
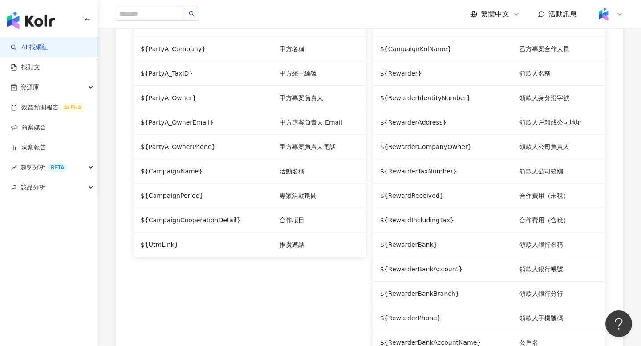
drag, startPoint x: 151, startPoint y: 109, endPoint x: 266, endPoint y: 219, distance: 159.1
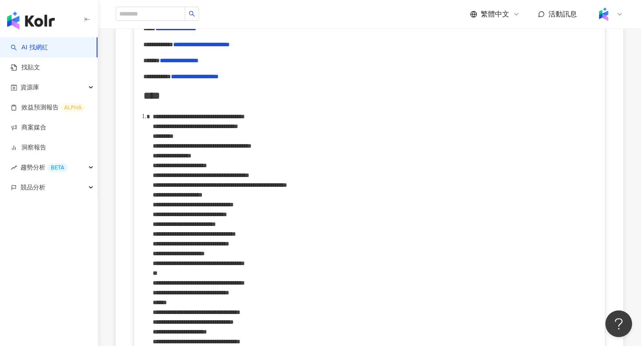
scroll to position [416, 0]
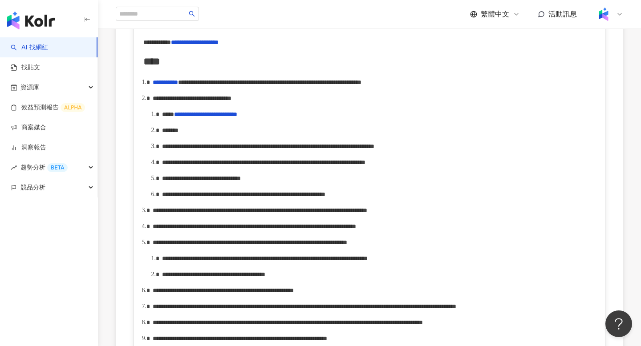
click at [313, 130] on ol "**********" at bounding box center [369, 306] width 453 height 459
drag, startPoint x: 154, startPoint y: 110, endPoint x: 383, endPoint y: 111, distance: 229.3
click at [383, 103] on div "**********" at bounding box center [375, 99] width 444 height 10
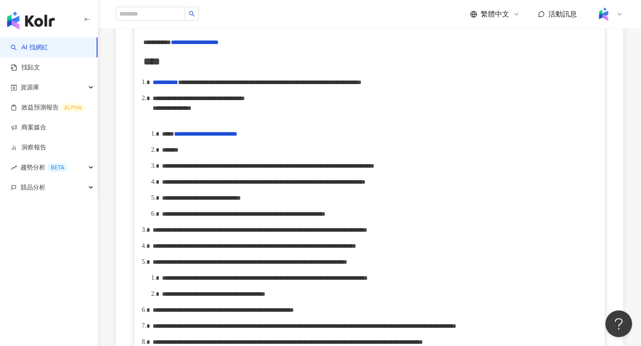
click at [155, 111] on span "**********" at bounding box center [199, 103] width 92 height 16
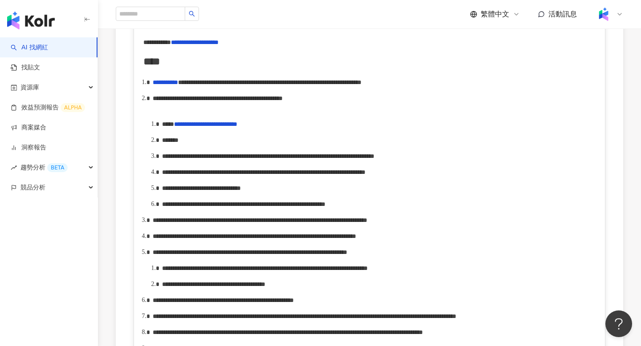
scroll to position [392, 0]
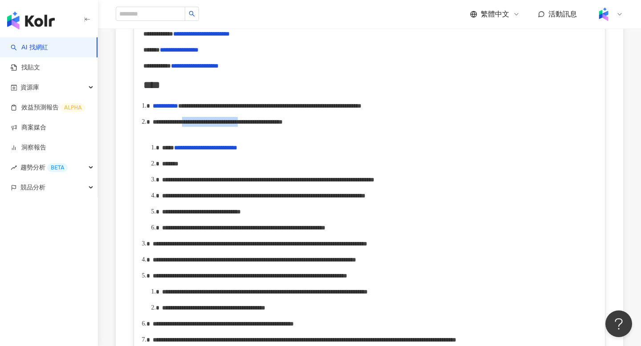
drag, startPoint x: 234, startPoint y: 134, endPoint x: 351, endPoint y: 131, distance: 117.6
click at [283, 125] on span "**********" at bounding box center [218, 122] width 130 height 6
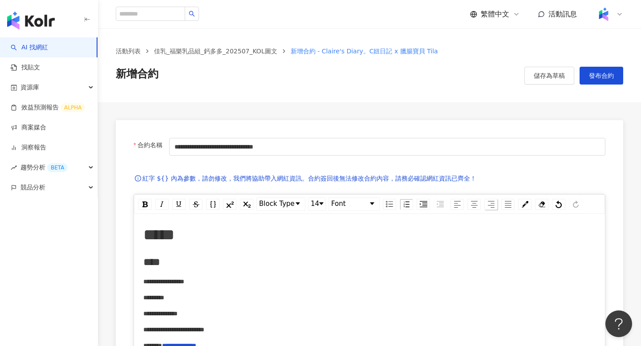
scroll to position [10, 0]
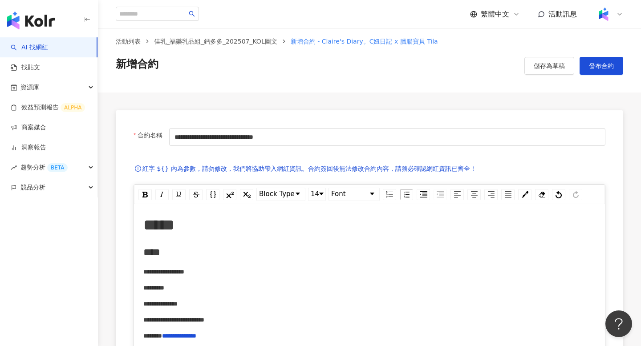
click at [532, 188] on div "rdw-color-picker" at bounding box center [525, 194] width 17 height 13
click at [525, 196] on img "rdw-color-picker" at bounding box center [525, 194] width 7 height 7
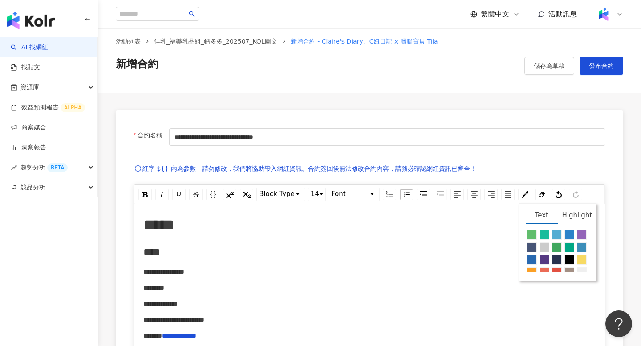
scroll to position [31, 0]
click at [580, 252] on span "rdw-color-picker" at bounding box center [582, 254] width 10 height 10
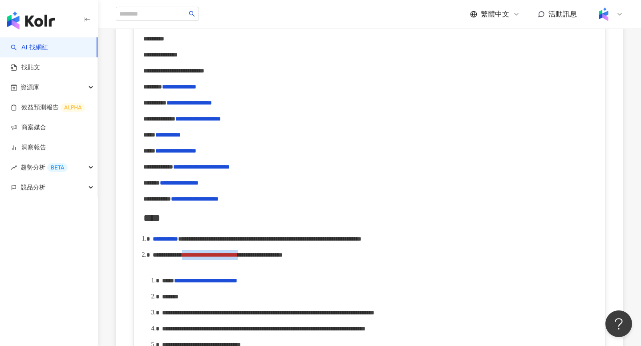
scroll to position [0, 0]
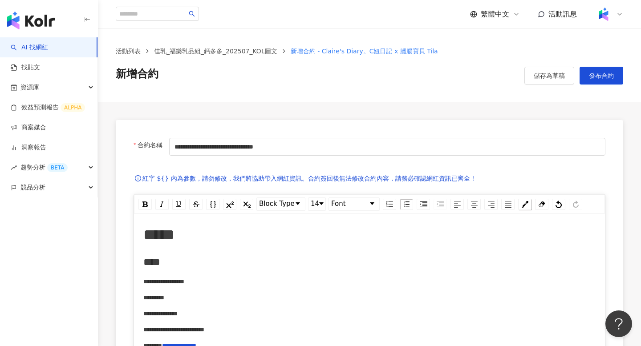
click at [528, 205] on div "rdw-color-picker" at bounding box center [524, 204] width 13 height 11
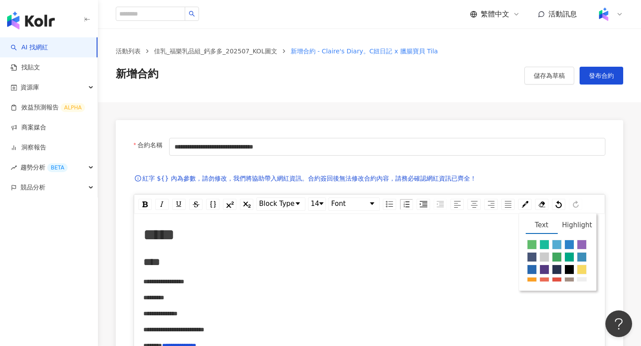
scroll to position [31, 0]
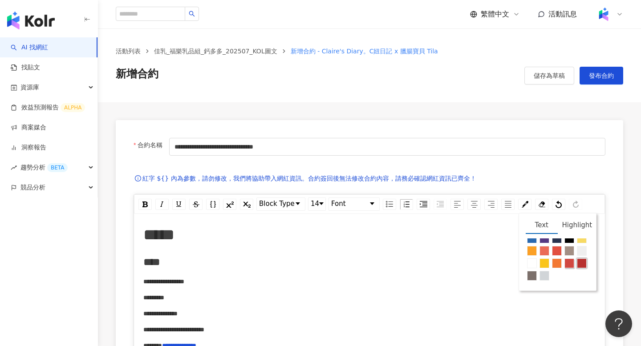
click at [568, 262] on span "rdw-color-picker" at bounding box center [570, 264] width 10 height 10
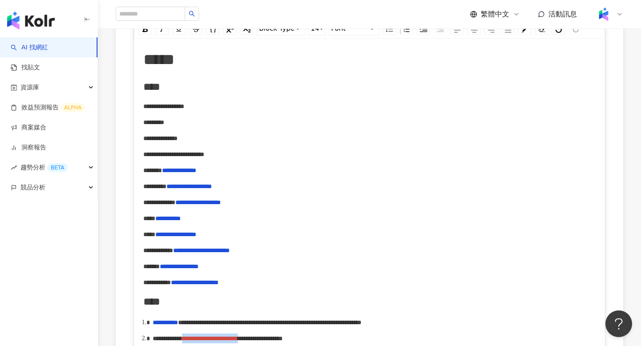
scroll to position [405, 0]
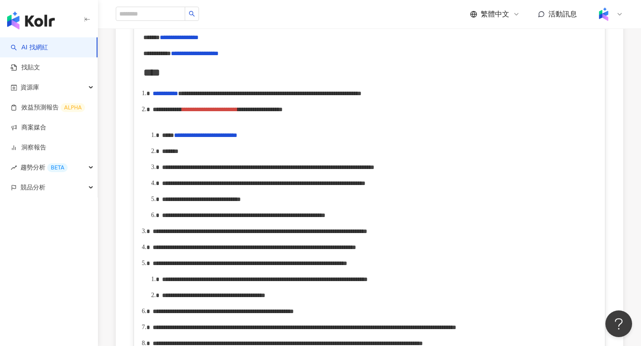
click at [436, 204] on div "**********" at bounding box center [379, 200] width 434 height 10
drag, startPoint x: 152, startPoint y: 123, endPoint x: 478, endPoint y: 125, distance: 326.0
click at [478, 125] on ol "**********" at bounding box center [369, 323] width 453 height 468
click at [165, 142] on ol "**********" at bounding box center [369, 323] width 453 height 468
click at [159, 124] on div "**********" at bounding box center [375, 115] width 444 height 20
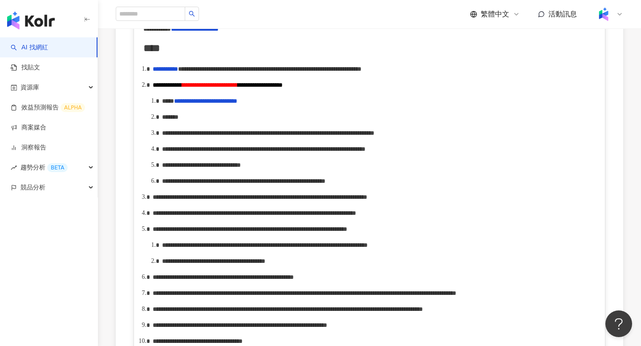
scroll to position [426, 0]
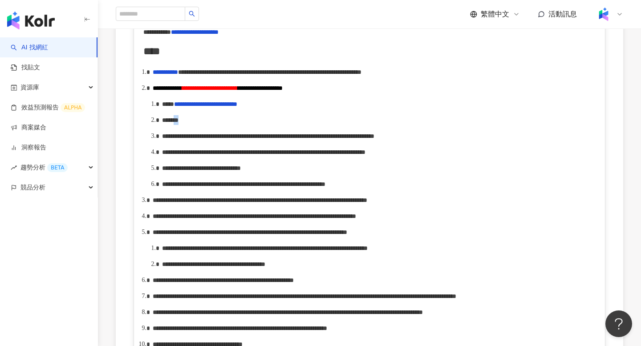
drag, startPoint x: 192, startPoint y: 131, endPoint x: 201, endPoint y: 131, distance: 8.9
click at [201, 125] on div "*******" at bounding box center [379, 120] width 434 height 10
drag, startPoint x: 441, startPoint y: 133, endPoint x: 475, endPoint y: 134, distance: 33.9
click at [375, 123] on span "**********" at bounding box center [274, 120] width 201 height 6
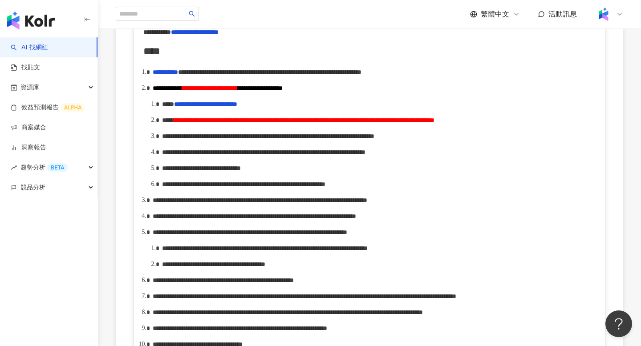
click at [375, 139] on span "**********" at bounding box center [268, 136] width 212 height 6
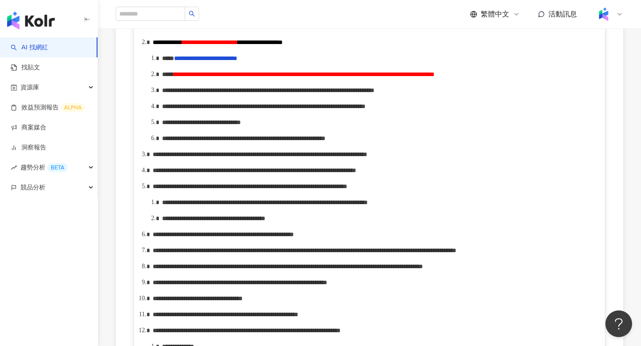
scroll to position [478, 0]
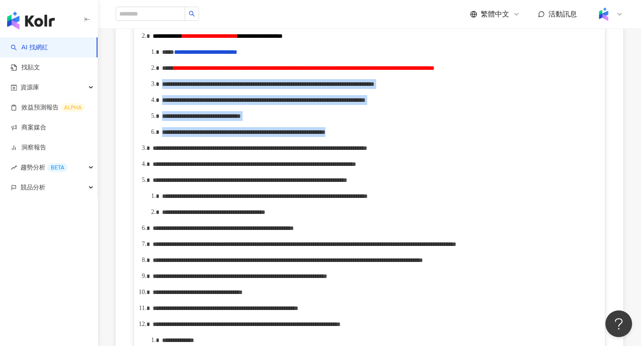
drag, startPoint x: 161, startPoint y: 110, endPoint x: 586, endPoint y: 174, distance: 430.1
click at [586, 174] on ol "**********" at bounding box center [369, 244] width 453 height 459
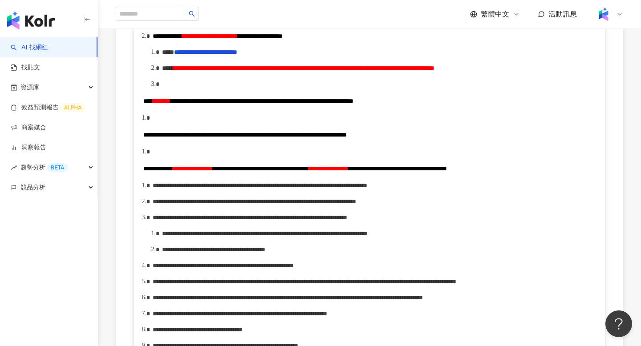
click at [143, 104] on span "****" at bounding box center [147, 101] width 9 height 6
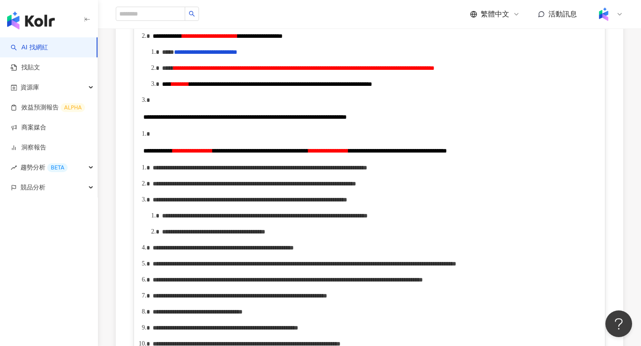
click at [145, 120] on span "**********" at bounding box center [245, 117] width 204 height 6
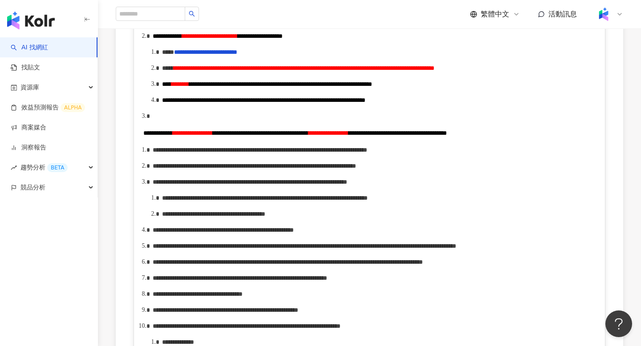
click at [144, 136] on span "**********" at bounding box center [157, 133] width 29 height 6
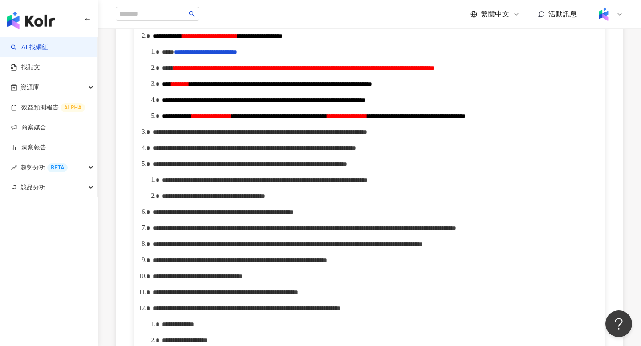
click at [327, 119] on span "**********" at bounding box center [280, 116] width 96 height 6
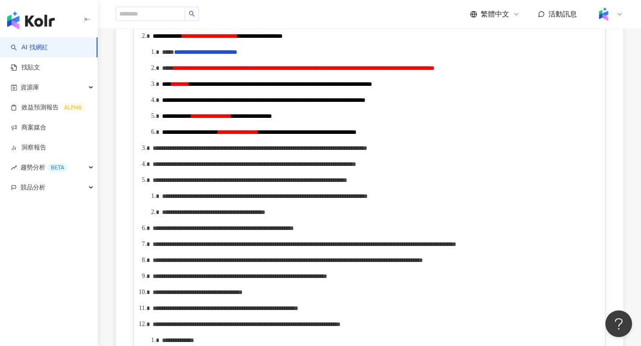
click at [272, 119] on span "**********" at bounding box center [252, 116] width 41 height 6
click at [357, 135] on span "**********" at bounding box center [307, 132] width 98 height 6
click at [427, 151] on ol "**********" at bounding box center [369, 244] width 453 height 459
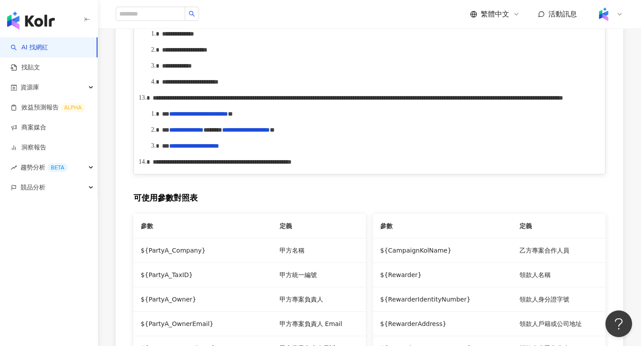
scroll to position [795, 0]
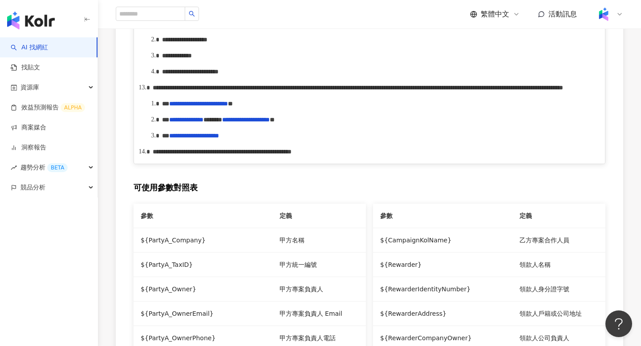
drag, startPoint x: 154, startPoint y: 144, endPoint x: 163, endPoint y: 155, distance: 13.6
click at [163, 11] on span "**********" at bounding box center [247, 7] width 188 height 6
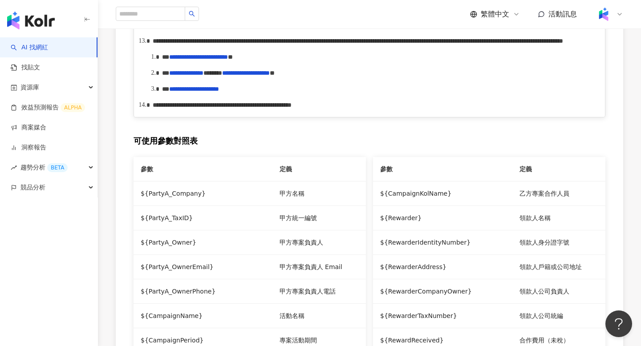
scroll to position [858, 0]
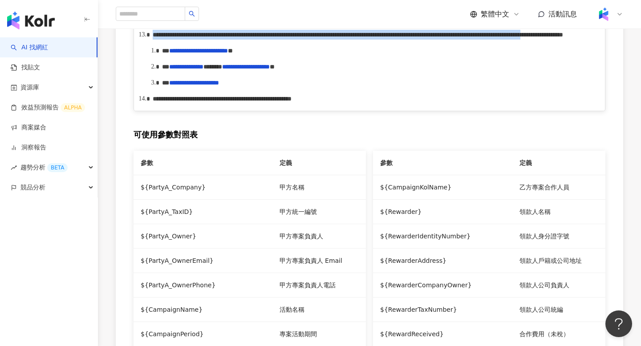
drag, startPoint x: 153, startPoint y: 188, endPoint x: 283, endPoint y: 205, distance: 130.7
click at [283, 38] on span "**********" at bounding box center [358, 35] width 411 height 6
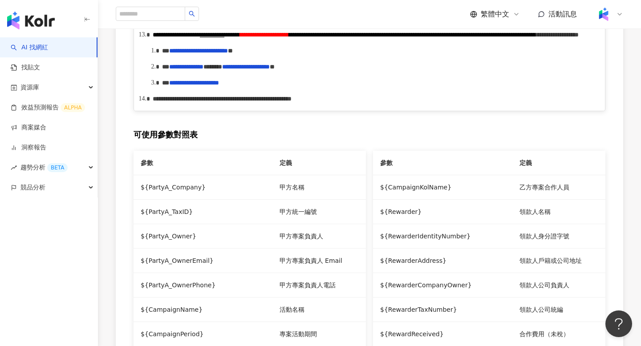
click at [387, 72] on div "**********" at bounding box center [379, 67] width 434 height 10
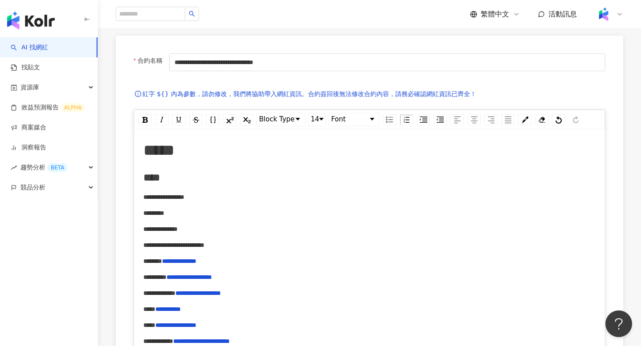
scroll to position [0, 0]
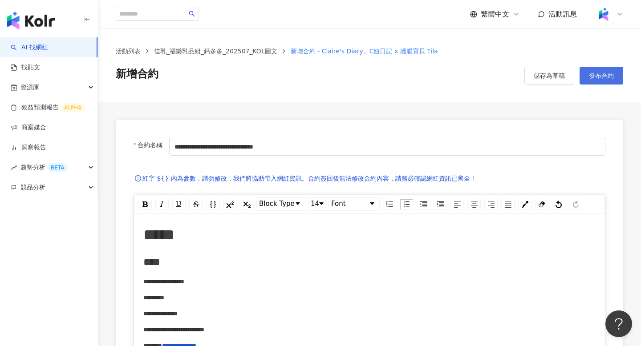
click at [581, 79] on button "發布合約" at bounding box center [602, 76] width 44 height 18
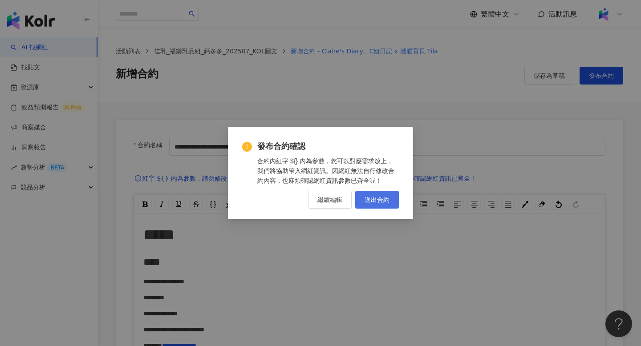
click at [389, 206] on button "送出合約" at bounding box center [377, 200] width 44 height 18
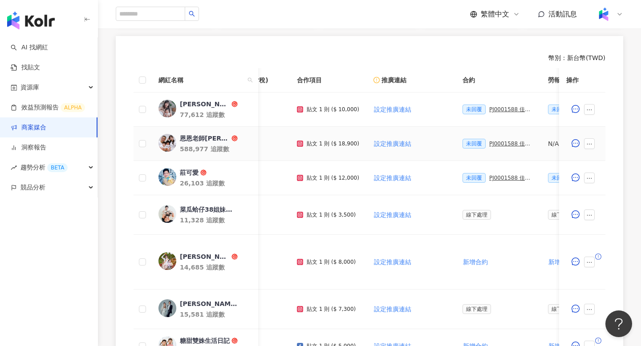
scroll to position [0, 140]
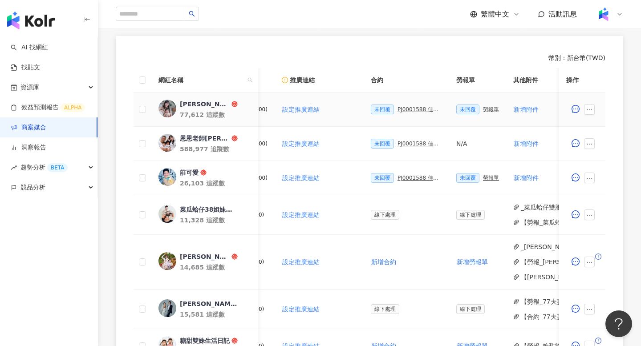
click at [415, 110] on div "PJ0001588 佳乳_福樂乳品組_鈣多多_202507_活動確認單" at bounding box center [420, 109] width 45 height 6
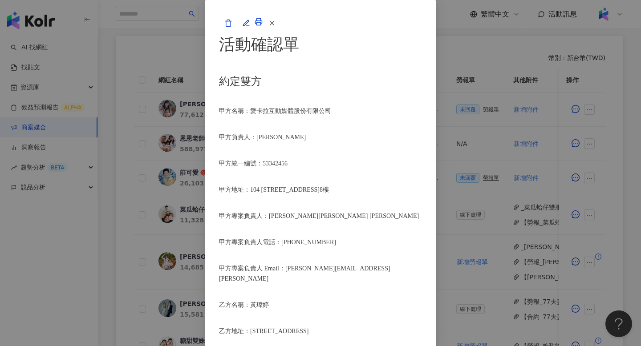
scroll to position [1077, 0]
click at [276, 27] on icon "button" at bounding box center [272, 23] width 8 height 8
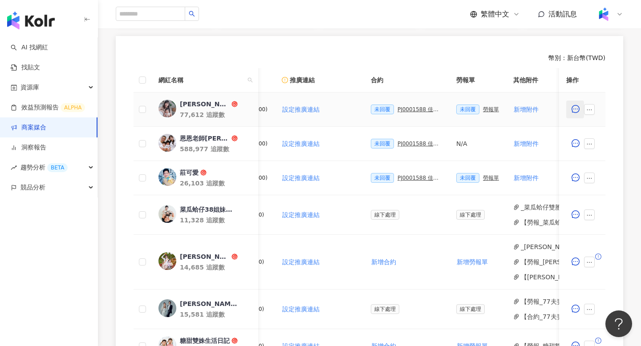
click at [582, 109] on button "button" at bounding box center [575, 110] width 18 height 18
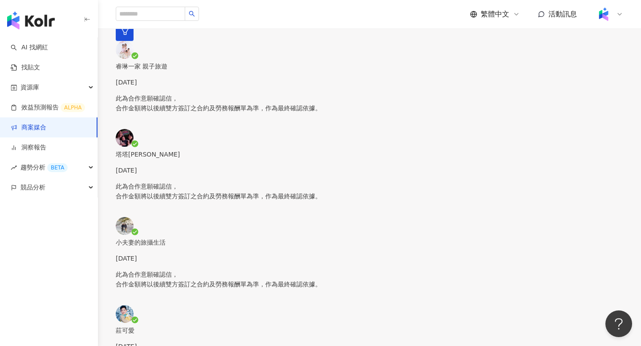
scroll to position [161, 0]
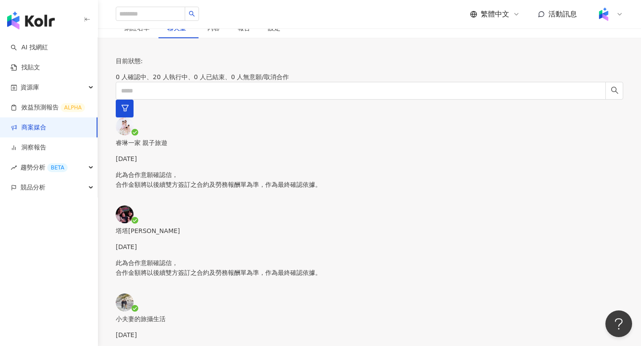
scroll to position [238, 0]
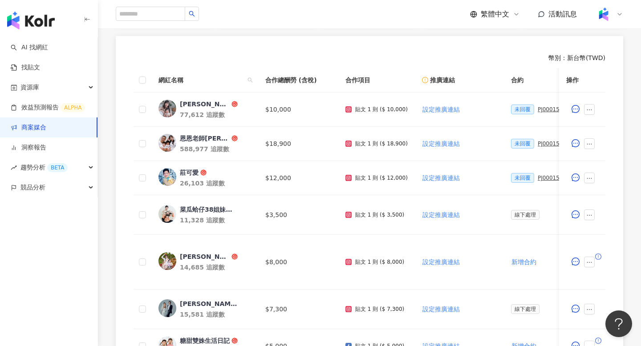
click at [599, 111] on td at bounding box center [582, 110] width 46 height 34
click at [590, 111] on icon "ellipsis" at bounding box center [589, 110] width 6 height 6
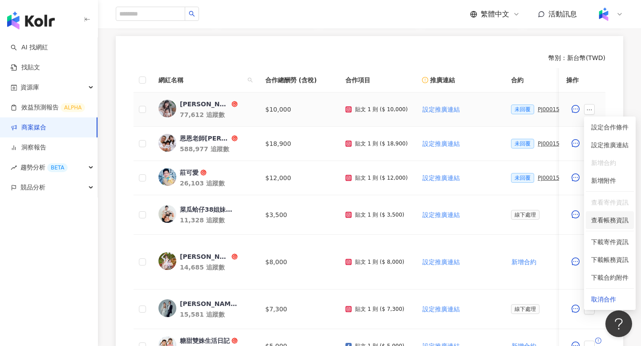
click at [618, 226] on li "查看帳務資訊" at bounding box center [610, 221] width 48 height 18
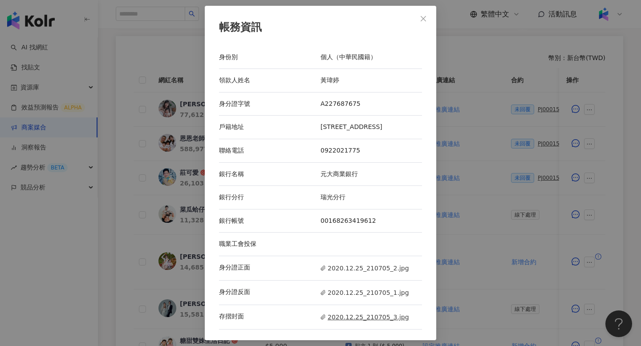
click at [360, 319] on span "2020.12.25_210705_3.jpg" at bounding box center [365, 318] width 89 height 10
click at [161, 155] on div "帳務資訊 身份別 個人（中華民國籍） 領款人姓名 黃瑋婷 身分證字號 A227687675 戶籍地址 臺北市北投區中央北路三段210號三樓 聯絡電話 0922…" at bounding box center [320, 173] width 641 height 346
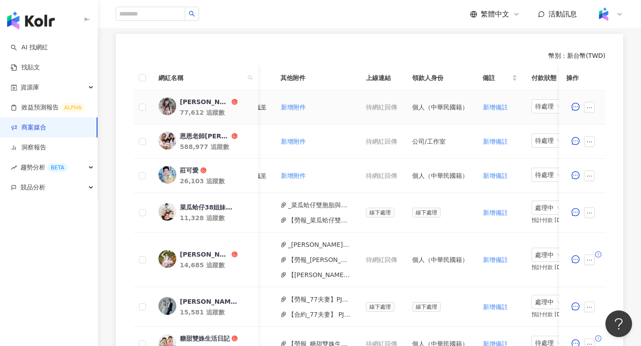
scroll to position [0, 373]
click at [595, 106] on span at bounding box center [591, 107] width 14 height 11
click at [590, 106] on icon "ellipsis" at bounding box center [589, 108] width 6 height 6
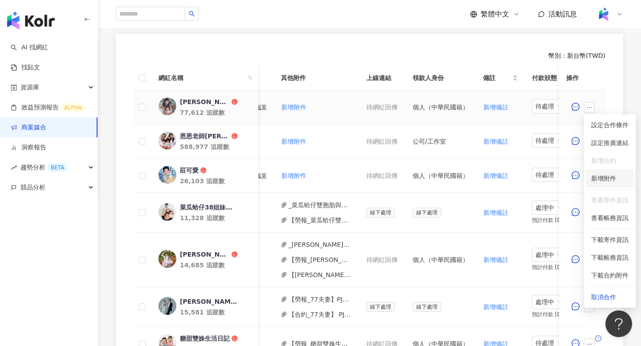
click at [598, 179] on span "新增附件" at bounding box center [603, 178] width 25 height 7
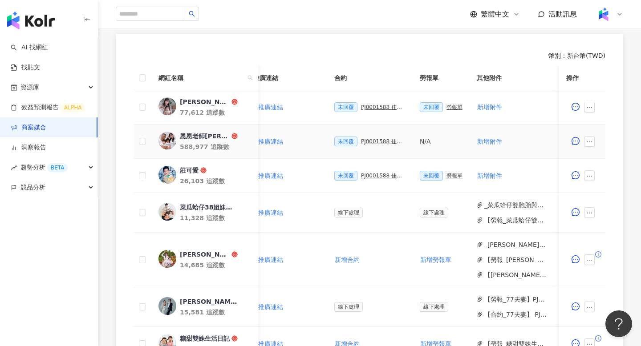
scroll to position [0, 177]
click at [494, 110] on span "新增附件" at bounding box center [489, 107] width 25 height 7
click at [587, 111] on button "button" at bounding box center [589, 107] width 11 height 11
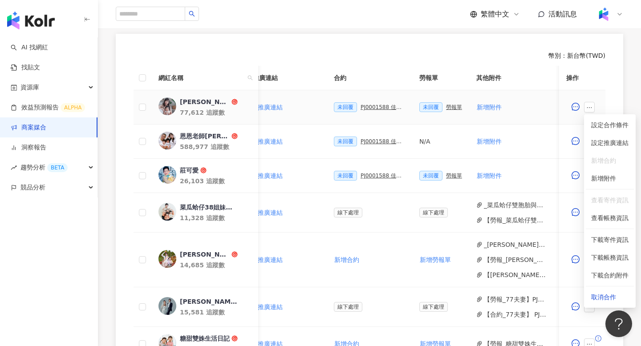
click at [599, 169] on li "新增合約" at bounding box center [610, 161] width 48 height 18
click at [603, 183] on div "新增附件" at bounding box center [603, 179] width 25 height 10
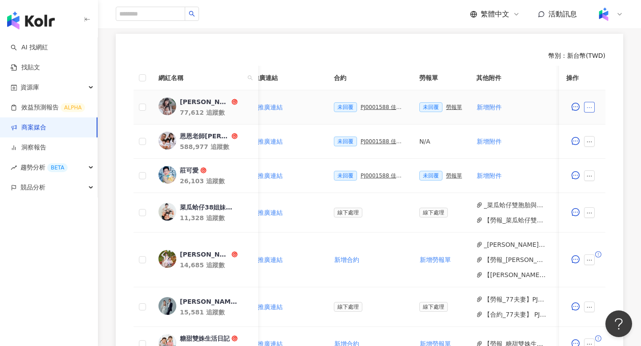
click at [590, 109] on icon "ellipsis" at bounding box center [589, 108] width 6 height 6
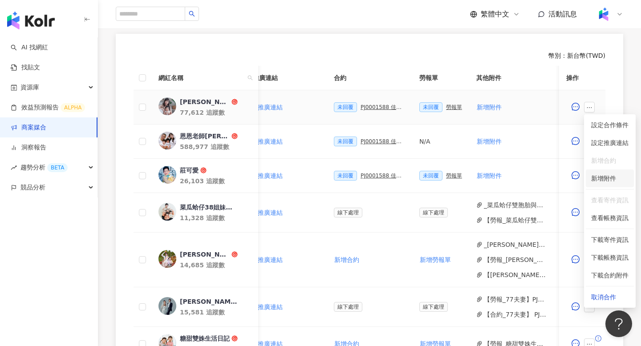
click at [610, 174] on div "新增附件" at bounding box center [603, 179] width 25 height 10
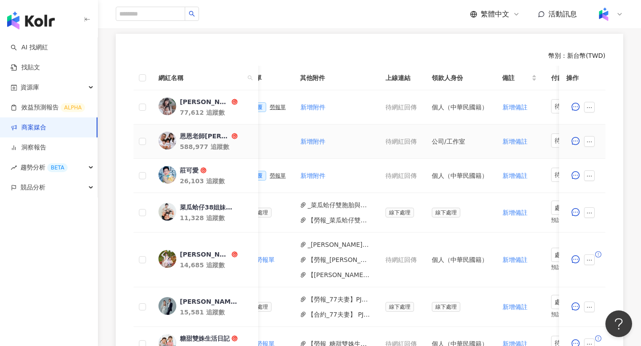
scroll to position [0, 423]
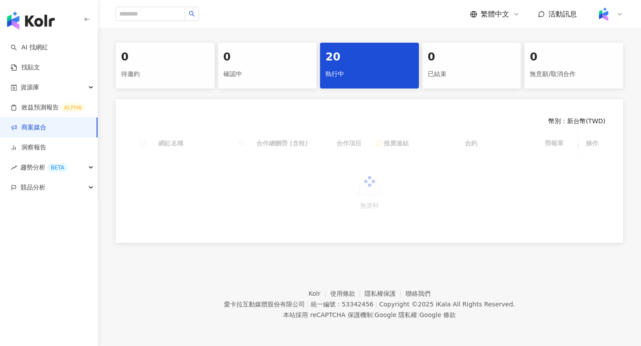
scroll to position [175, 0]
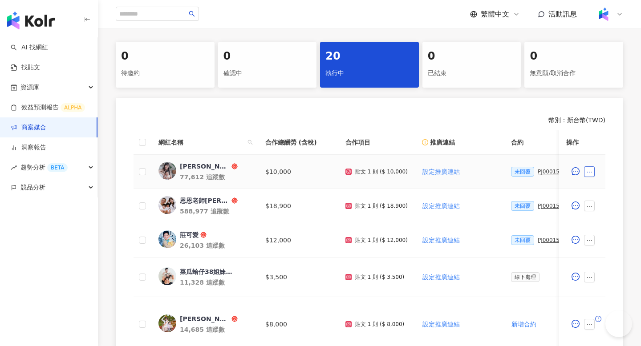
click at [592, 176] on button "button" at bounding box center [589, 172] width 11 height 11
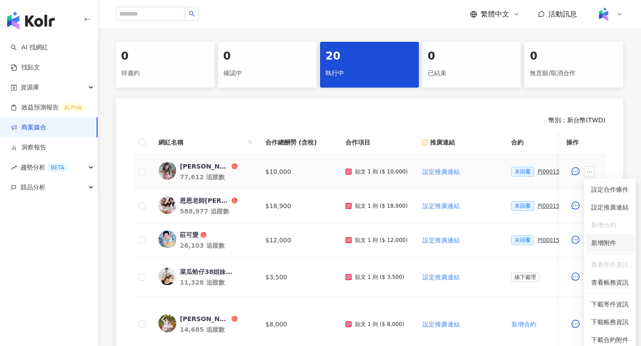
click at [608, 241] on span "新增附件" at bounding box center [603, 243] width 25 height 7
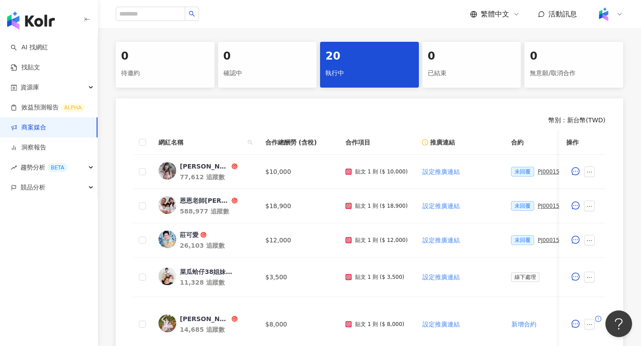
click at [593, 171] on button "button" at bounding box center [589, 172] width 11 height 11
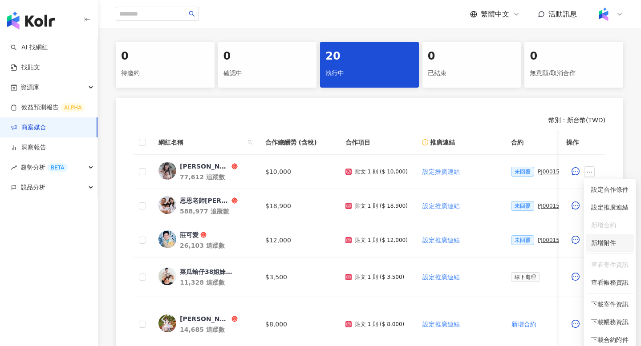
click at [596, 248] on li "新增附件" at bounding box center [610, 243] width 48 height 18
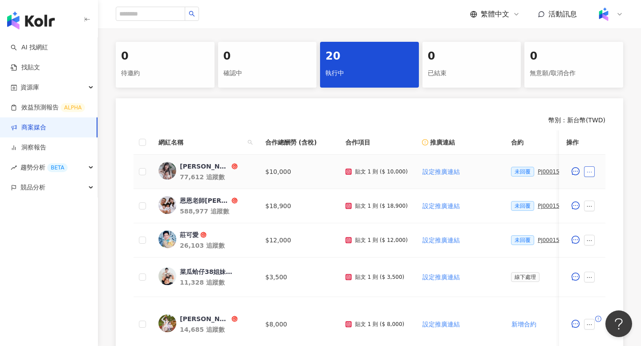
click at [588, 172] on icon "ellipsis" at bounding box center [589, 172] width 6 height 6
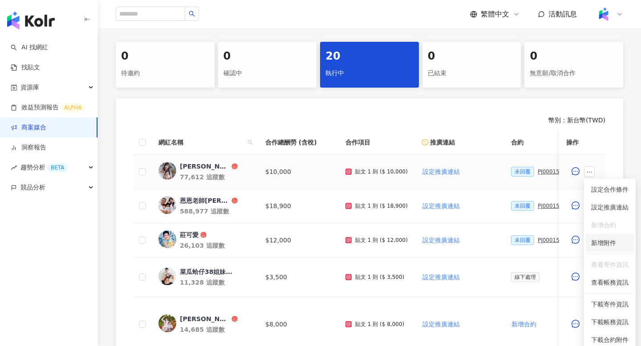
click at [605, 248] on div "新增附件" at bounding box center [603, 243] width 25 height 10
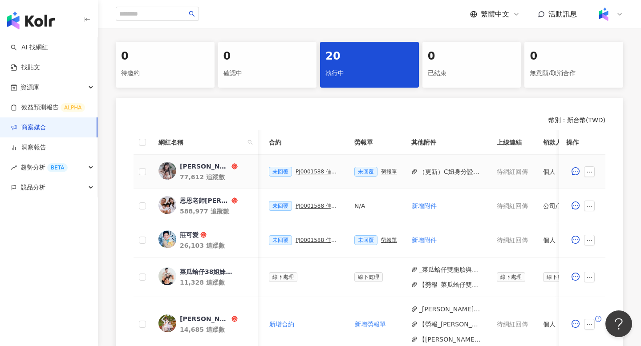
scroll to position [0, 245]
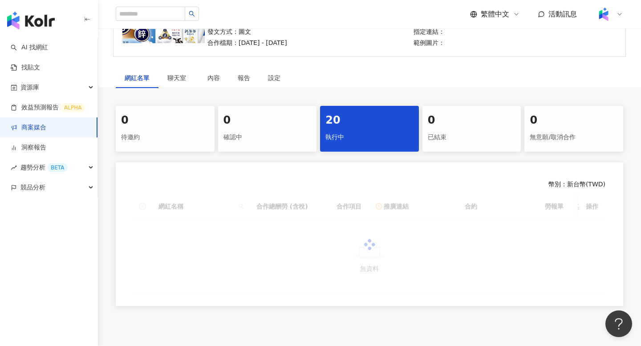
scroll to position [168, 0]
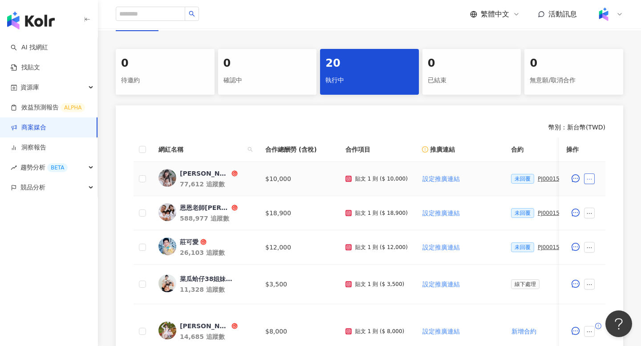
click at [593, 182] on button "button" at bounding box center [589, 179] width 11 height 11
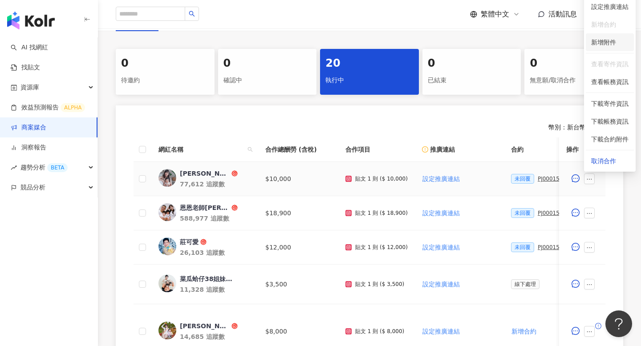
click at [607, 45] on div "新增附件" at bounding box center [603, 42] width 25 height 10
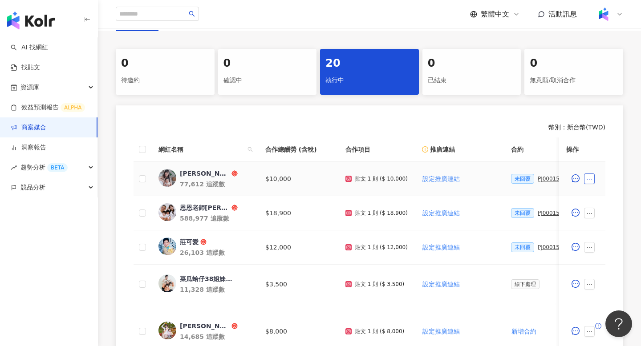
click at [591, 176] on button "button" at bounding box center [589, 179] width 11 height 11
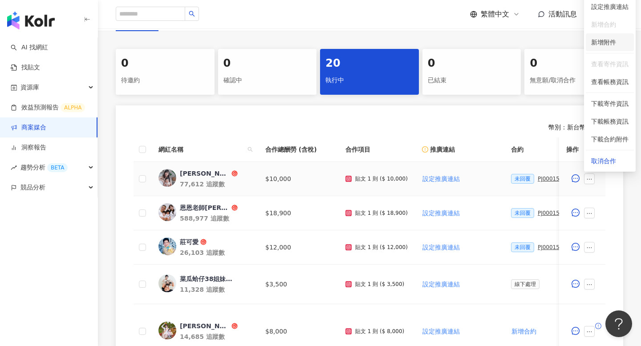
click at [606, 42] on span "新增附件" at bounding box center [603, 42] width 25 height 7
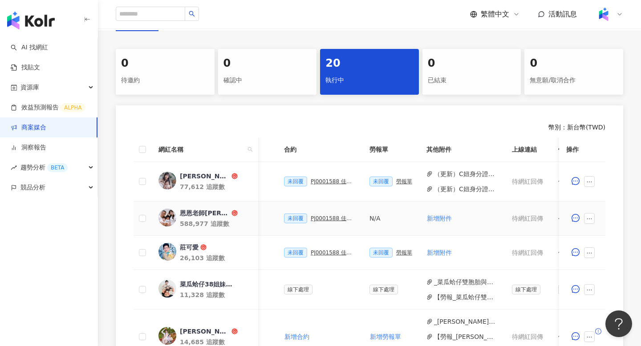
scroll to position [0, 228]
